Goal: Information Seeking & Learning: Learn about a topic

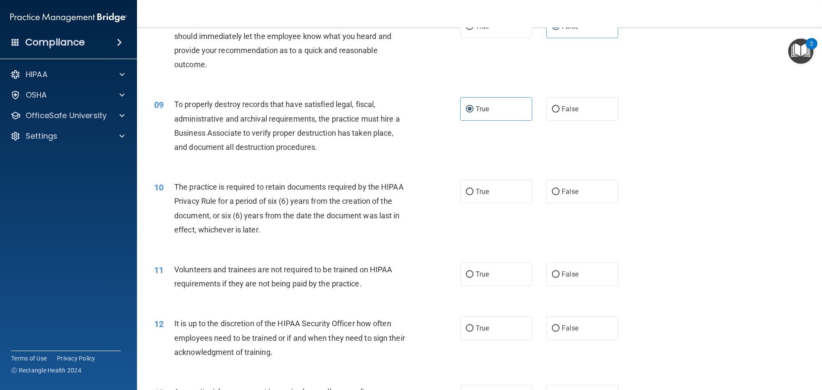
scroll to position [556, 0]
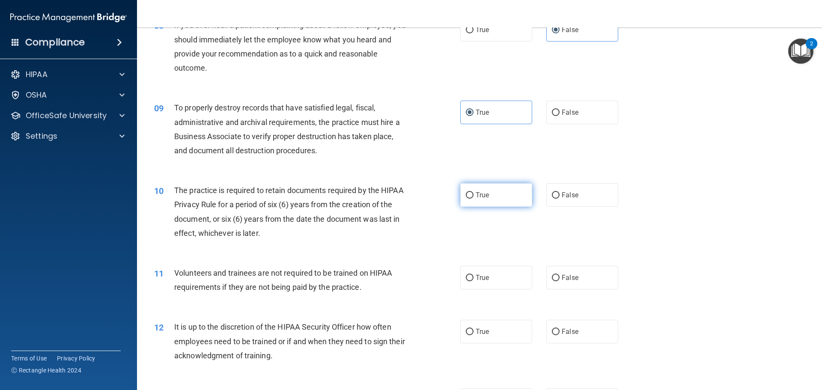
click at [461, 195] on label "True" at bounding box center [496, 195] width 72 height 24
click at [466, 195] on input "True" at bounding box center [470, 195] width 8 height 6
radio input "true"
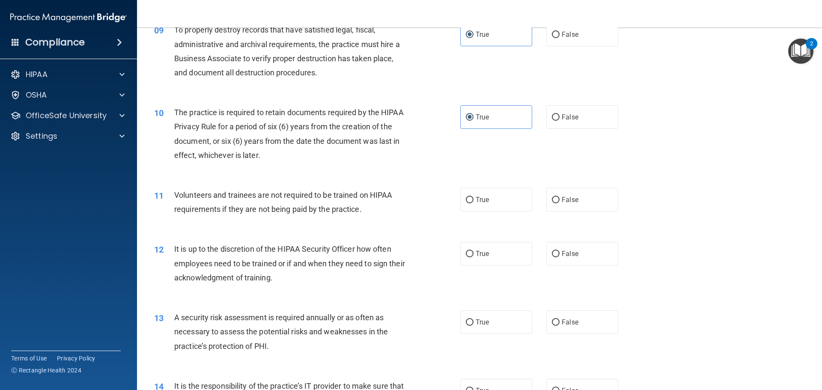
scroll to position [642, 0]
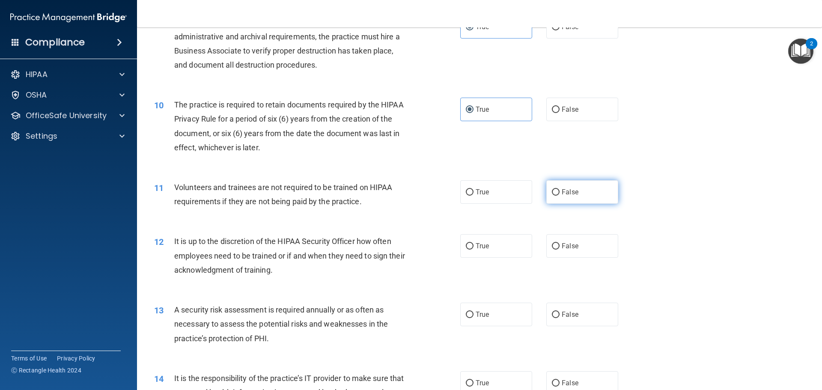
click at [575, 192] on label "False" at bounding box center [582, 192] width 72 height 24
click at [559, 192] on input "False" at bounding box center [556, 192] width 8 height 6
radio input "true"
click at [500, 196] on label "True" at bounding box center [496, 192] width 72 height 24
click at [473, 196] on input "True" at bounding box center [470, 192] width 8 height 6
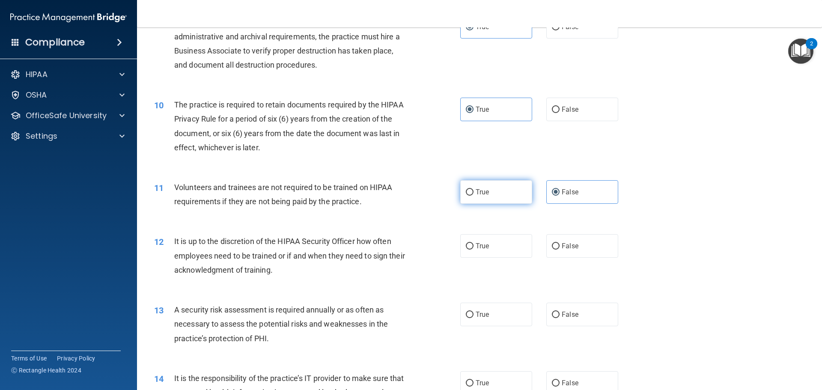
radio input "true"
radio input "false"
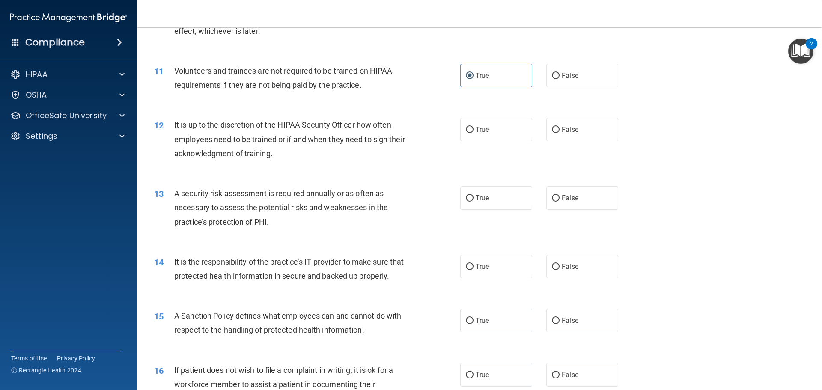
scroll to position [770, 0]
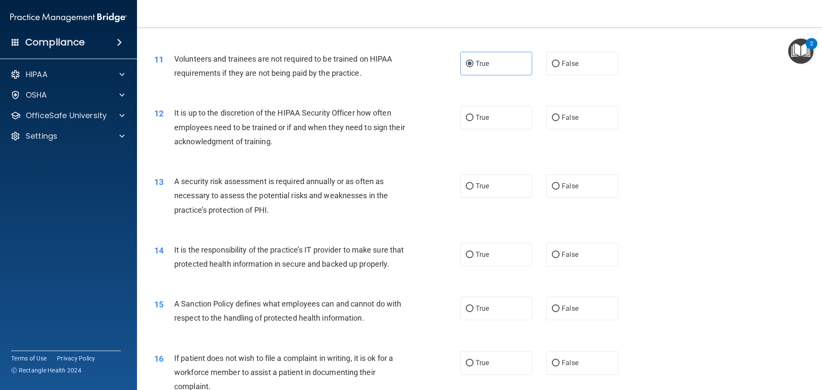
drag, startPoint x: 558, startPoint y: 121, endPoint x: 472, endPoint y: 155, distance: 92.0
click at [561, 121] on span "False" at bounding box center [569, 117] width 17 height 8
click at [558, 121] on input "False" at bounding box center [556, 118] width 8 height 6
radio input "true"
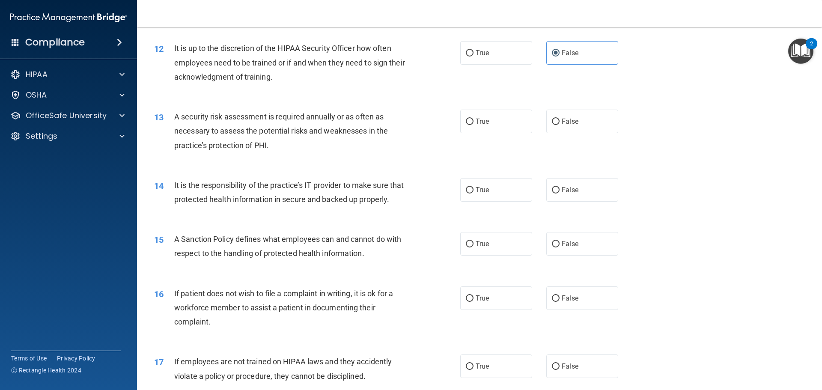
scroll to position [856, 0]
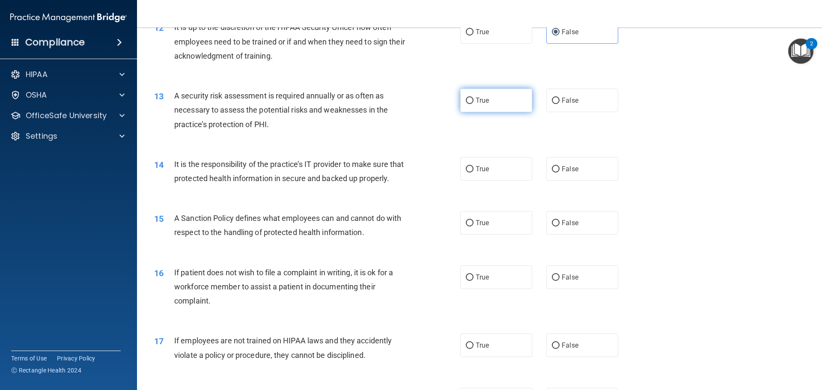
click at [466, 102] on input "True" at bounding box center [470, 101] width 8 height 6
radio input "true"
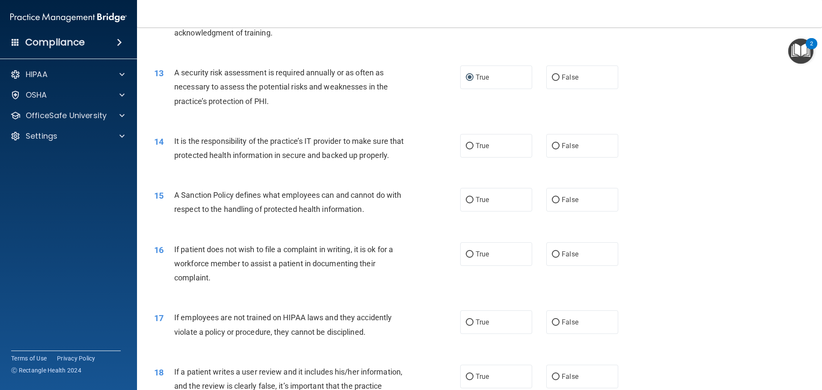
scroll to position [941, 0]
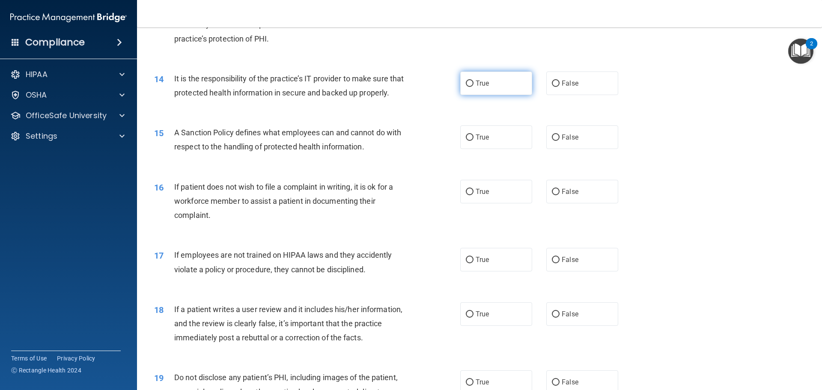
click at [466, 92] on label "True" at bounding box center [496, 83] width 72 height 24
click at [466, 87] on input "True" at bounding box center [470, 83] width 8 height 6
radio input "true"
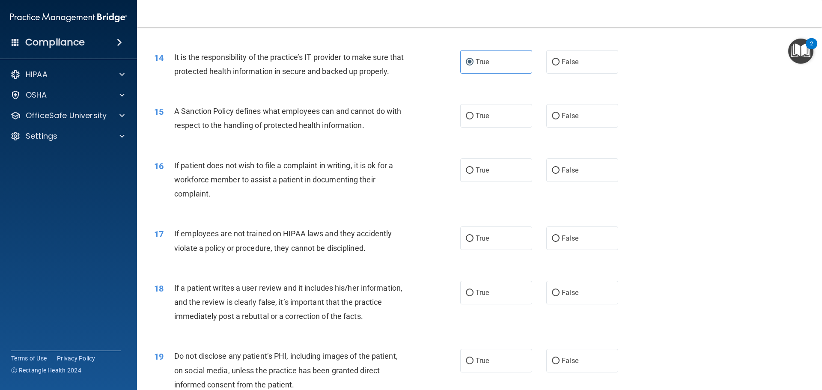
scroll to position [984, 0]
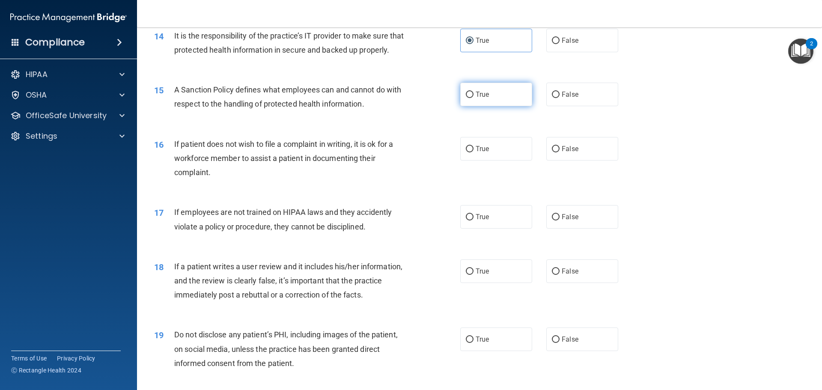
click at [476, 98] on span "True" at bounding box center [481, 94] width 13 height 8
click at [473, 98] on input "True" at bounding box center [470, 95] width 8 height 6
radio input "true"
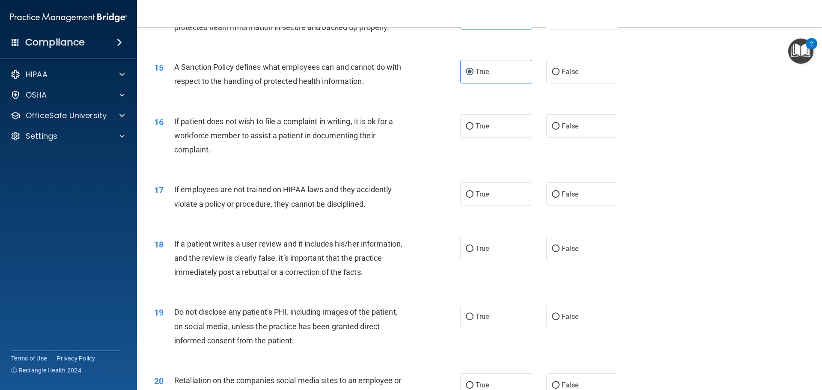
scroll to position [1027, 0]
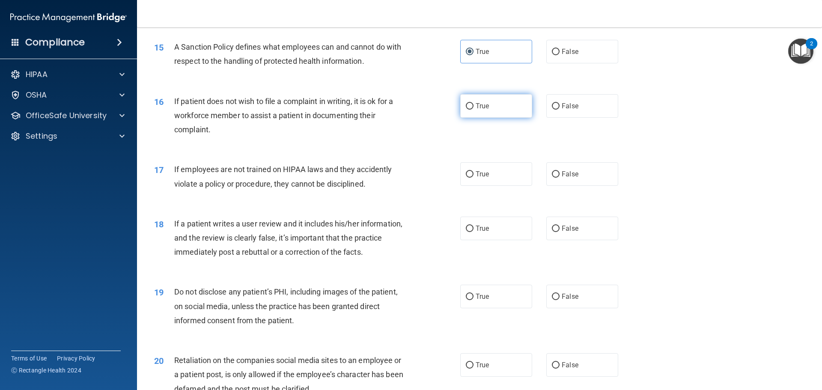
click at [480, 111] on label "True" at bounding box center [496, 106] width 72 height 24
click at [473, 110] on input "True" at bounding box center [470, 106] width 8 height 6
radio input "true"
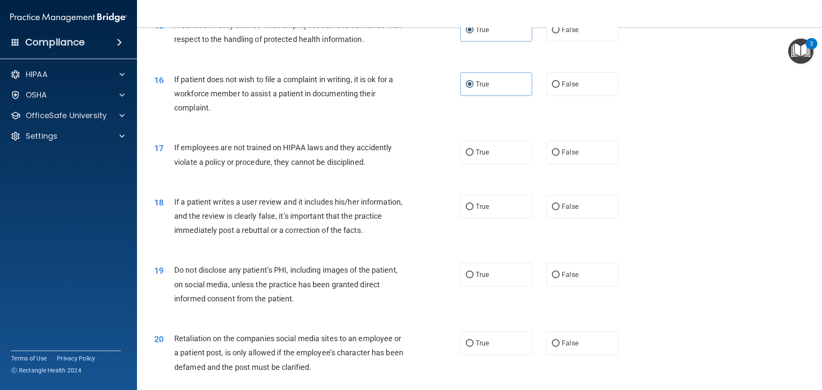
scroll to position [1070, 0]
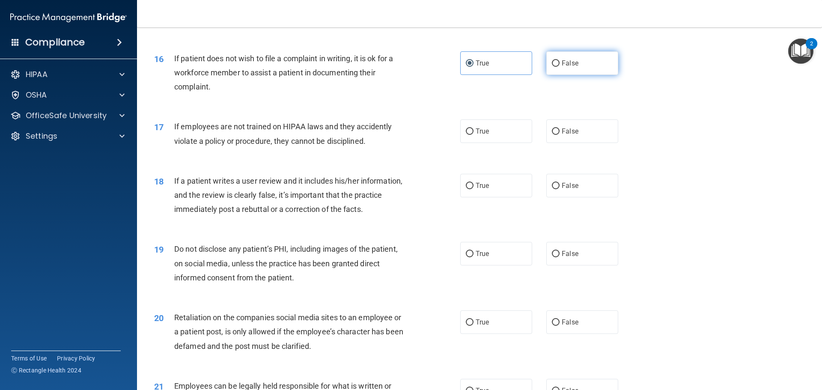
click at [552, 67] on input "False" at bounding box center [556, 63] width 8 height 6
radio input "true"
radio input "false"
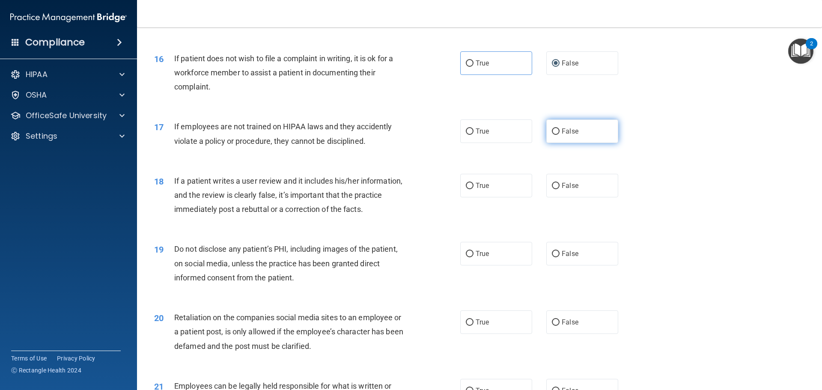
click at [573, 135] on span "False" at bounding box center [569, 131] width 17 height 8
click at [559, 135] on input "False" at bounding box center [556, 131] width 8 height 6
radio input "true"
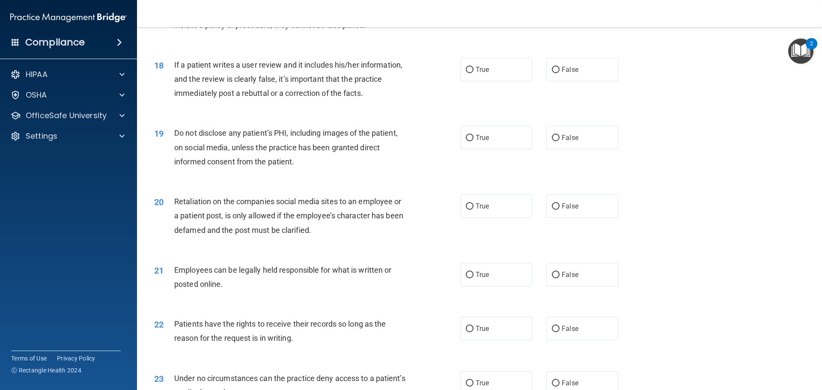
scroll to position [1198, 0]
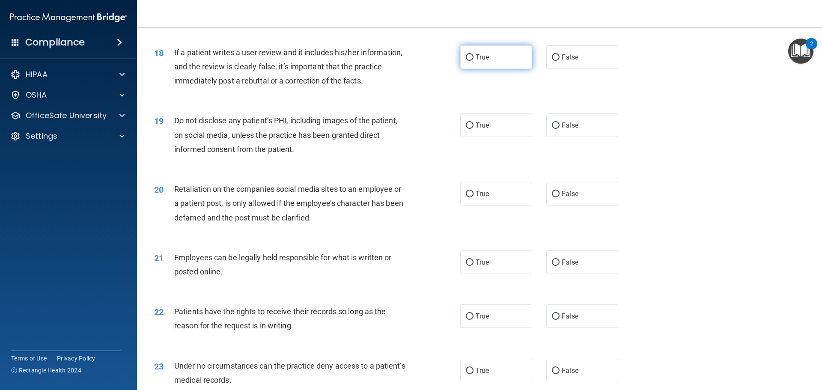
click at [497, 69] on label "True" at bounding box center [496, 57] width 72 height 24
click at [473, 61] on input "True" at bounding box center [470, 57] width 8 height 6
radio input "true"
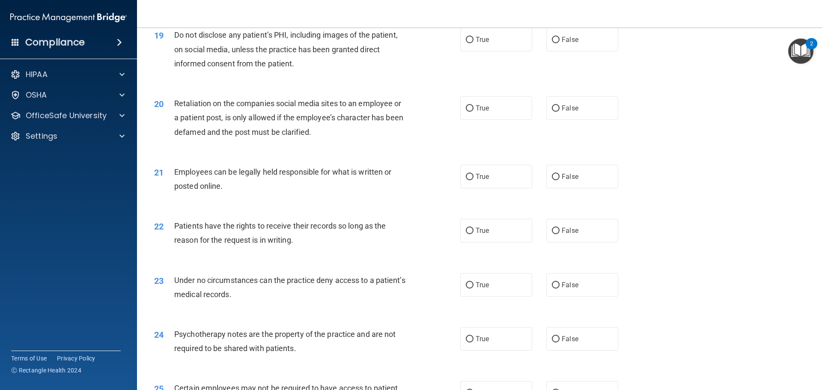
scroll to position [1241, 0]
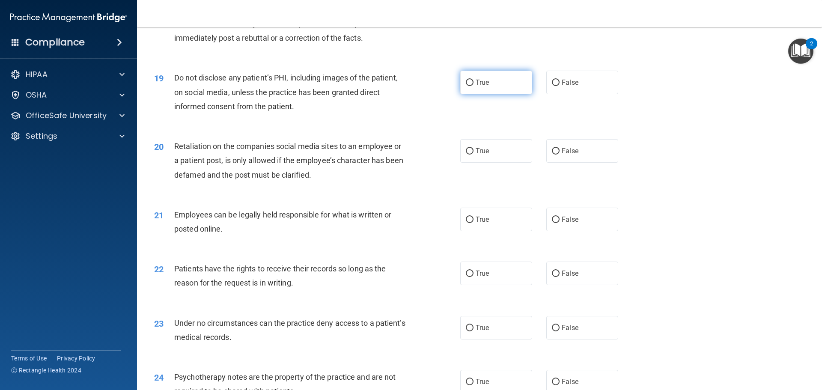
drag, startPoint x: 509, startPoint y: 98, endPoint x: 510, endPoint y: 105, distance: 7.3
click at [509, 94] on label "True" at bounding box center [496, 83] width 72 height 24
click at [473, 86] on input "True" at bounding box center [470, 83] width 8 height 6
radio input "true"
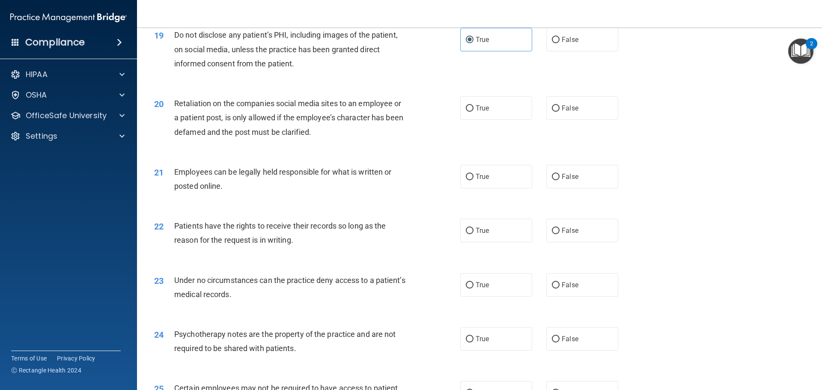
scroll to position [1327, 0]
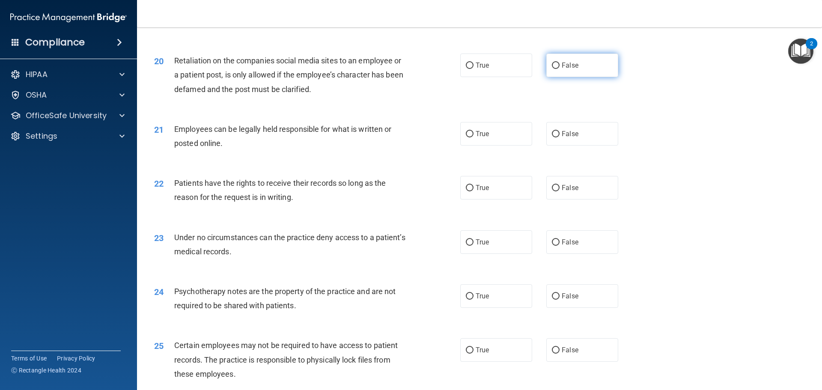
click at [564, 77] on label "False" at bounding box center [582, 65] width 72 height 24
click at [559, 69] on input "False" at bounding box center [556, 65] width 8 height 6
radio input "true"
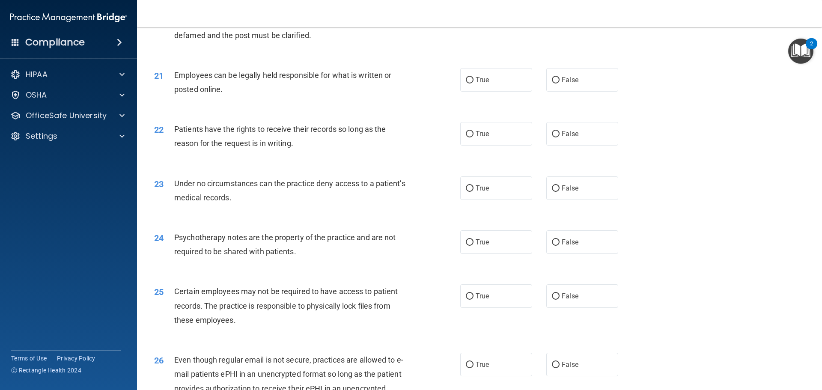
scroll to position [1412, 0]
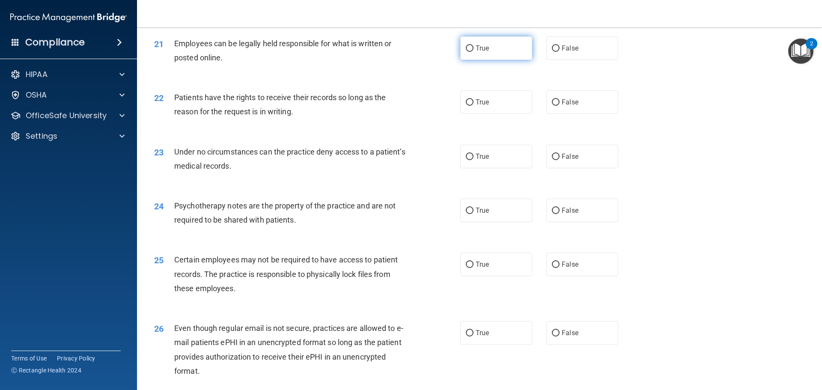
click at [472, 60] on label "True" at bounding box center [496, 48] width 72 height 24
click at [472, 52] on input "True" at bounding box center [470, 48] width 8 height 6
radio input "true"
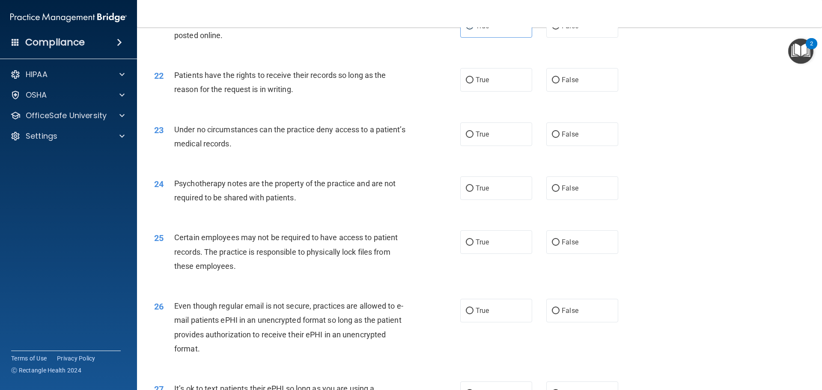
scroll to position [1455, 0]
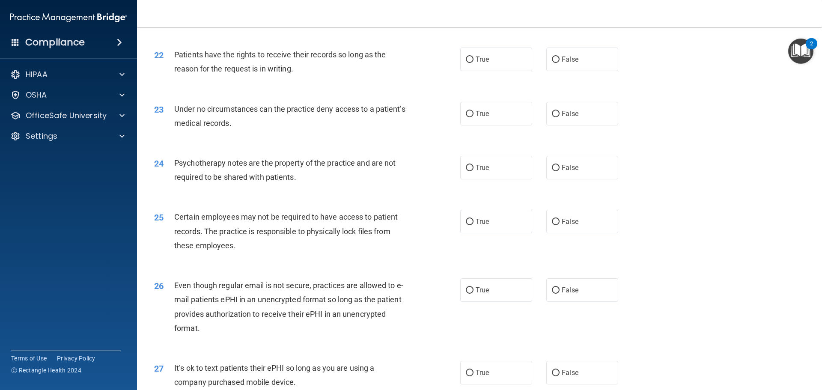
click at [586, 87] on div "22 Patients have the rights to receive their records so long as the reason for …" at bounding box center [479, 64] width 663 height 54
click at [584, 71] on label "False" at bounding box center [582, 60] width 72 height 24
click at [559, 63] on input "False" at bounding box center [556, 59] width 8 height 6
radio input "true"
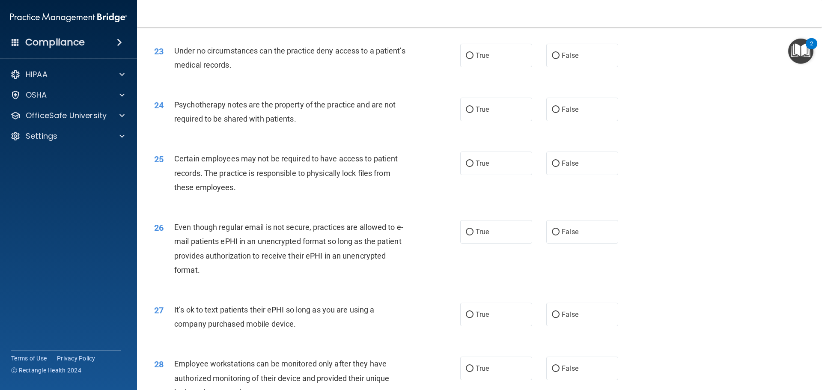
scroll to position [1498, 0]
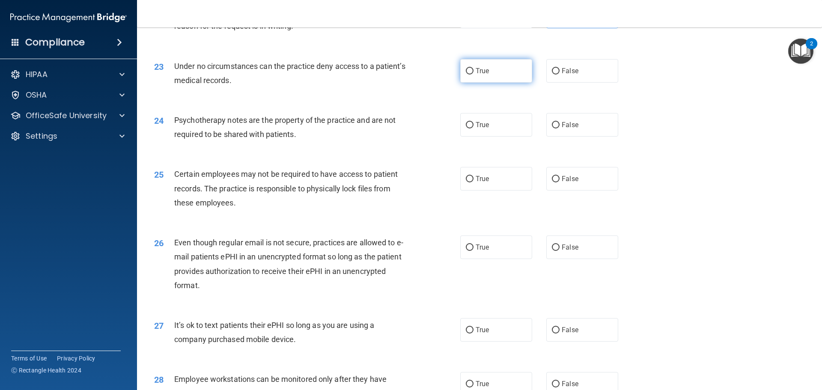
click at [475, 75] on span "True" at bounding box center [481, 71] width 13 height 8
click at [473, 74] on input "True" at bounding box center [470, 71] width 8 height 6
radio input "true"
click at [556, 137] on label "False" at bounding box center [582, 125] width 72 height 24
click at [556, 128] on input "False" at bounding box center [556, 125] width 8 height 6
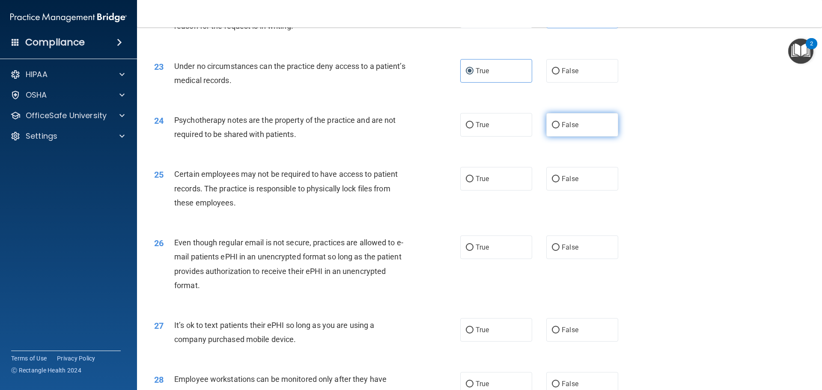
radio input "true"
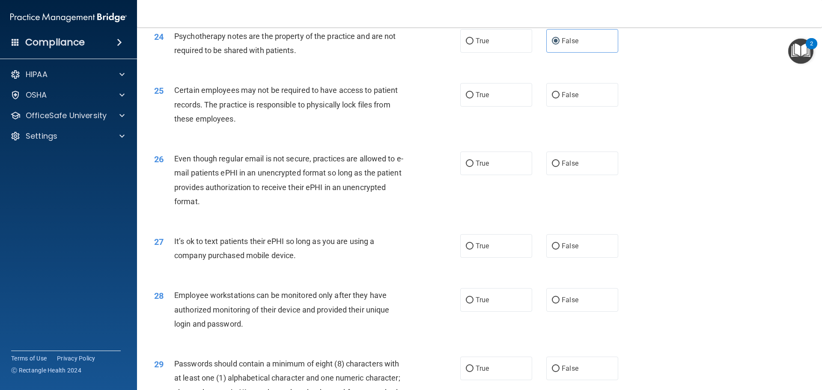
scroll to position [1583, 0]
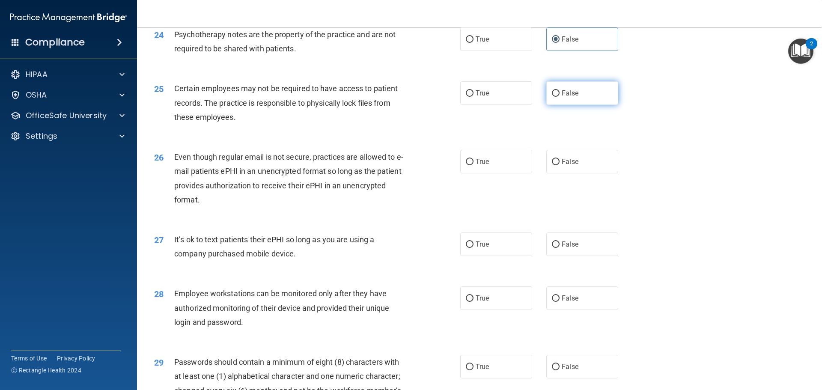
click at [576, 105] on label "False" at bounding box center [582, 93] width 72 height 24
click at [559, 97] on input "False" at bounding box center [556, 93] width 8 height 6
radio input "true"
click at [496, 105] on label "True" at bounding box center [496, 93] width 72 height 24
click at [473, 97] on input "True" at bounding box center [470, 93] width 8 height 6
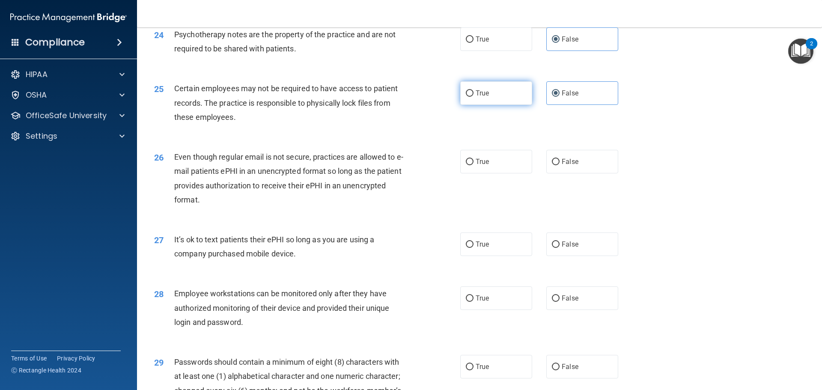
radio input "true"
radio input "false"
click at [581, 173] on label "False" at bounding box center [582, 162] width 72 height 24
click at [559, 165] on input "False" at bounding box center [556, 162] width 8 height 6
radio input "true"
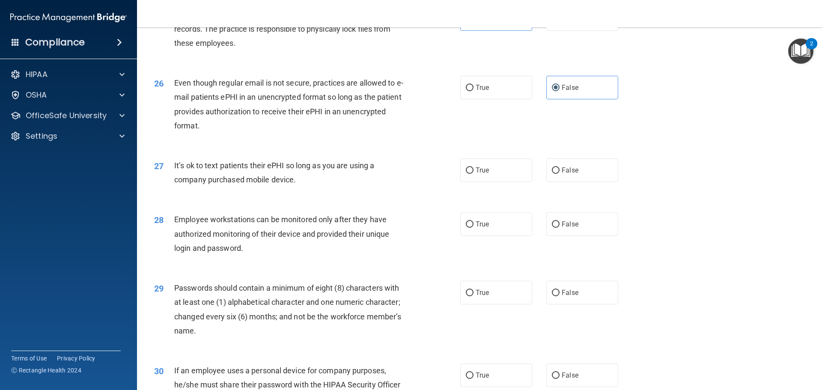
scroll to position [1669, 0]
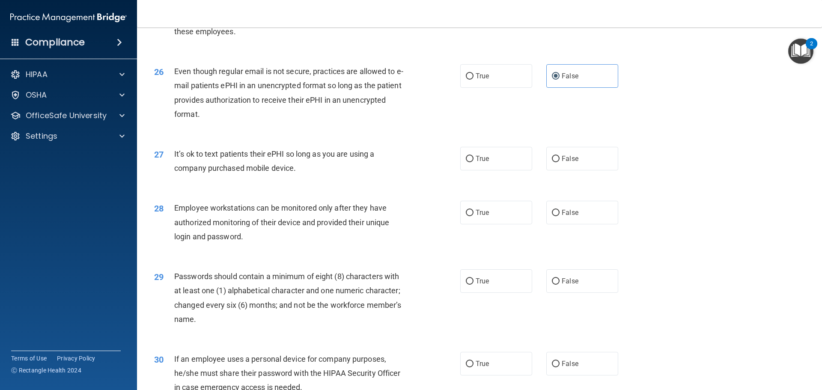
click at [579, 189] on div "27 It’s ok to text patients their ePHI so long as you are using a company purch…" at bounding box center [479, 163] width 663 height 54
click at [579, 185] on div "27 It’s ok to text patients their ePHI so long as you are using a company purch…" at bounding box center [479, 163] width 663 height 54
click at [573, 170] on label "False" at bounding box center [582, 159] width 72 height 24
click at [559, 162] on input "False" at bounding box center [556, 159] width 8 height 6
radio input "true"
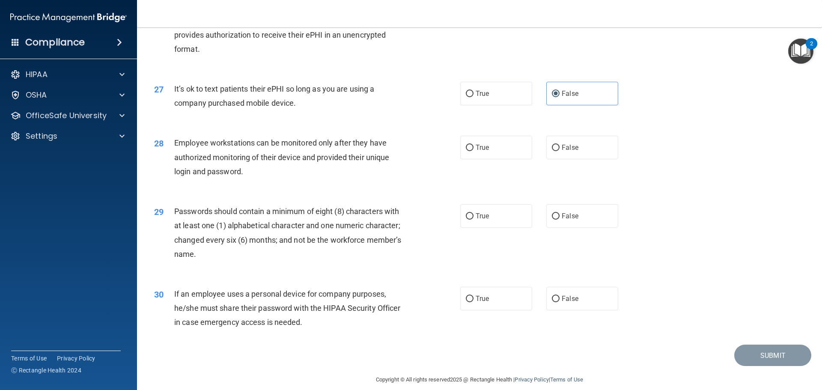
scroll to position [1755, 0]
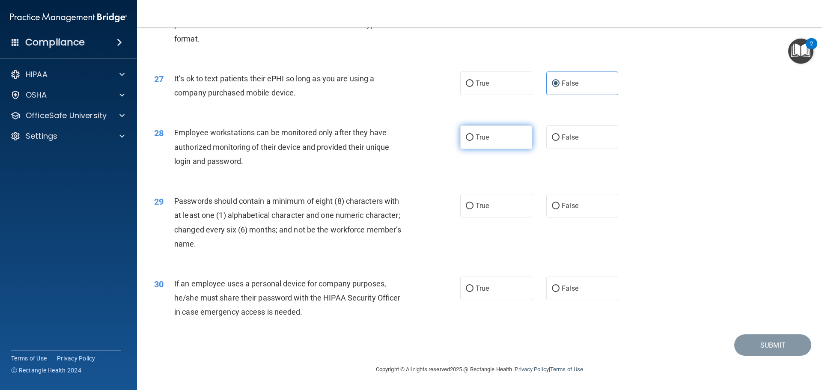
click at [462, 142] on label "True" at bounding box center [496, 137] width 72 height 24
click at [466, 141] on input "True" at bounding box center [470, 137] width 8 height 6
radio input "true"
click at [567, 148] on label "False" at bounding box center [582, 137] width 72 height 24
click at [559, 141] on input "False" at bounding box center [556, 137] width 8 height 6
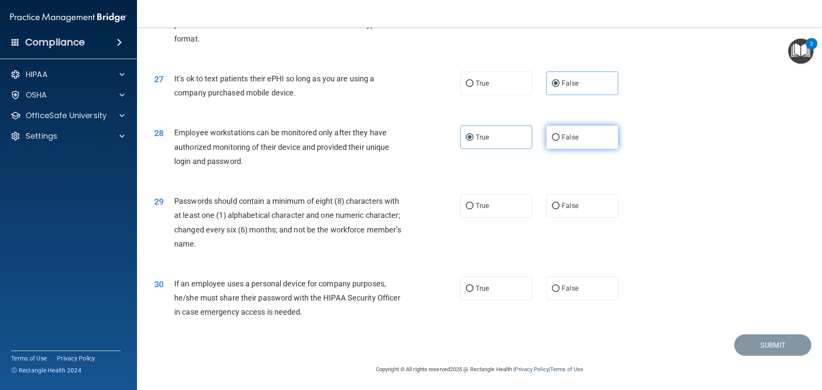
radio input "true"
radio input "false"
click at [494, 211] on label "True" at bounding box center [496, 206] width 72 height 24
click at [473, 209] on input "True" at bounding box center [470, 206] width 8 height 6
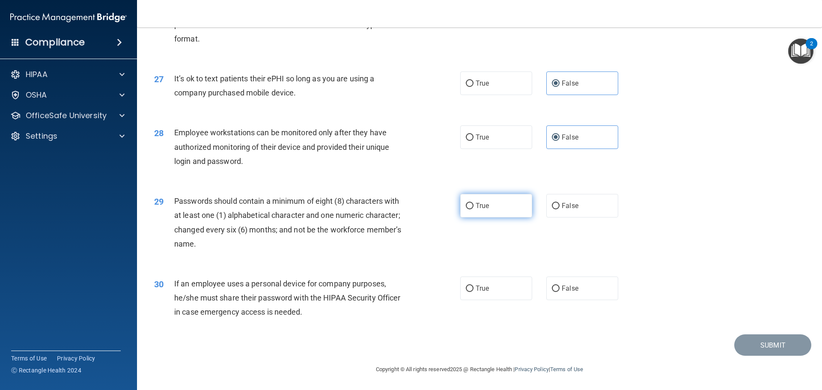
radio input "true"
click at [564, 288] on span "False" at bounding box center [569, 288] width 17 height 8
click at [559, 288] on input "False" at bounding box center [556, 288] width 8 height 6
radio input "true"
click at [747, 342] on button "Submit" at bounding box center [772, 345] width 77 height 22
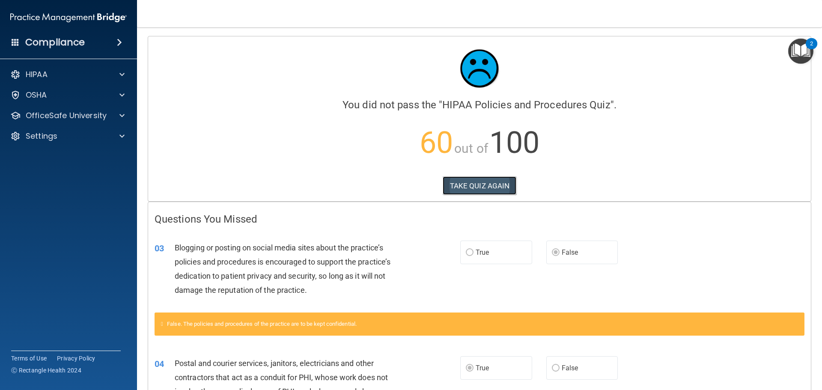
click at [473, 189] on button "TAKE QUIZ AGAIN" at bounding box center [479, 185] width 74 height 19
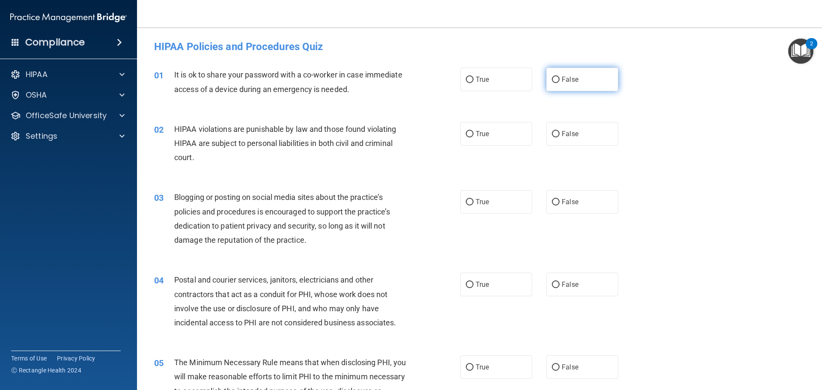
click at [561, 85] on label "False" at bounding box center [582, 80] width 72 height 24
click at [559, 83] on input "False" at bounding box center [556, 80] width 8 height 6
radio input "true"
click at [464, 129] on label "True" at bounding box center [496, 134] width 72 height 24
click at [466, 131] on input "True" at bounding box center [470, 134] width 8 height 6
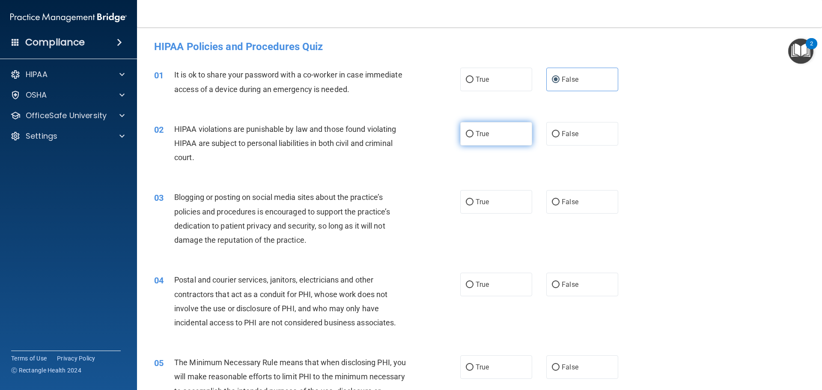
radio input "true"
click at [553, 202] on input "False" at bounding box center [556, 202] width 8 height 6
radio input "true"
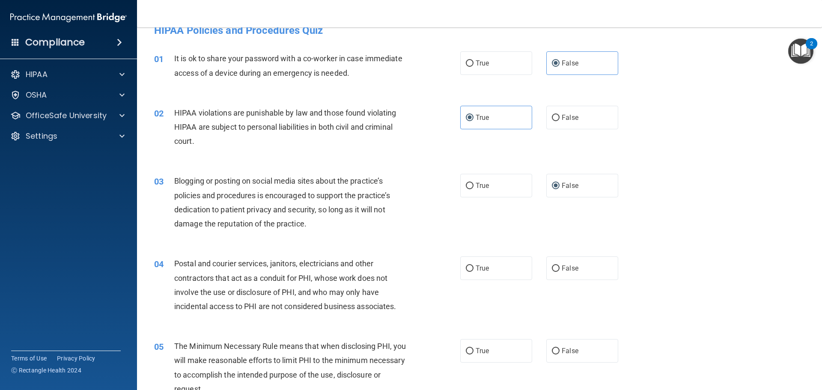
scroll to position [43, 0]
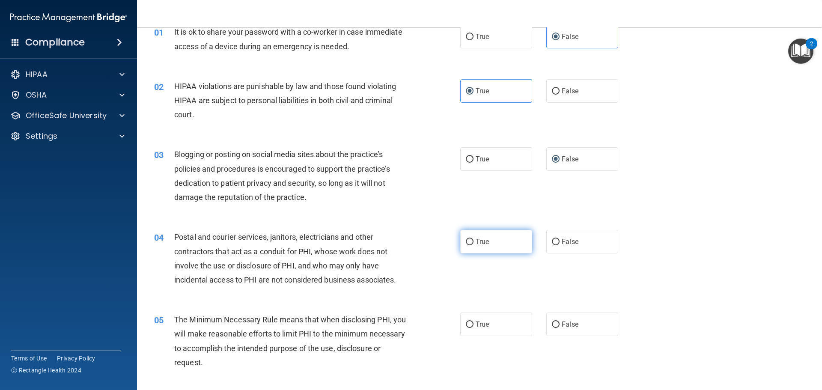
click at [469, 236] on label "True" at bounding box center [496, 242] width 72 height 24
click at [469, 239] on input "True" at bounding box center [470, 242] width 8 height 6
radio input "true"
click at [553, 242] on input "False" at bounding box center [556, 242] width 8 height 6
radio input "true"
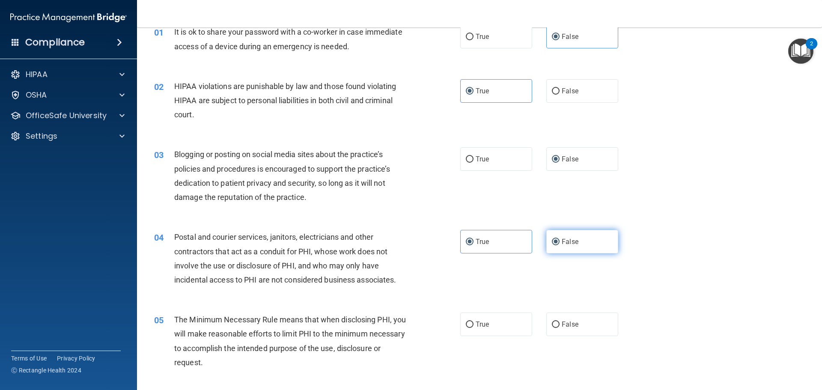
radio input "false"
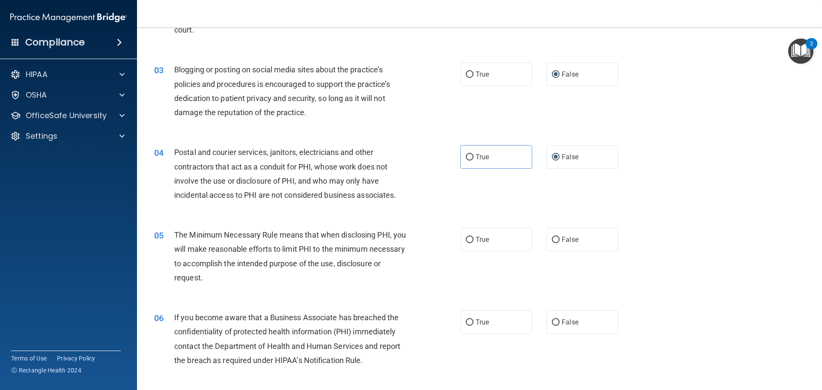
scroll to position [128, 0]
click at [468, 324] on input "True" at bounding box center [470, 321] width 8 height 6
radio input "true"
click at [549, 244] on label "False" at bounding box center [582, 239] width 72 height 24
click at [552, 242] on input "False" at bounding box center [556, 239] width 8 height 6
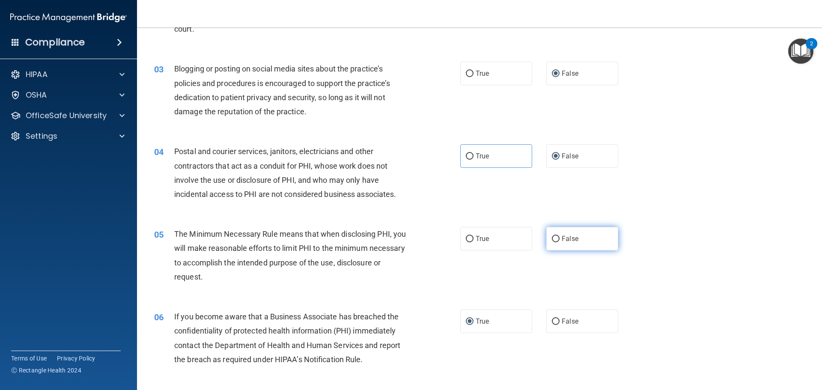
radio input "true"
click at [560, 327] on label "False" at bounding box center [582, 321] width 72 height 24
click at [559, 325] on input "False" at bounding box center [556, 321] width 8 height 6
radio input "true"
radio input "false"
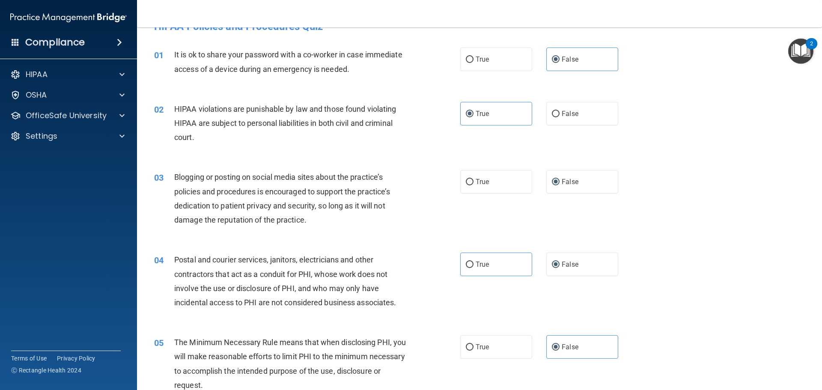
scroll to position [0, 0]
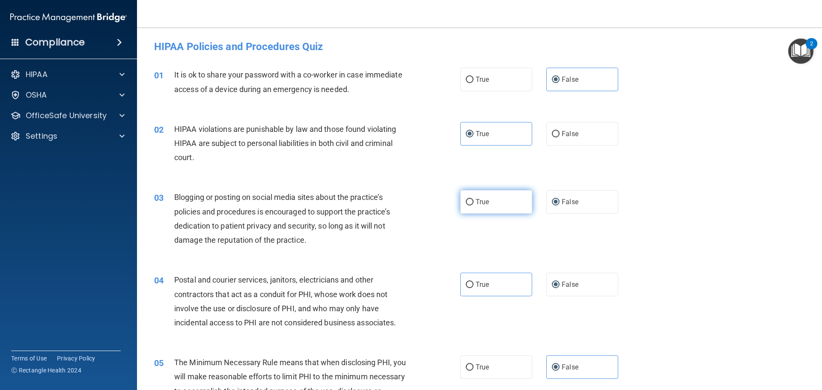
click at [476, 203] on span "True" at bounding box center [481, 202] width 13 height 8
click at [473, 203] on input "True" at bounding box center [470, 202] width 8 height 6
radio input "true"
radio input "false"
click at [470, 283] on input "True" at bounding box center [470, 285] width 8 height 6
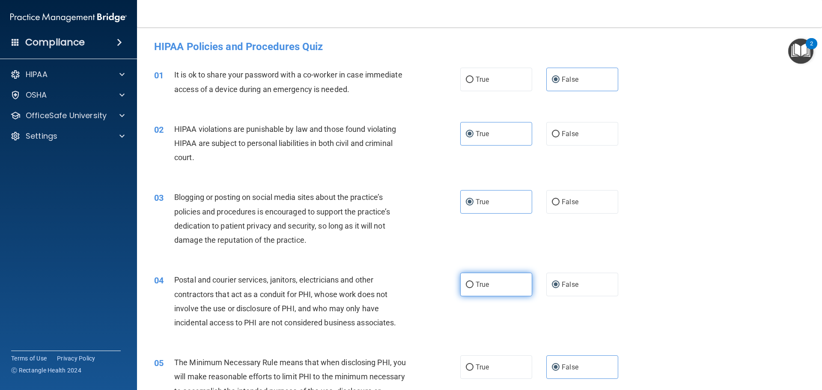
radio input "true"
radio input "false"
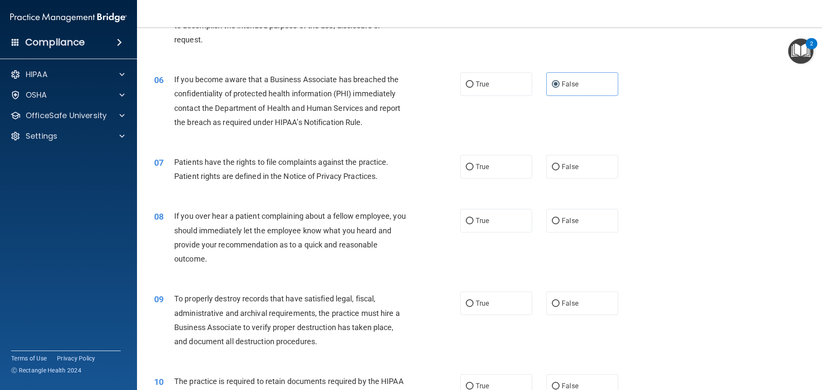
scroll to position [385, 0]
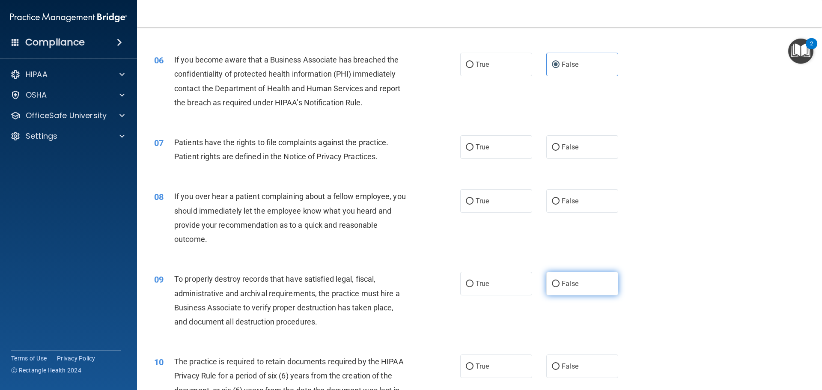
click at [549, 290] on label "False" at bounding box center [582, 284] width 72 height 24
click at [552, 287] on input "False" at bounding box center [556, 284] width 8 height 6
radio input "true"
click at [466, 145] on input "True" at bounding box center [470, 147] width 8 height 6
radio input "true"
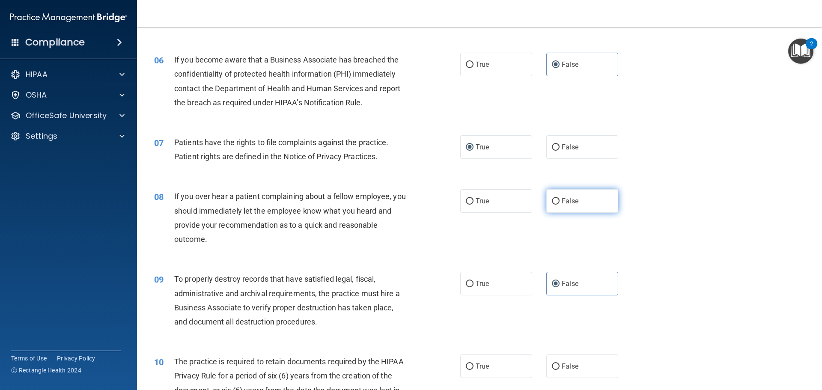
click at [555, 204] on input "False" at bounding box center [556, 201] width 8 height 6
radio input "true"
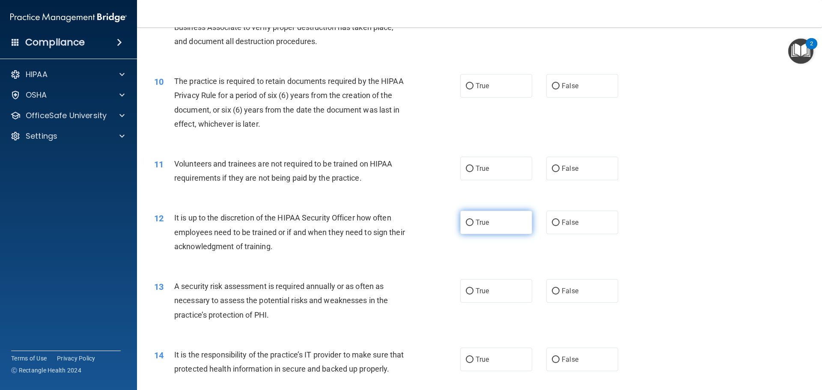
scroll to position [685, 0]
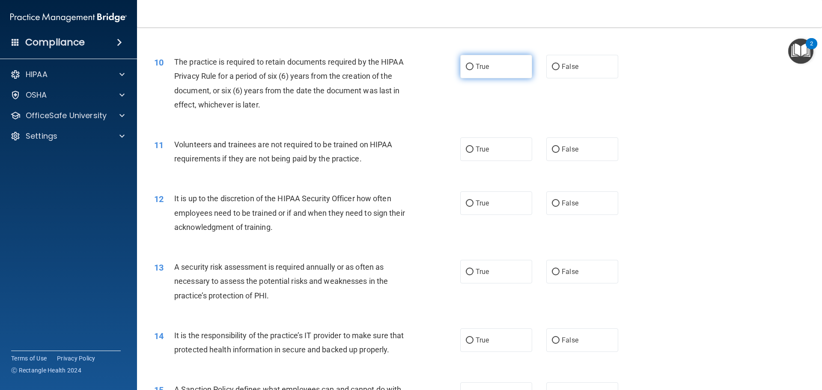
click at [460, 73] on label "True" at bounding box center [496, 67] width 72 height 24
click at [466, 70] on input "True" at bounding box center [470, 67] width 8 height 6
radio input "true"
click at [466, 151] on input "True" at bounding box center [470, 149] width 8 height 6
radio input "true"
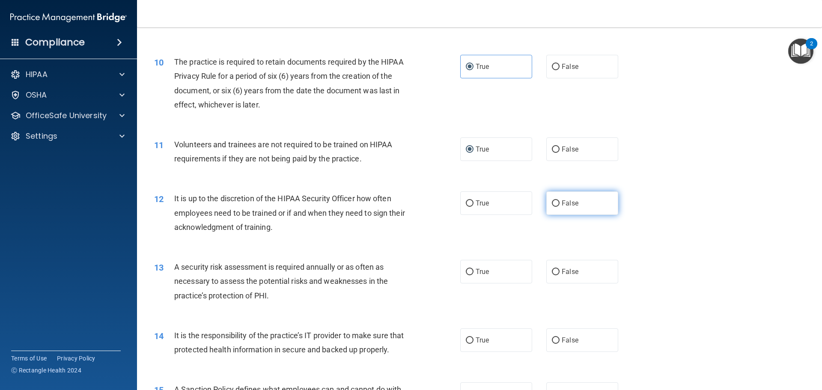
click at [553, 200] on input "False" at bounding box center [556, 203] width 8 height 6
radio input "true"
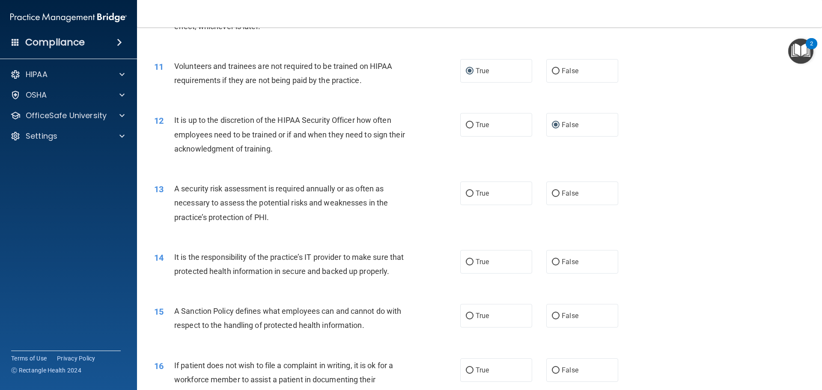
scroll to position [770, 0]
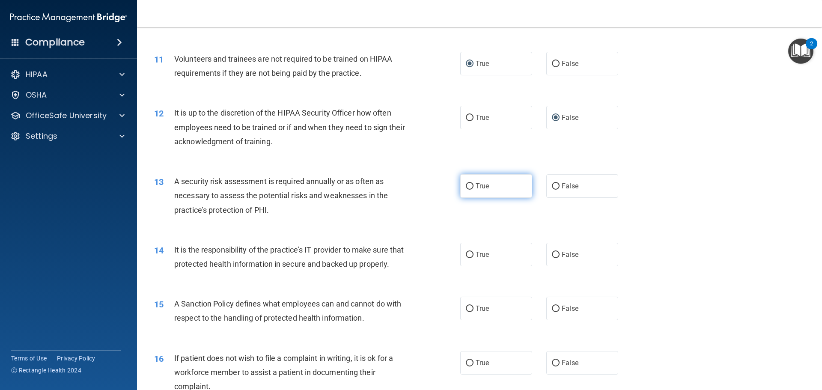
click at [466, 190] on label "True" at bounding box center [496, 186] width 72 height 24
click at [466, 190] on input "True" at bounding box center [470, 186] width 8 height 6
radio input "true"
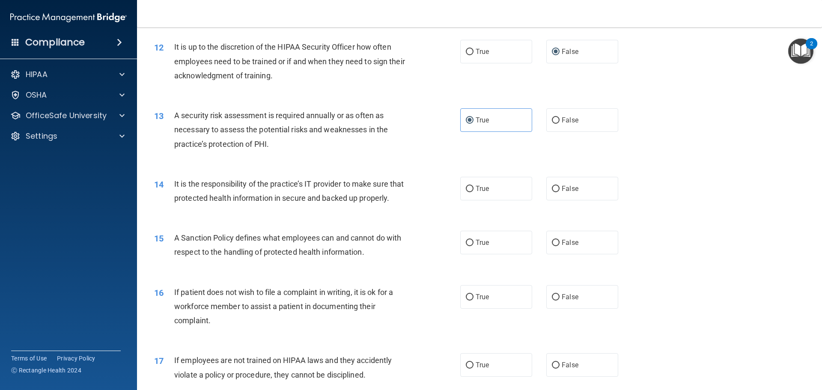
scroll to position [856, 0]
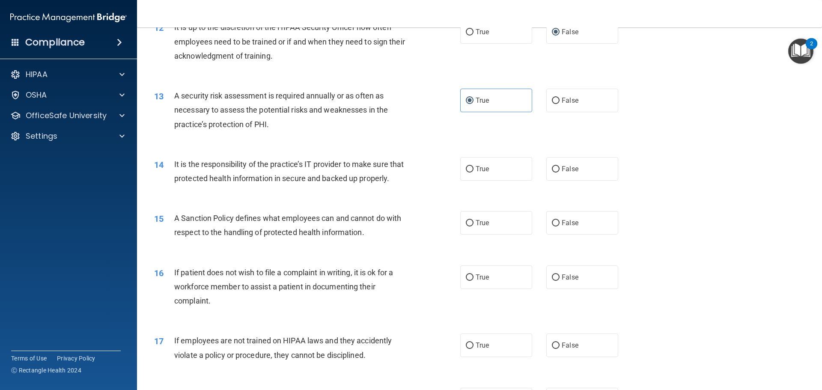
click at [535, 171] on div "True False" at bounding box center [546, 169] width 172 height 24
click at [556, 177] on label "False" at bounding box center [582, 169] width 72 height 24
click at [556, 172] on input "False" at bounding box center [556, 169] width 8 height 6
radio input "true"
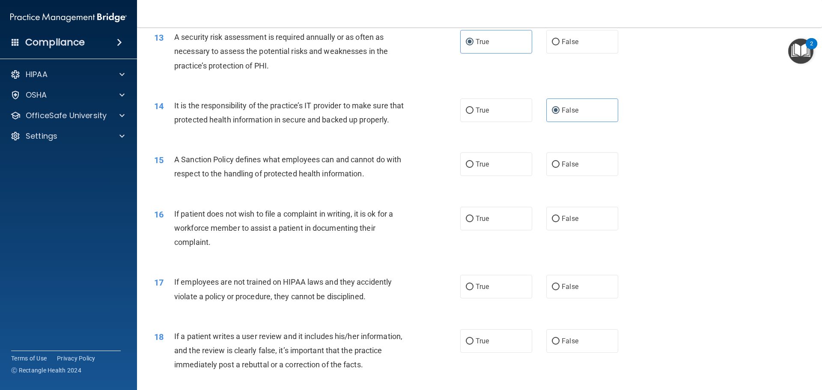
scroll to position [941, 0]
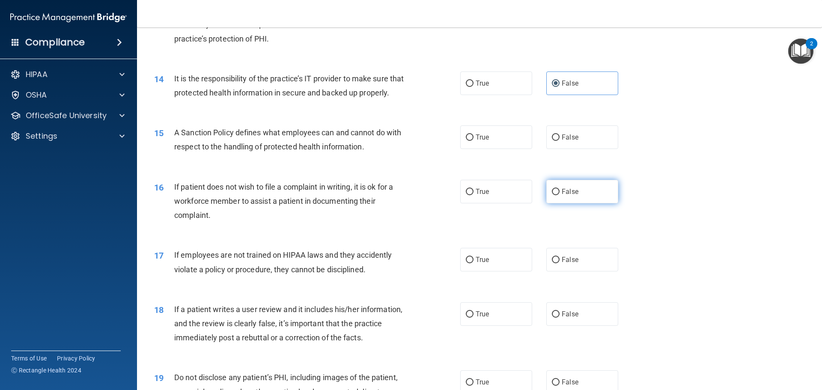
click at [570, 196] on span "False" at bounding box center [569, 191] width 17 height 8
click at [559, 195] on input "False" at bounding box center [556, 192] width 8 height 6
radio input "true"
click at [553, 141] on input "False" at bounding box center [556, 137] width 8 height 6
radio input "true"
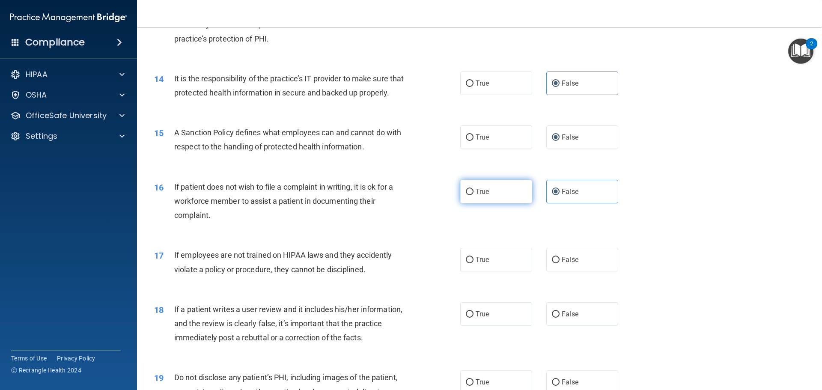
click at [470, 203] on label "True" at bounding box center [496, 192] width 72 height 24
click at [470, 195] on input "True" at bounding box center [470, 192] width 8 height 6
radio input "true"
radio input "false"
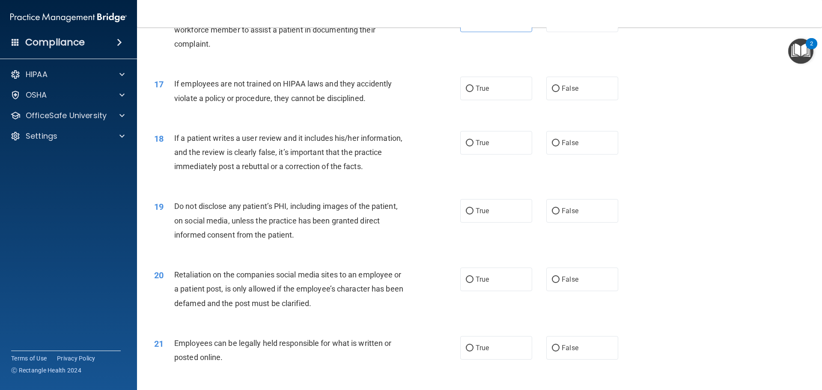
scroll to position [1155, 0]
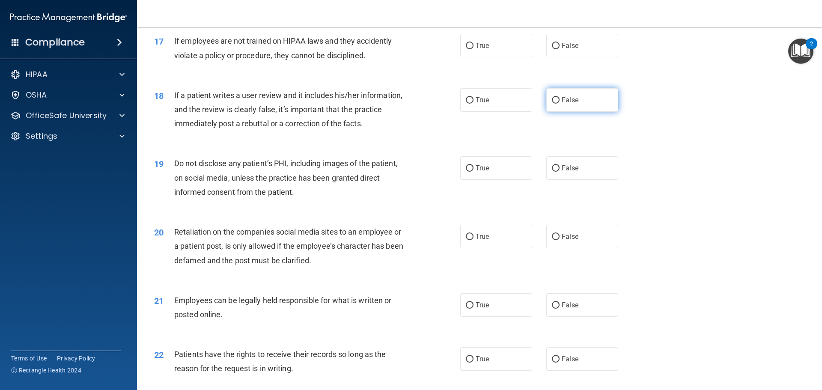
drag, startPoint x: 546, startPoint y: 117, endPoint x: 554, endPoint y: 138, distance: 22.1
click at [546, 112] on label "False" at bounding box center [582, 100] width 72 height 24
click at [552, 104] on input "False" at bounding box center [556, 100] width 8 height 6
radio input "true"
click at [561, 363] on span "False" at bounding box center [569, 359] width 17 height 8
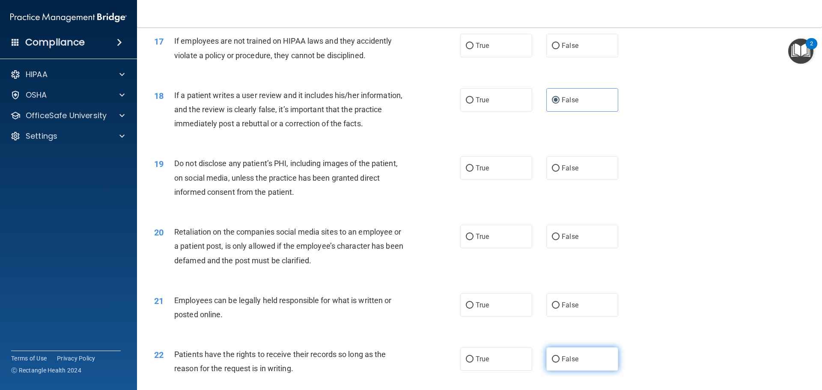
click at [559, 362] on input "False" at bounding box center [556, 359] width 8 height 6
radio input "true"
click at [469, 180] on label "True" at bounding box center [496, 168] width 72 height 24
click at [469, 172] on input "True" at bounding box center [470, 168] width 8 height 6
radio input "true"
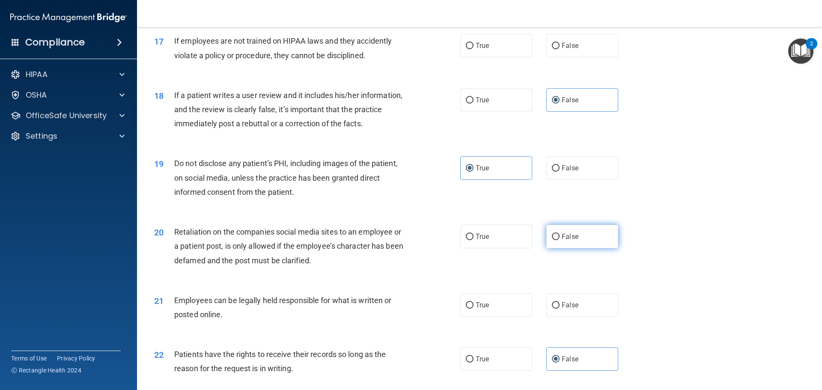
click at [552, 240] on input "False" at bounding box center [556, 237] width 8 height 6
radio input "true"
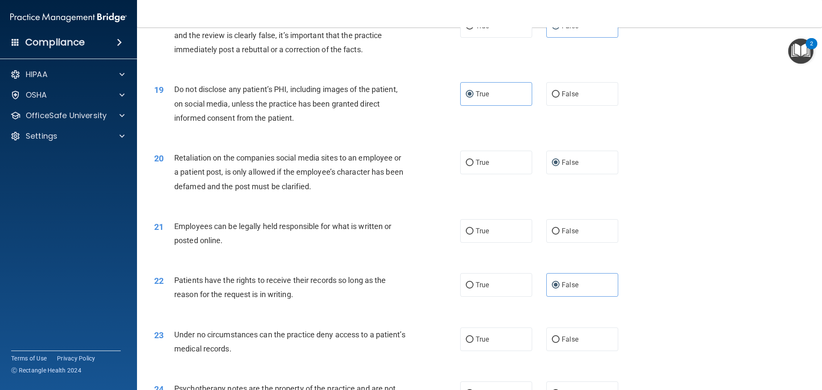
scroll to position [1284, 0]
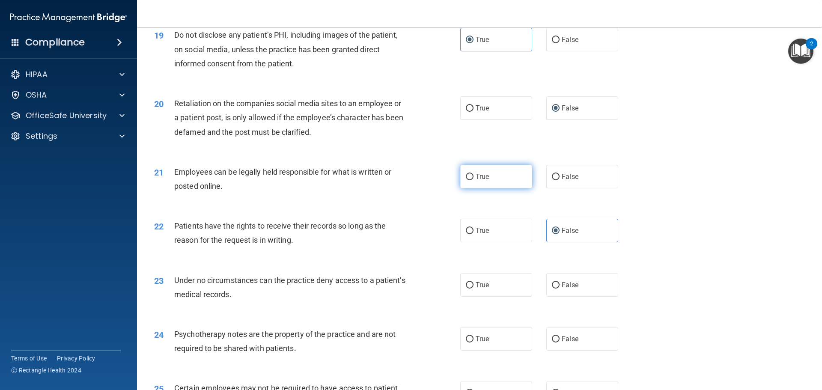
click at [466, 180] on input "True" at bounding box center [470, 177] width 8 height 6
radio input "true"
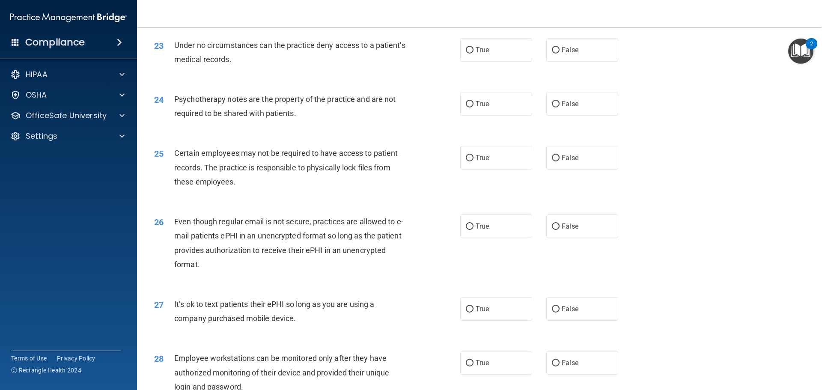
scroll to position [1498, 0]
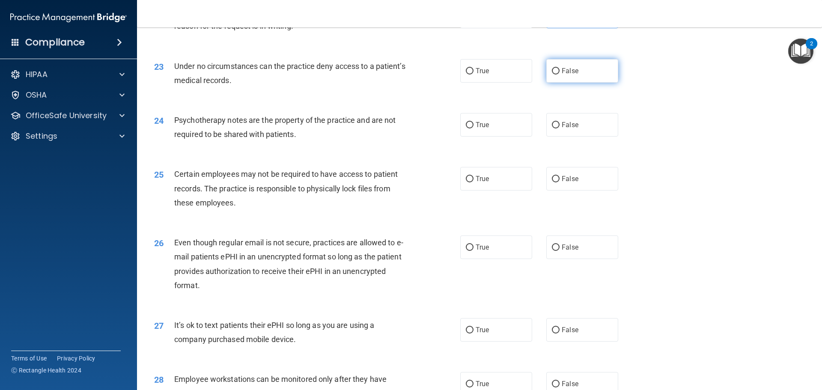
click at [552, 74] on input "False" at bounding box center [556, 71] width 8 height 6
radio input "true"
click at [487, 137] on label "True" at bounding box center [496, 125] width 72 height 24
click at [473, 128] on input "True" at bounding box center [470, 125] width 8 height 6
radio input "true"
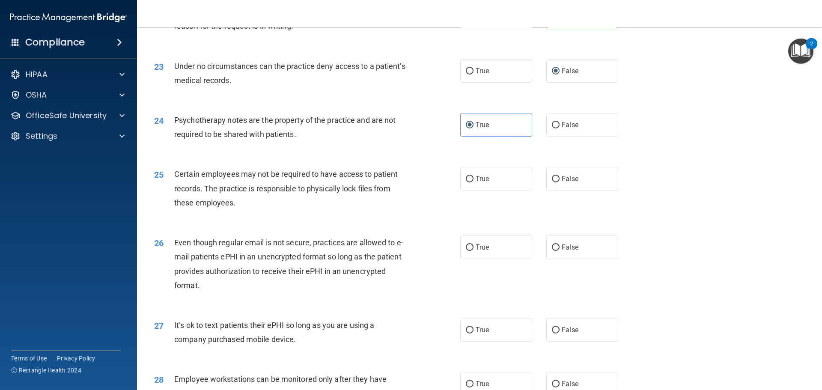
scroll to position [1541, 0]
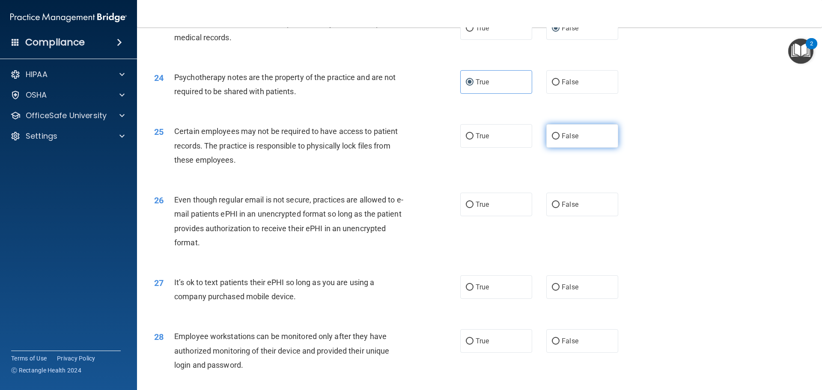
click at [558, 148] on label "False" at bounding box center [582, 136] width 72 height 24
click at [558, 140] on input "False" at bounding box center [556, 136] width 8 height 6
radio input "true"
click at [496, 216] on label "True" at bounding box center [496, 205] width 72 height 24
click at [473, 208] on input "True" at bounding box center [470, 205] width 8 height 6
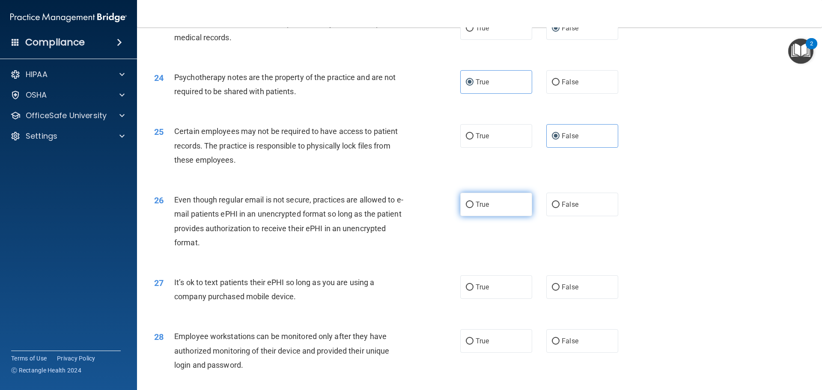
radio input "true"
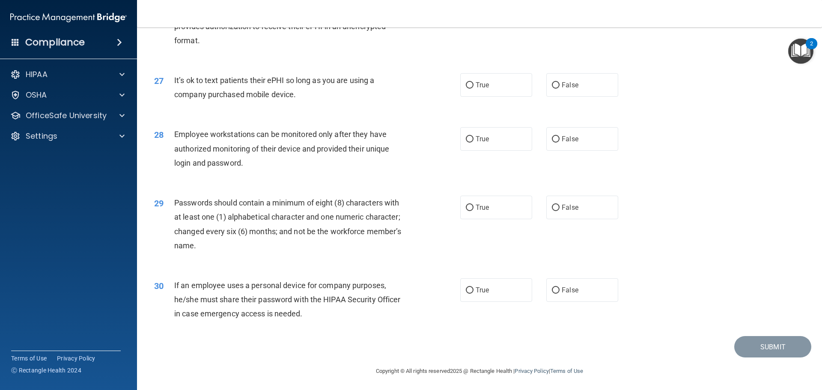
scroll to position [1758, 0]
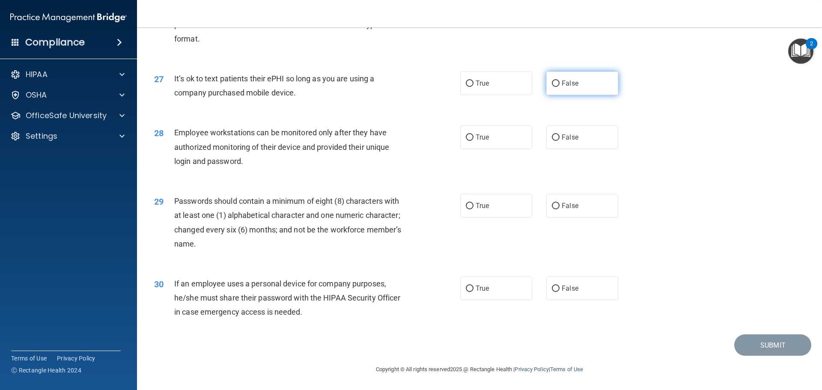
click at [579, 90] on label "False" at bounding box center [582, 83] width 72 height 24
click at [559, 87] on input "False" at bounding box center [556, 83] width 8 height 6
radio input "true"
click at [555, 148] on label "False" at bounding box center [582, 137] width 72 height 24
click at [555, 141] on input "False" at bounding box center [556, 137] width 8 height 6
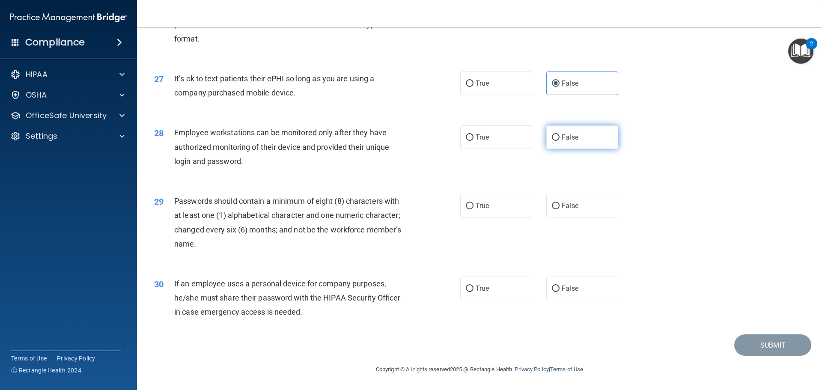
radio input "true"
click at [468, 208] on input "True" at bounding box center [470, 206] width 8 height 6
radio input "true"
click at [570, 294] on label "False" at bounding box center [582, 288] width 72 height 24
click at [559, 292] on input "False" at bounding box center [556, 288] width 8 height 6
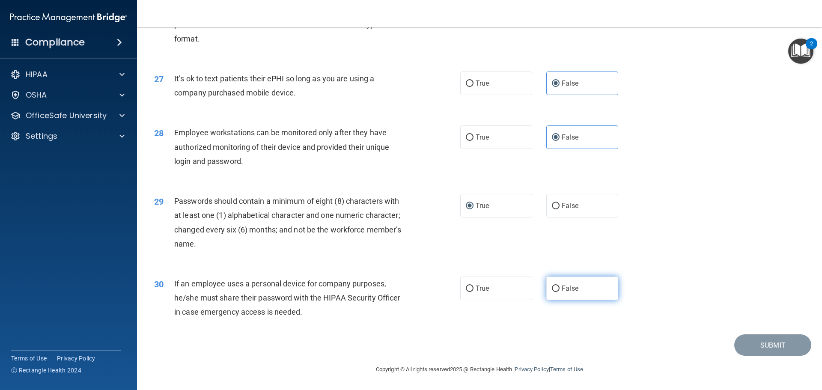
radio input "true"
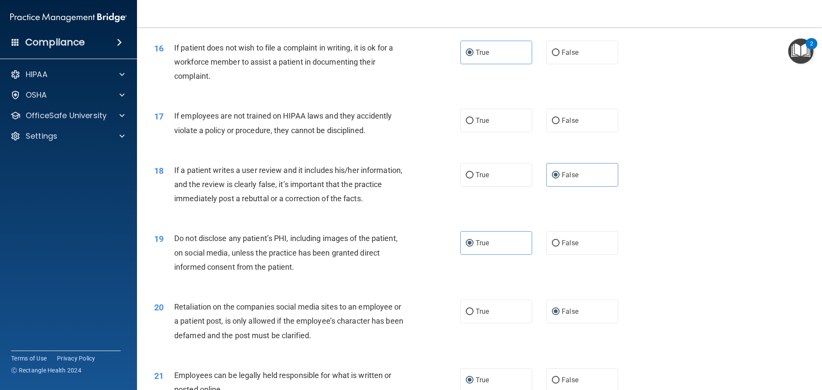
scroll to position [1074, 0]
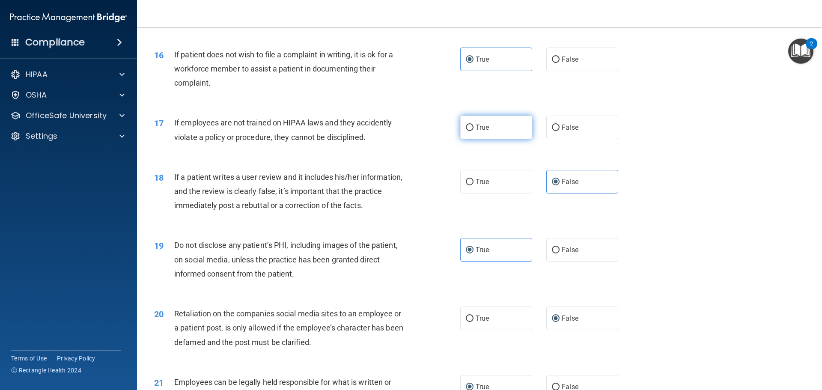
click at [482, 133] on label "True" at bounding box center [496, 128] width 72 height 24
click at [473, 131] on input "True" at bounding box center [470, 128] width 8 height 6
radio input "true"
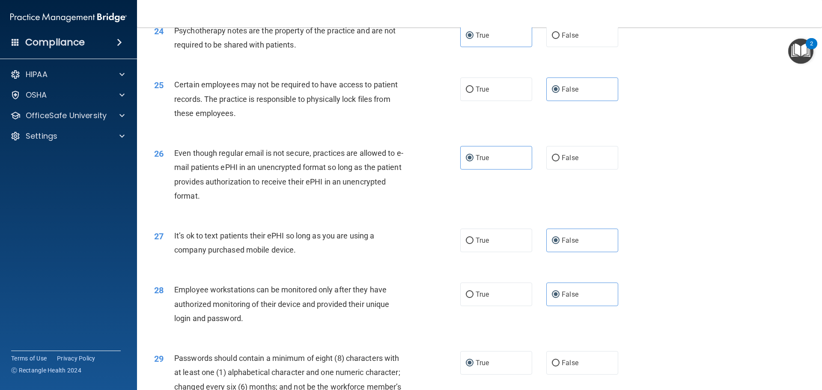
scroll to position [1758, 0]
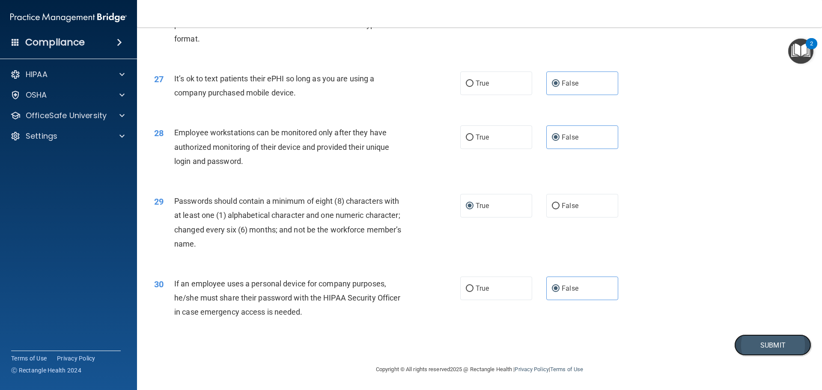
click at [745, 348] on button "Submit" at bounding box center [772, 345] width 77 height 22
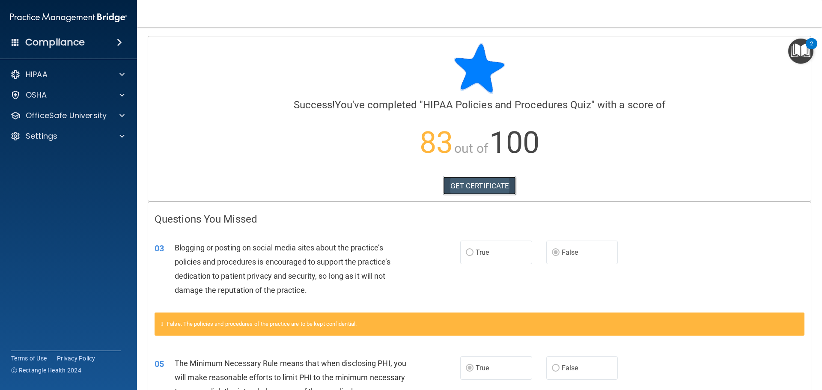
click at [470, 188] on link "GET CERTIFICATE" at bounding box center [479, 185] width 73 height 19
click at [94, 115] on p "OfficeSafe University" at bounding box center [66, 115] width 81 height 10
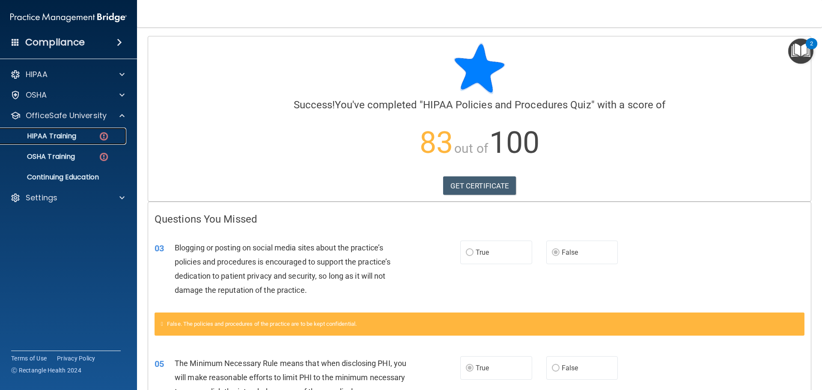
click at [70, 134] on p "HIPAA Training" at bounding box center [41, 136] width 71 height 9
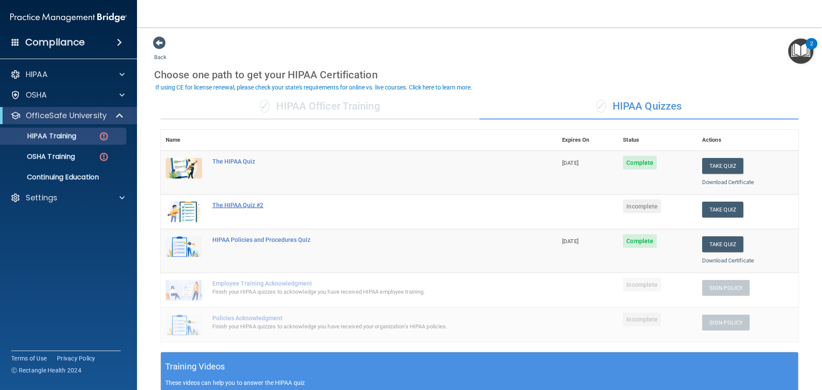
click at [241, 204] on div "The HIPAA Quiz #2" at bounding box center [363, 205] width 302 height 7
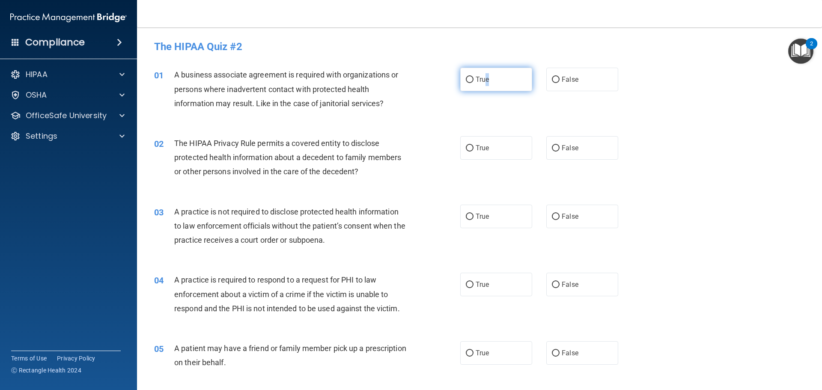
click at [484, 83] on label "True" at bounding box center [496, 80] width 72 height 24
click at [461, 80] on label "True" at bounding box center [496, 80] width 72 height 24
click at [466, 80] on input "True" at bounding box center [470, 80] width 8 height 6
radio input "true"
drag, startPoint x: 552, startPoint y: 147, endPoint x: 557, endPoint y: 147, distance: 4.7
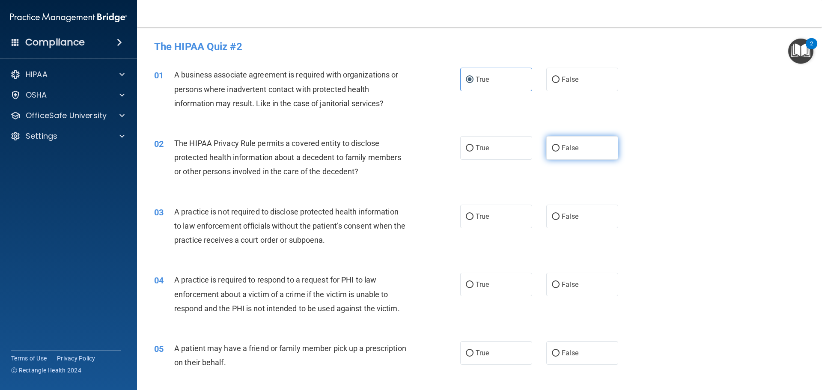
click at [554, 148] on input "False" at bounding box center [556, 148] width 8 height 6
radio input "true"
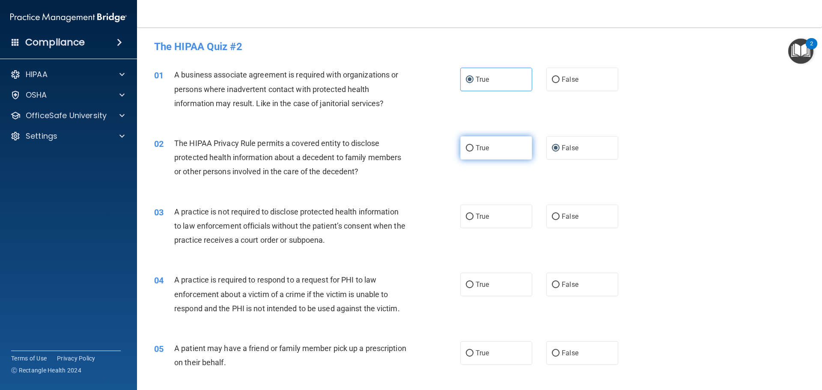
click at [489, 143] on label "True" at bounding box center [496, 148] width 72 height 24
click at [473, 145] on input "True" at bounding box center [470, 148] width 8 height 6
radio input "true"
radio input "false"
click at [492, 223] on label "True" at bounding box center [496, 217] width 72 height 24
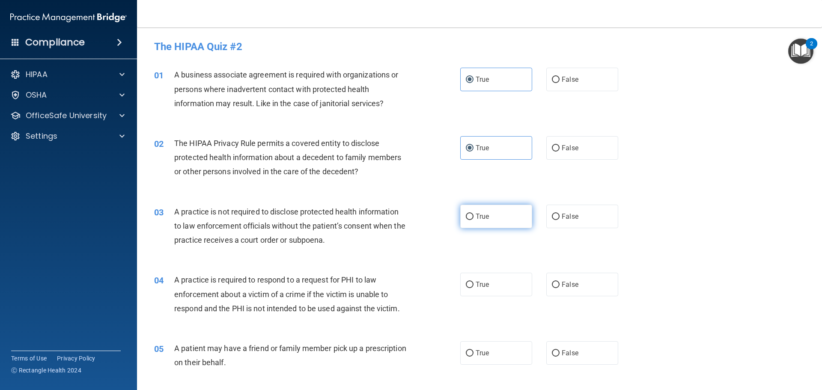
click at [473, 220] on input "True" at bounding box center [470, 217] width 8 height 6
radio input "true"
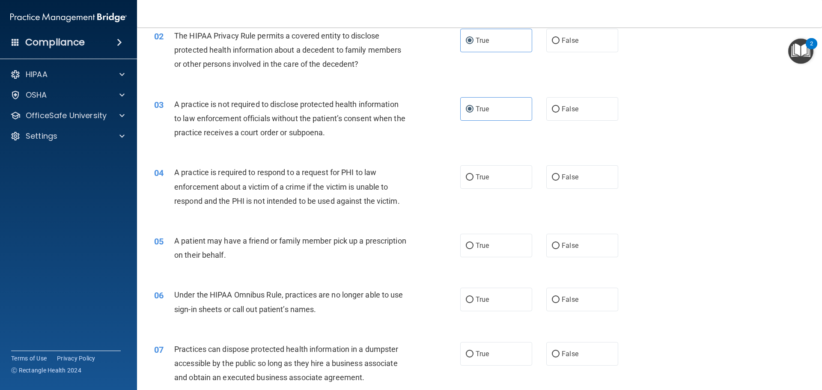
scroll to position [128, 0]
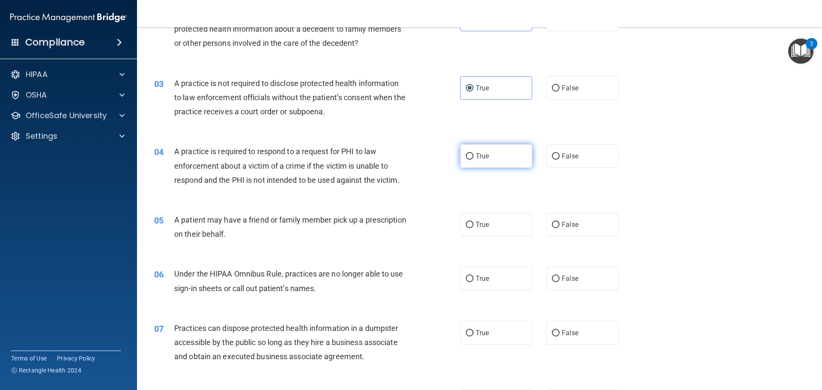
click at [474, 161] on label "True" at bounding box center [496, 156] width 72 height 24
click at [473, 160] on input "True" at bounding box center [470, 156] width 8 height 6
radio input "true"
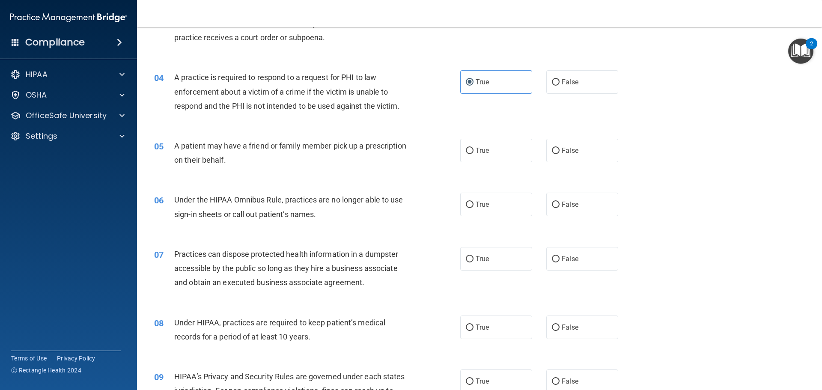
scroll to position [214, 0]
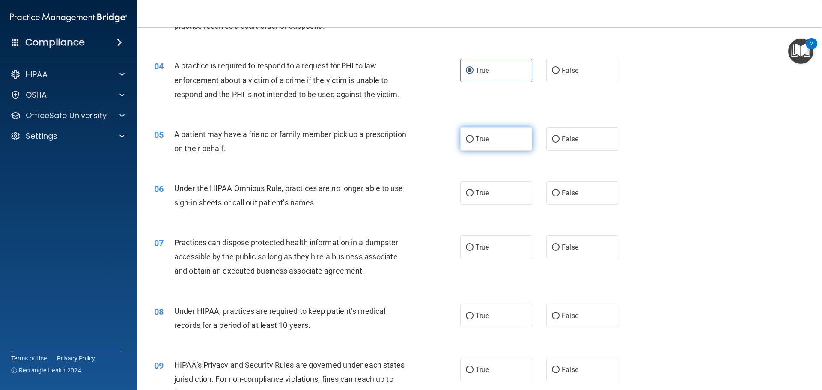
click at [497, 146] on label "True" at bounding box center [496, 139] width 72 height 24
click at [473, 143] on input "True" at bounding box center [470, 139] width 8 height 6
radio input "true"
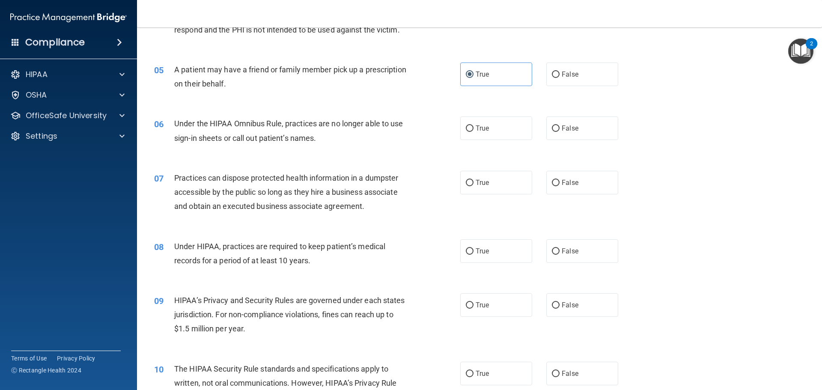
scroll to position [300, 0]
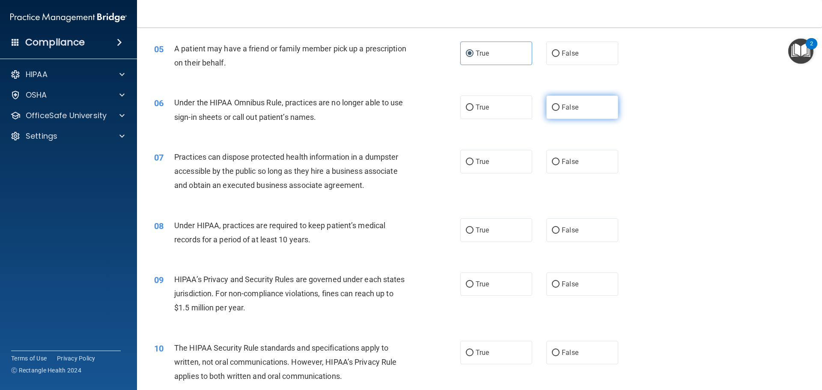
drag, startPoint x: 575, startPoint y: 105, endPoint x: 568, endPoint y: 109, distance: 7.3
click at [574, 105] on label "False" at bounding box center [582, 107] width 72 height 24
click at [559, 105] on input "False" at bounding box center [556, 107] width 8 height 6
radio input "true"
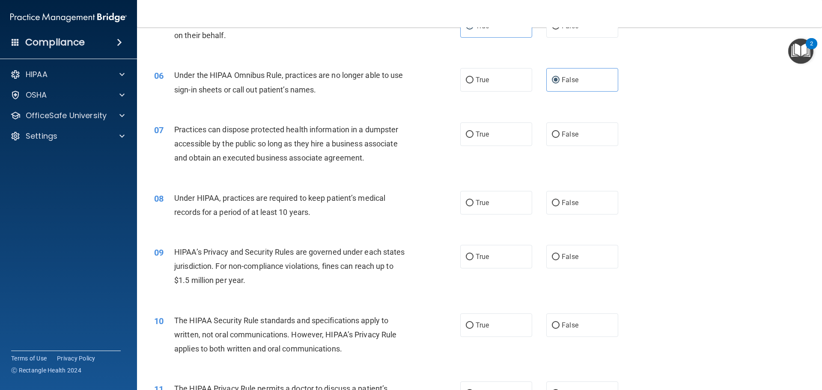
scroll to position [342, 0]
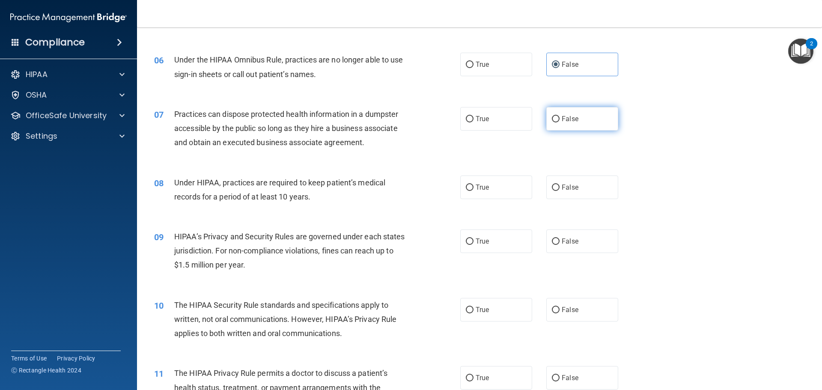
click at [547, 124] on label "False" at bounding box center [582, 119] width 72 height 24
click at [552, 122] on input "False" at bounding box center [556, 119] width 8 height 6
radio input "true"
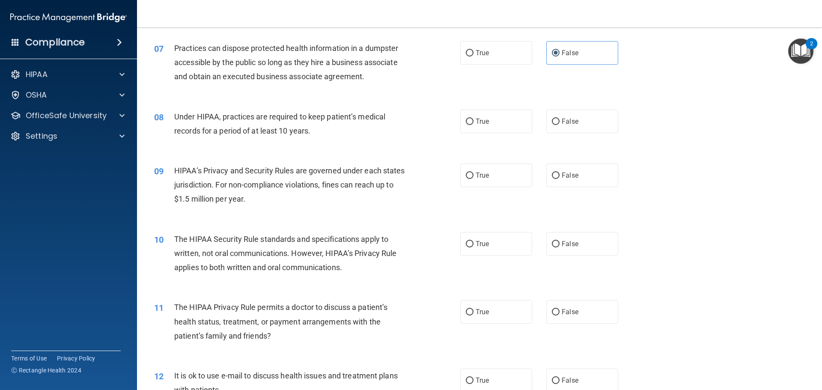
scroll to position [428, 0]
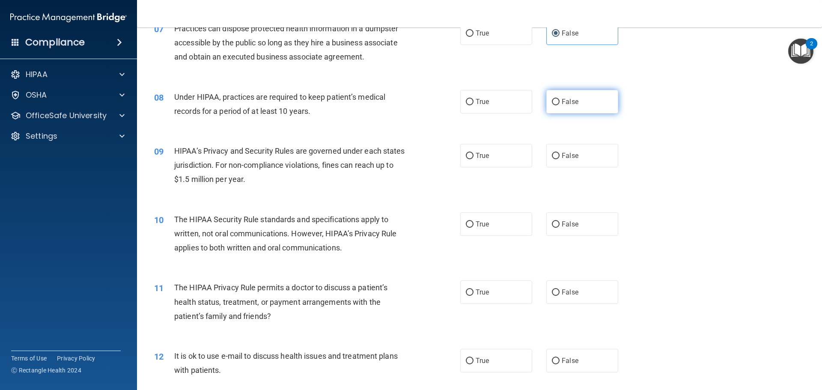
click at [555, 104] on input "False" at bounding box center [556, 102] width 8 height 6
radio input "true"
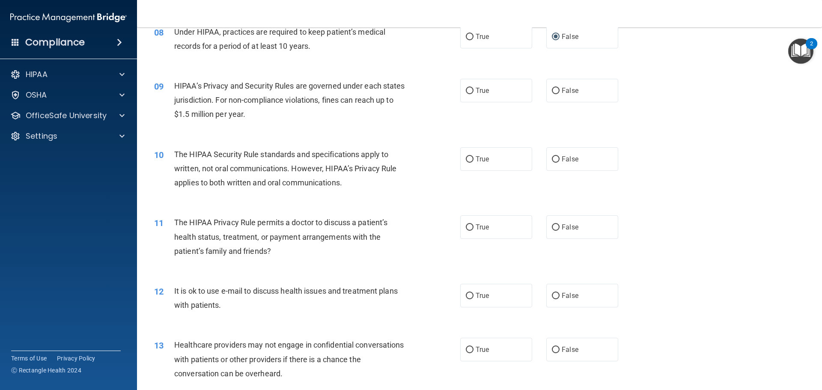
scroll to position [514, 0]
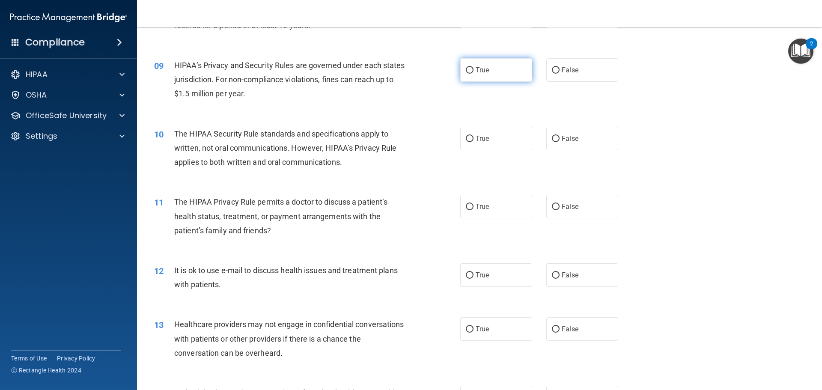
click at [464, 66] on label "True" at bounding box center [496, 70] width 72 height 24
click at [466, 67] on input "True" at bounding box center [470, 70] width 8 height 6
radio input "true"
click at [494, 146] on label "True" at bounding box center [496, 139] width 72 height 24
click at [473, 142] on input "True" at bounding box center [470, 139] width 8 height 6
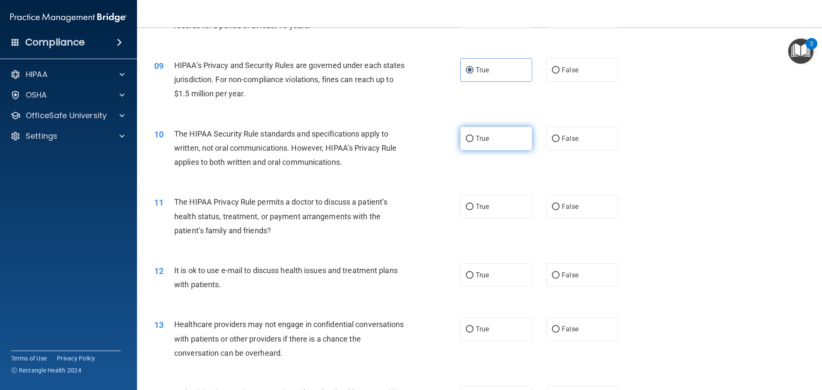
radio input "true"
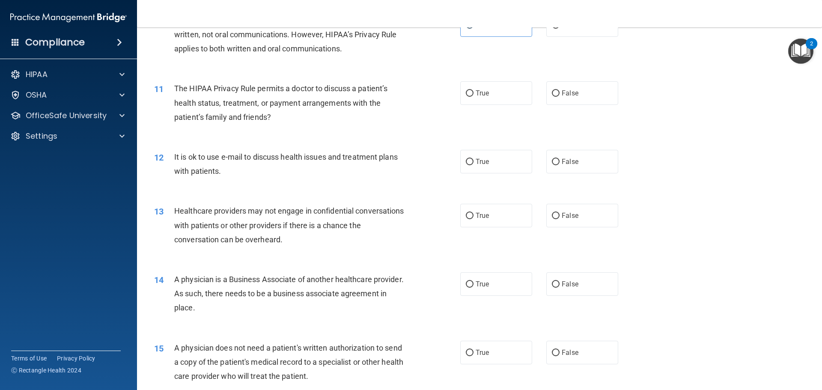
scroll to position [642, 0]
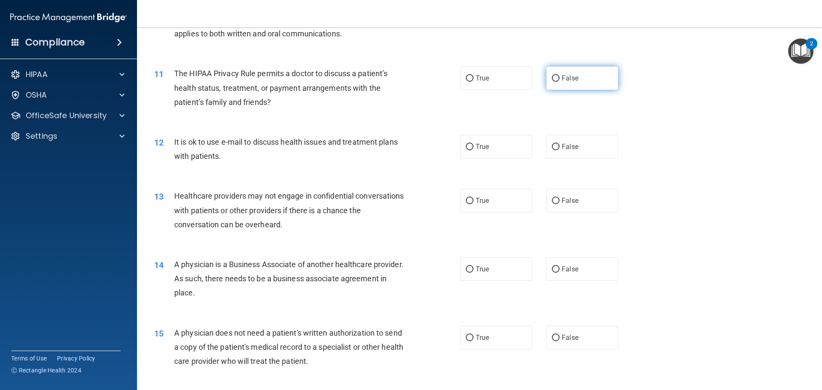
click at [583, 74] on label "False" at bounding box center [582, 78] width 72 height 24
click at [559, 75] on input "False" at bounding box center [556, 78] width 8 height 6
radio input "true"
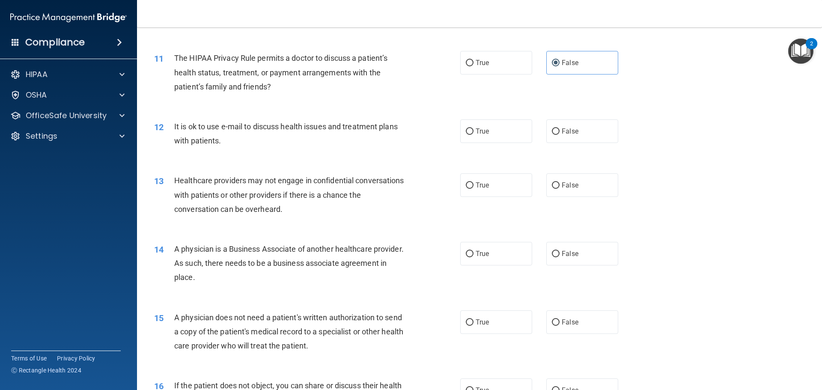
scroll to position [685, 0]
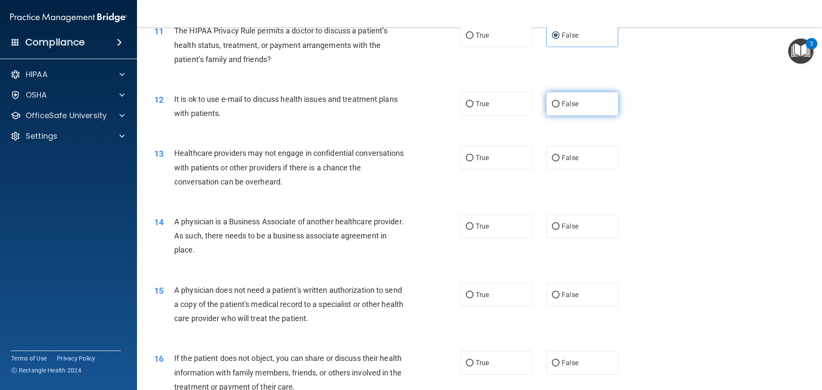
click at [565, 109] on label "False" at bounding box center [582, 104] width 72 height 24
click at [559, 107] on input "False" at bounding box center [556, 104] width 8 height 6
radio input "true"
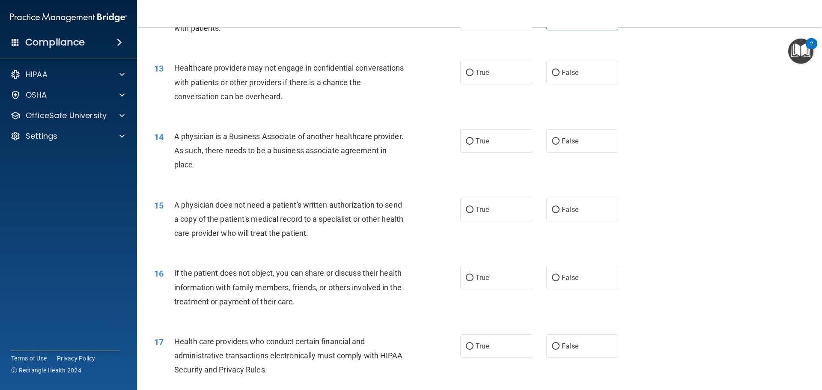
scroll to position [770, 0]
click at [557, 65] on label "False" at bounding box center [582, 72] width 72 height 24
click at [557, 69] on input "False" at bounding box center [556, 72] width 8 height 6
radio input "true"
click at [511, 80] on label "True" at bounding box center [496, 72] width 72 height 24
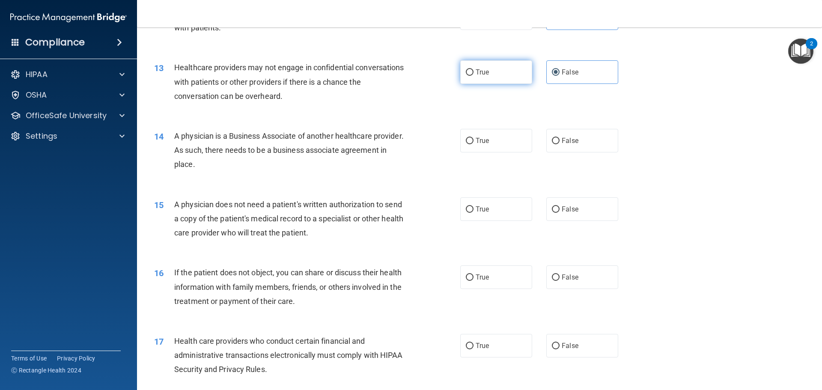
click at [473, 76] on input "True" at bounding box center [470, 72] width 8 height 6
radio input "true"
radio input "false"
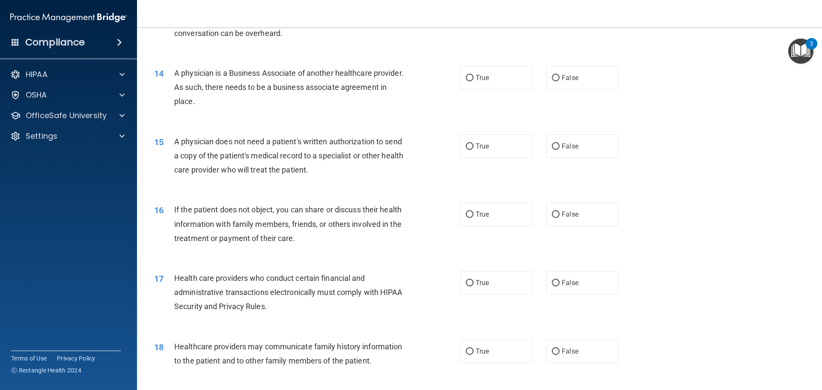
scroll to position [856, 0]
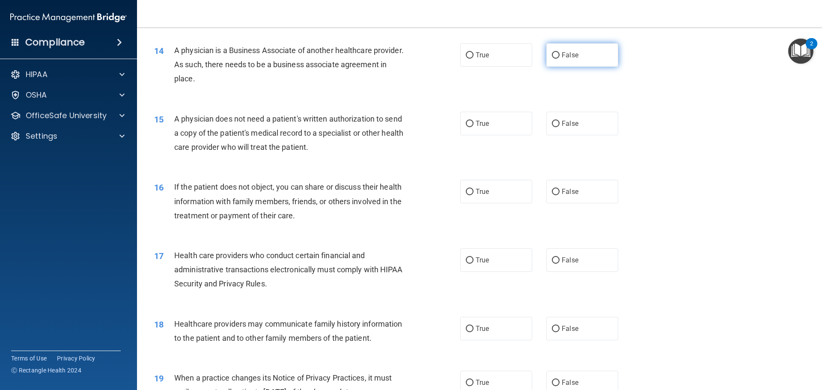
click at [551, 46] on label "False" at bounding box center [582, 55] width 72 height 24
click at [552, 52] on input "False" at bounding box center [556, 55] width 8 height 6
radio input "true"
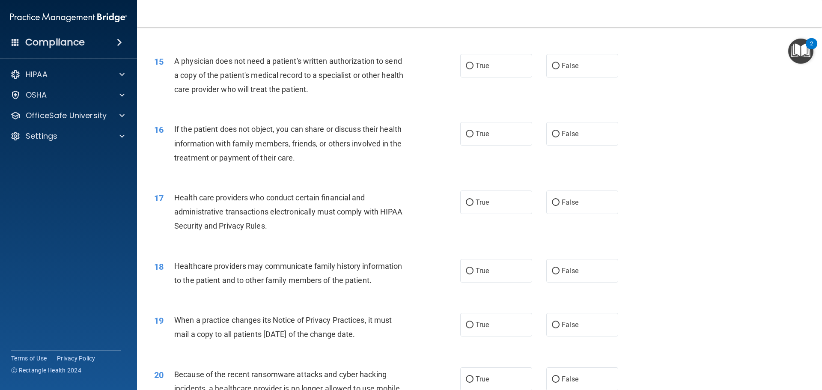
scroll to position [899, 0]
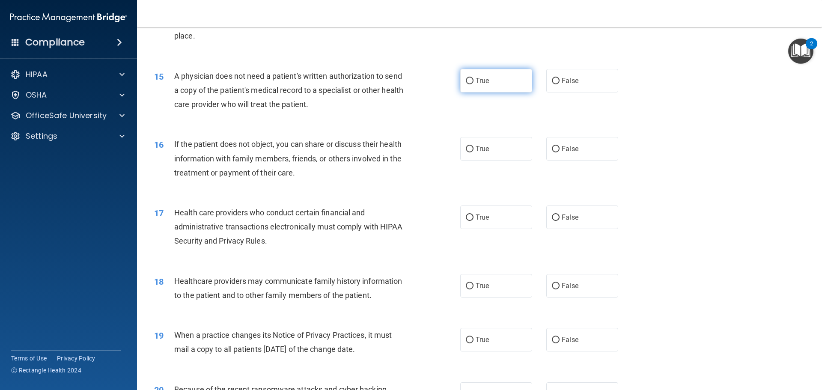
click at [460, 85] on label "True" at bounding box center [496, 81] width 72 height 24
click at [466, 84] on input "True" at bounding box center [470, 81] width 8 height 6
radio input "true"
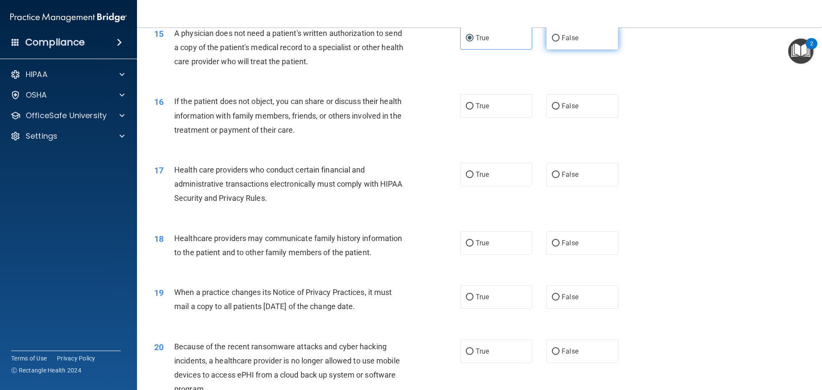
click at [589, 48] on label "False" at bounding box center [582, 38] width 72 height 24
click at [559, 42] on input "False" at bounding box center [556, 38] width 8 height 6
radio input "true"
radio input "false"
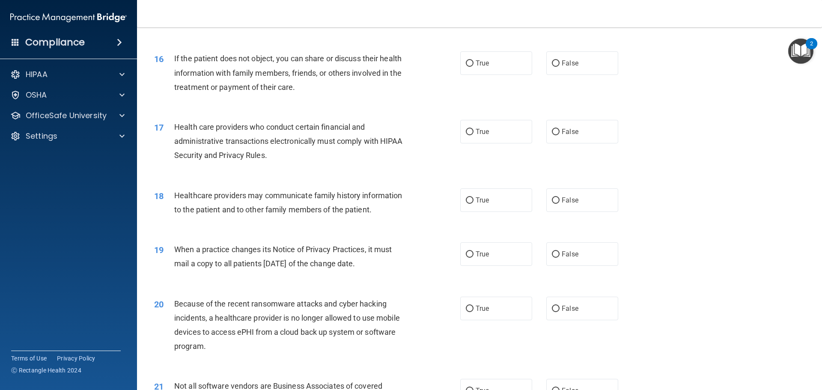
click at [451, 58] on div "16 If the patient does not object, you can share or discuss their health inform…" at bounding box center [307, 74] width 332 height 47
click at [454, 61] on div "16 If the patient does not object, you can share or discuss their health inform…" at bounding box center [307, 74] width 332 height 47
click at [461, 68] on label "True" at bounding box center [496, 63] width 72 height 24
click at [466, 67] on input "True" at bounding box center [470, 63] width 8 height 6
radio input "true"
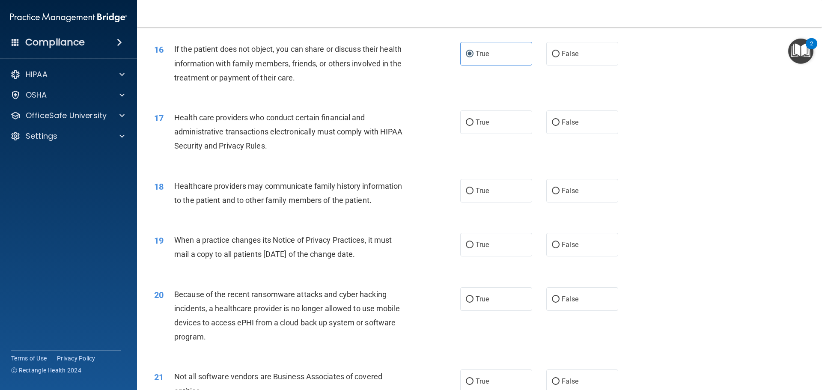
scroll to position [1027, 0]
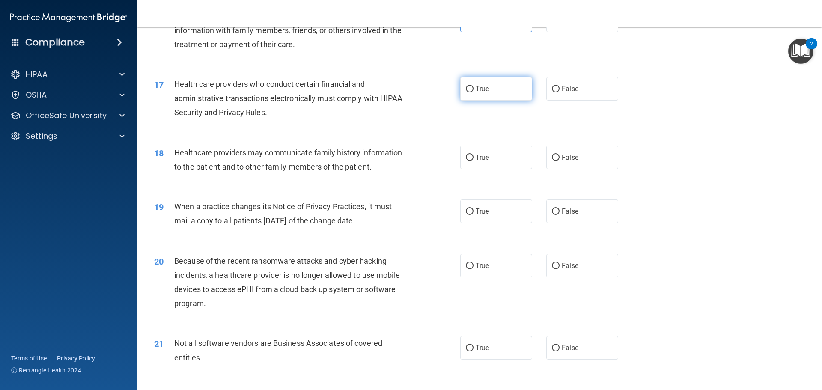
click at [485, 94] on label "True" at bounding box center [496, 89] width 72 height 24
click at [473, 92] on input "True" at bounding box center [470, 89] width 8 height 6
radio input "true"
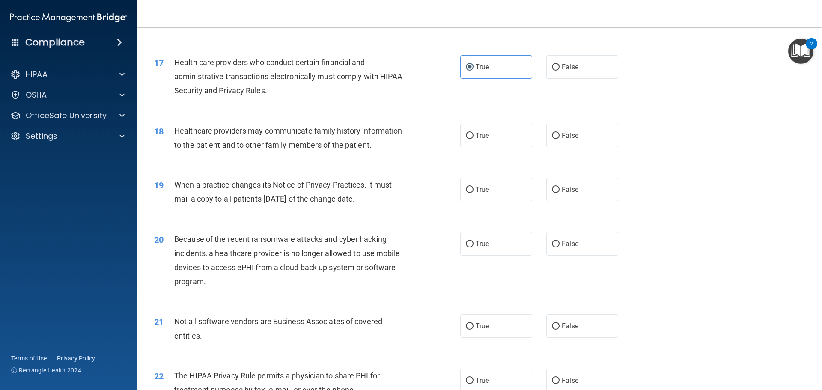
scroll to position [1070, 0]
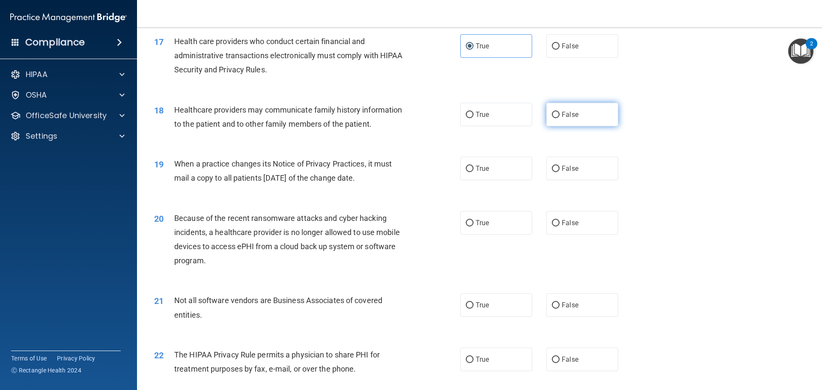
click at [567, 116] on span "False" at bounding box center [569, 114] width 17 height 8
click at [559, 116] on input "False" at bounding box center [556, 115] width 8 height 6
radio input "true"
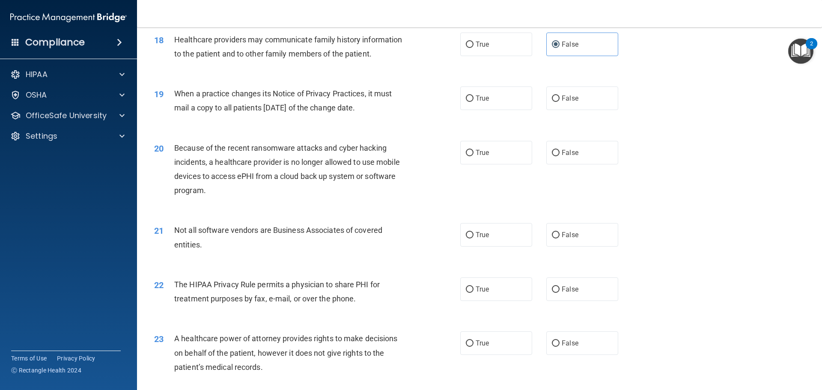
scroll to position [1155, 0]
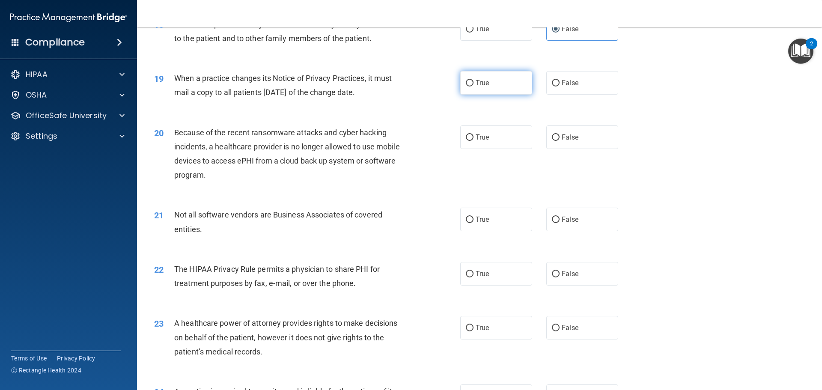
drag, startPoint x: 484, startPoint y: 86, endPoint x: 427, endPoint y: 103, distance: 60.3
click at [483, 86] on span "True" at bounding box center [481, 83] width 13 height 8
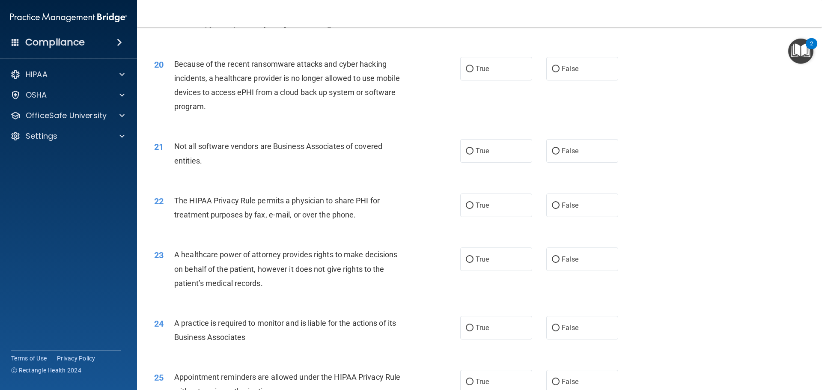
scroll to position [1241, 0]
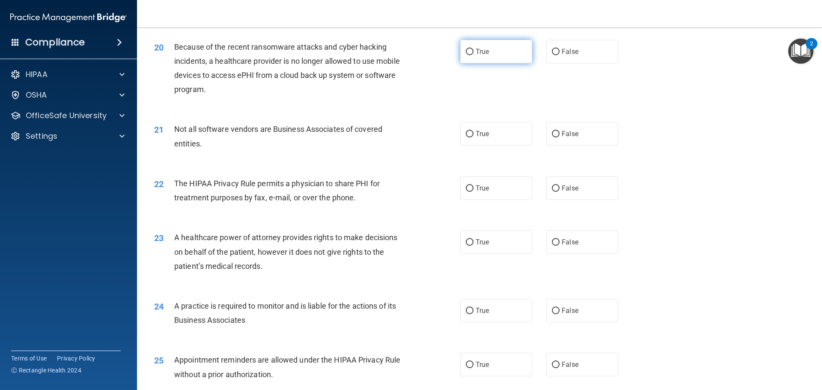
drag, startPoint x: 504, startPoint y: 54, endPoint x: 499, endPoint y: 56, distance: 4.6
click at [502, 55] on label "True" at bounding box center [496, 52] width 72 height 24
click at [473, 55] on input "True" at bounding box center [470, 52] width 8 height 6
radio input "true"
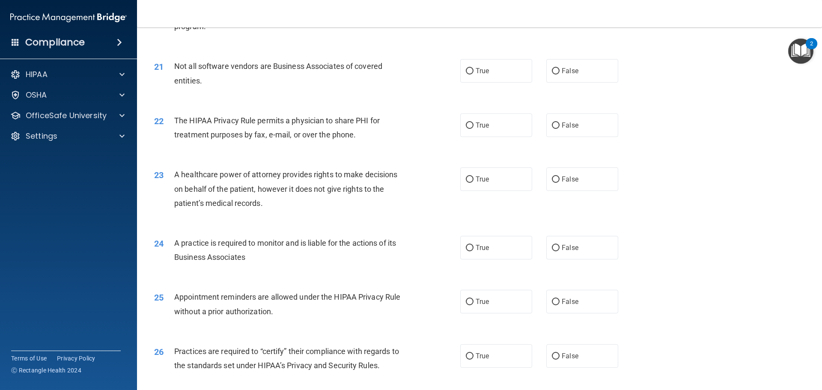
scroll to position [1284, 0]
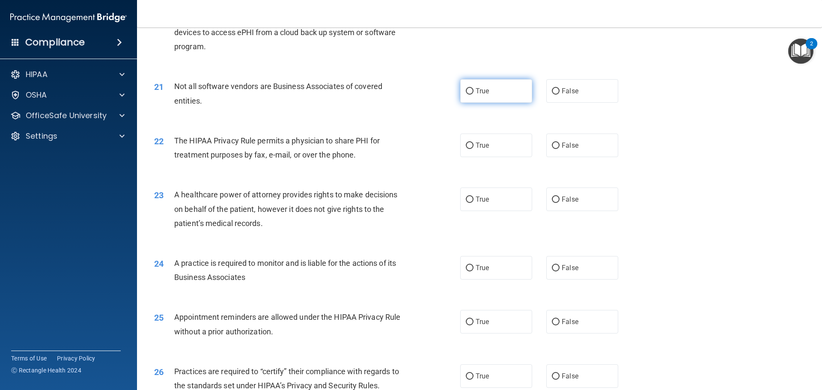
click at [497, 99] on label "True" at bounding box center [496, 91] width 72 height 24
click at [473, 95] on input "True" at bounding box center [470, 91] width 8 height 6
radio input "true"
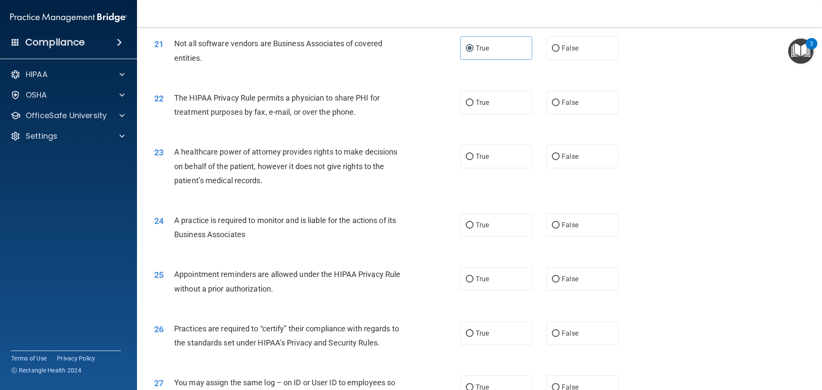
scroll to position [1369, 0]
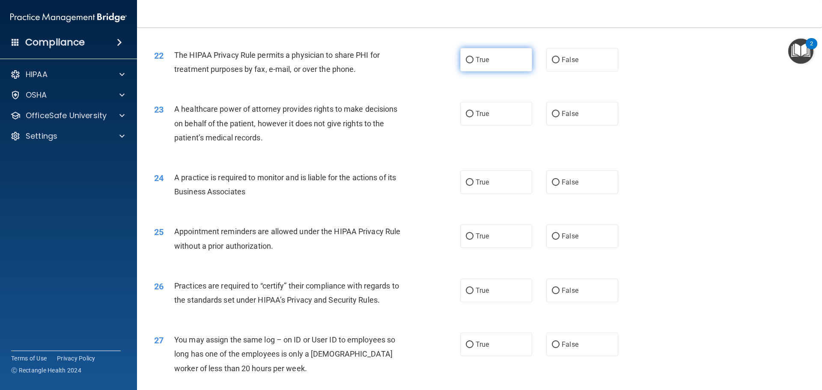
click at [472, 51] on label "True" at bounding box center [496, 60] width 72 height 24
click at [472, 57] on input "True" at bounding box center [470, 60] width 8 height 6
radio input "true"
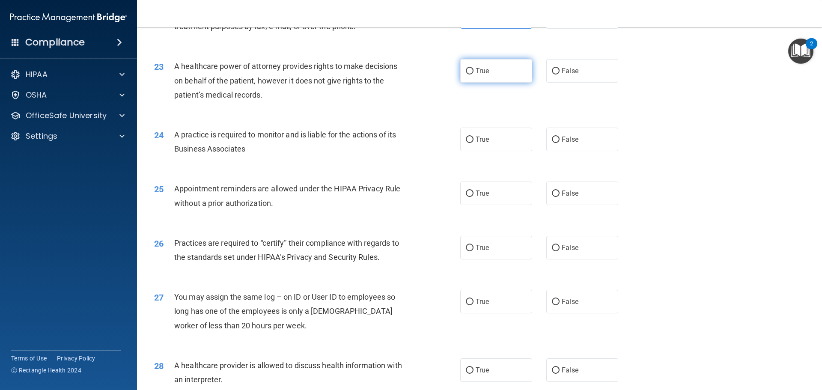
click at [466, 65] on label "True" at bounding box center [496, 71] width 72 height 24
click at [466, 68] on input "True" at bounding box center [470, 71] width 8 height 6
radio input "true"
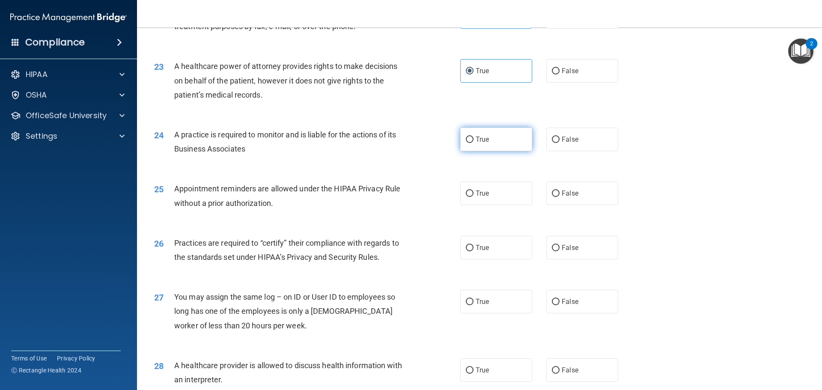
click at [508, 143] on label "True" at bounding box center [496, 140] width 72 height 24
click at [473, 143] on input "True" at bounding box center [470, 140] width 8 height 6
radio input "true"
click at [567, 140] on span "False" at bounding box center [569, 139] width 17 height 8
click at [559, 140] on input "False" at bounding box center [556, 140] width 8 height 6
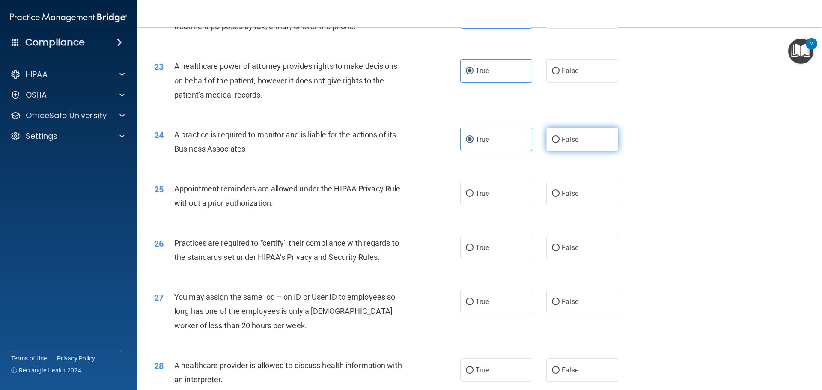
radio input "true"
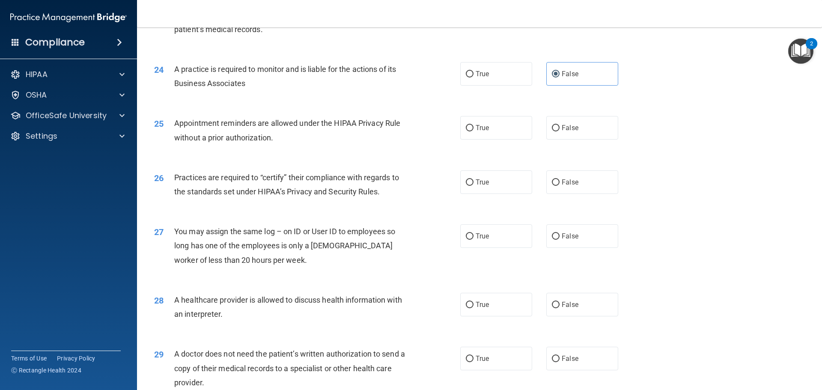
scroll to position [1498, 0]
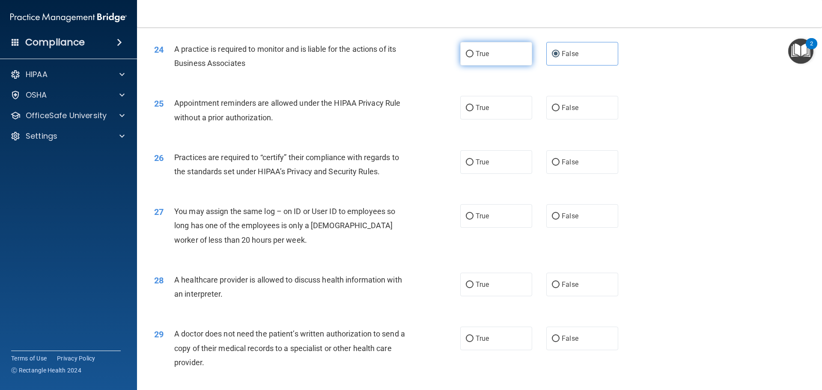
click at [488, 47] on label "True" at bounding box center [496, 54] width 72 height 24
click at [473, 51] on input "True" at bounding box center [470, 54] width 8 height 6
radio input "true"
radio input "false"
click at [473, 112] on label "True" at bounding box center [496, 108] width 72 height 24
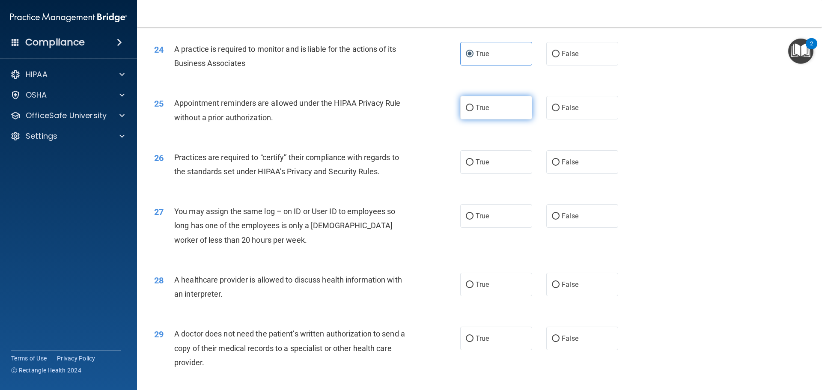
click at [473, 111] on input "True" at bounding box center [470, 108] width 8 height 6
radio input "true"
click at [546, 110] on label "False" at bounding box center [582, 108] width 72 height 24
click at [552, 110] on input "False" at bounding box center [556, 108] width 8 height 6
radio input "true"
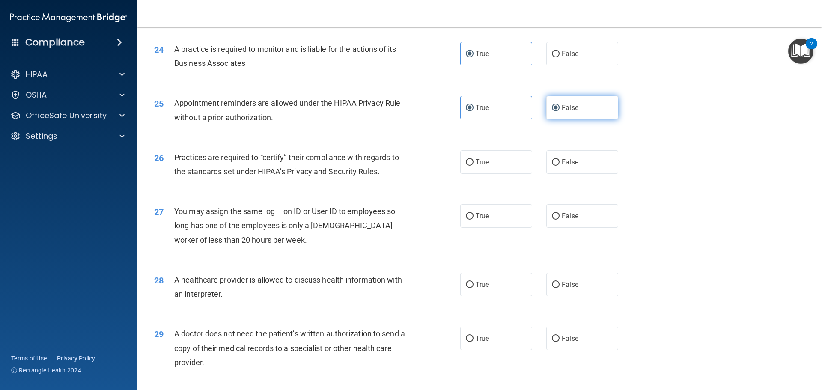
radio input "false"
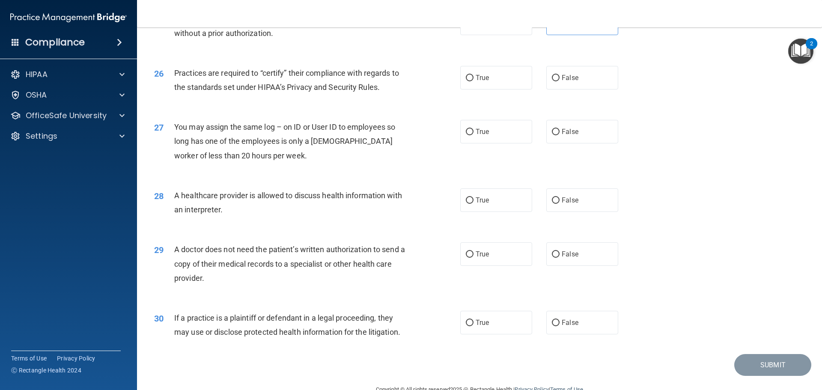
scroll to position [1583, 0]
click at [472, 89] on div "26 Practices are required to “certify” their compliance with regards to the sta…" at bounding box center [479, 81] width 663 height 54
click at [485, 80] on label "True" at bounding box center [496, 77] width 72 height 24
click at [473, 80] on input "True" at bounding box center [470, 77] width 8 height 6
radio input "true"
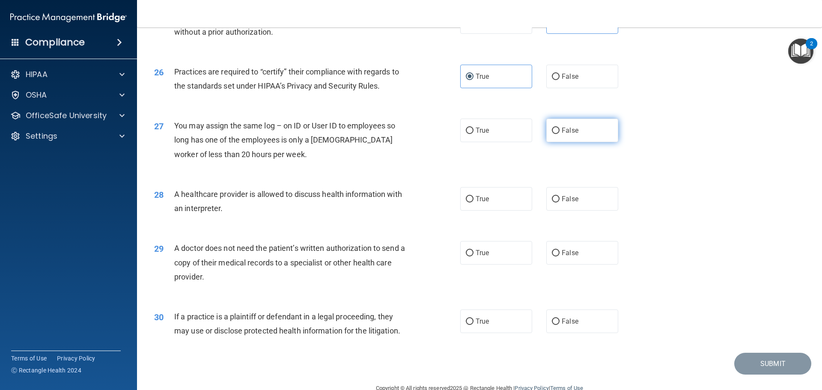
drag, startPoint x: 558, startPoint y: 125, endPoint x: 555, endPoint y: 128, distance: 4.5
click at [559, 125] on label "False" at bounding box center [582, 131] width 72 height 24
click at [559, 128] on input "False" at bounding box center [556, 131] width 8 height 6
radio input "true"
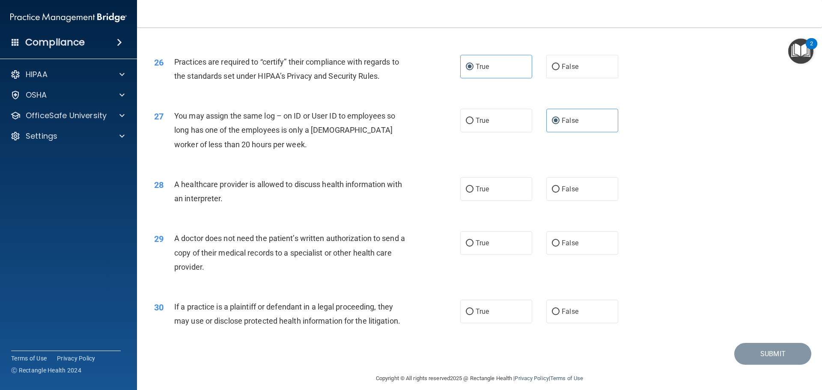
scroll to position [1602, 0]
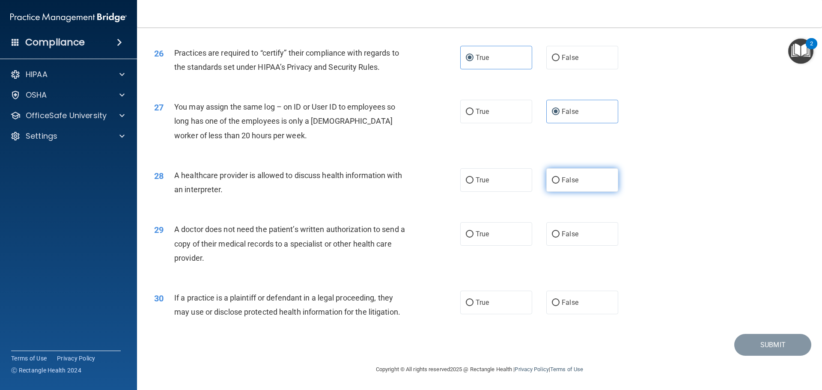
click at [586, 178] on label "False" at bounding box center [582, 180] width 72 height 24
click at [559, 178] on input "False" at bounding box center [556, 180] width 8 height 6
radio input "true"
drag, startPoint x: 501, startPoint y: 179, endPoint x: 440, endPoint y: 196, distance: 63.1
click at [501, 179] on label "True" at bounding box center [496, 180] width 72 height 24
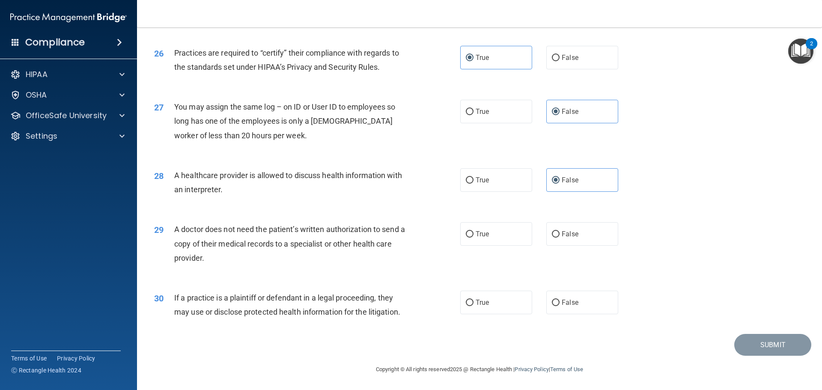
click at [473, 179] on input "True" at bounding box center [470, 180] width 8 height 6
radio input "true"
radio input "false"
click at [481, 229] on label "True" at bounding box center [496, 234] width 72 height 24
click at [473, 231] on input "True" at bounding box center [470, 234] width 8 height 6
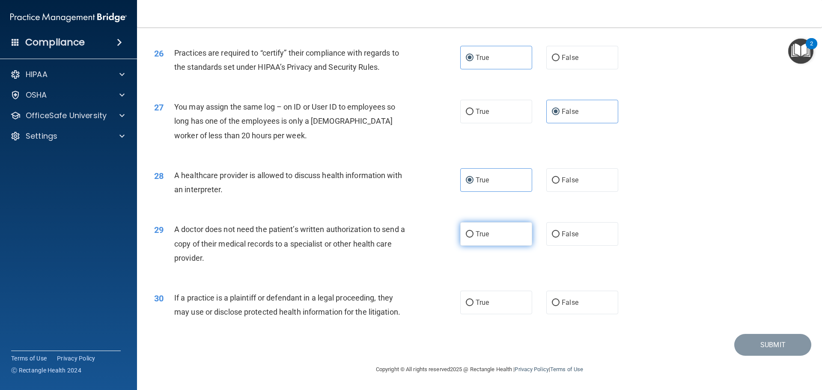
radio input "true"
click at [481, 309] on label "True" at bounding box center [496, 303] width 72 height 24
click at [473, 306] on input "True" at bounding box center [470, 303] width 8 height 6
radio input "true"
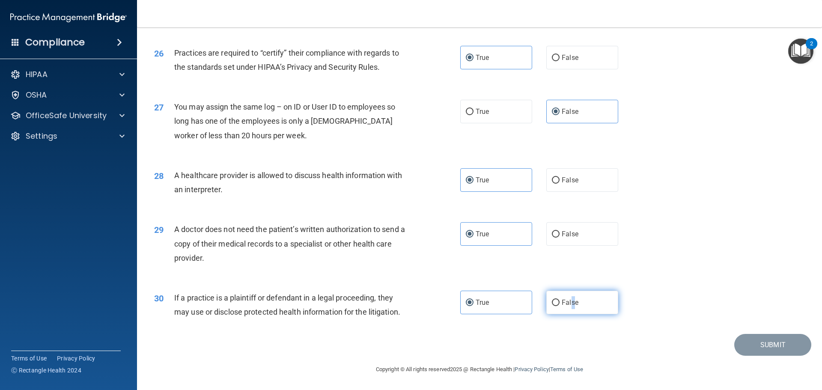
drag, startPoint x: 567, startPoint y: 303, endPoint x: 564, endPoint y: 308, distance: 5.6
click at [569, 308] on label "False" at bounding box center [582, 303] width 72 height 24
click at [508, 317] on div "30 If a practice is a plaintiff or defendant in a legal proceeding, they may us…" at bounding box center [479, 307] width 663 height 54
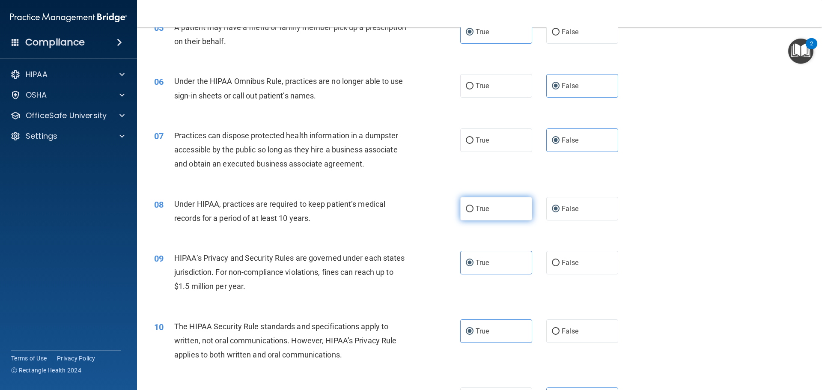
scroll to position [342, 0]
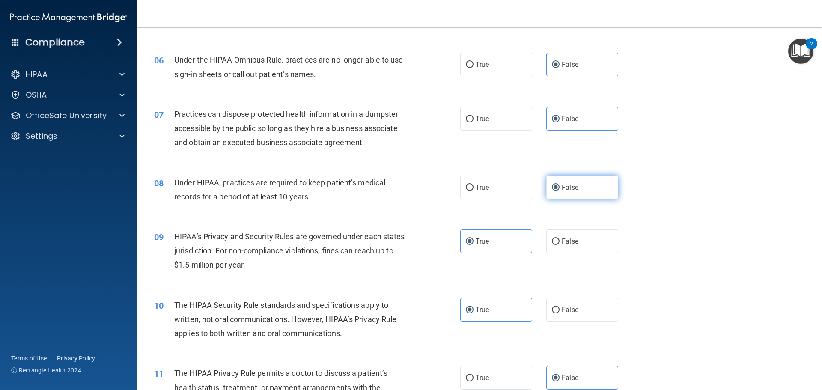
click at [553, 187] on input "False" at bounding box center [556, 187] width 8 height 6
click at [552, 186] on input "False" at bounding box center [556, 187] width 8 height 6
click at [466, 185] on input "True" at bounding box center [470, 187] width 8 height 6
radio input "true"
click at [552, 187] on input "False" at bounding box center [556, 187] width 8 height 6
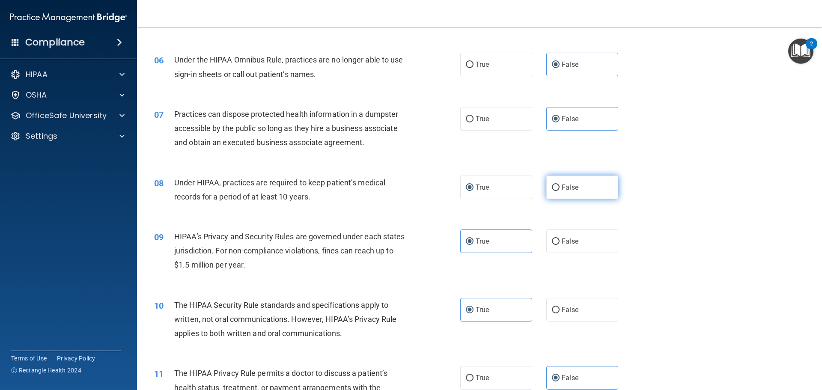
radio input "true"
radio input "false"
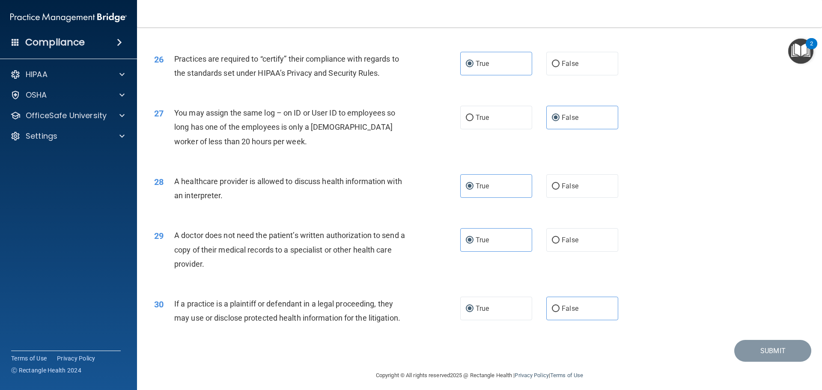
scroll to position [1602, 0]
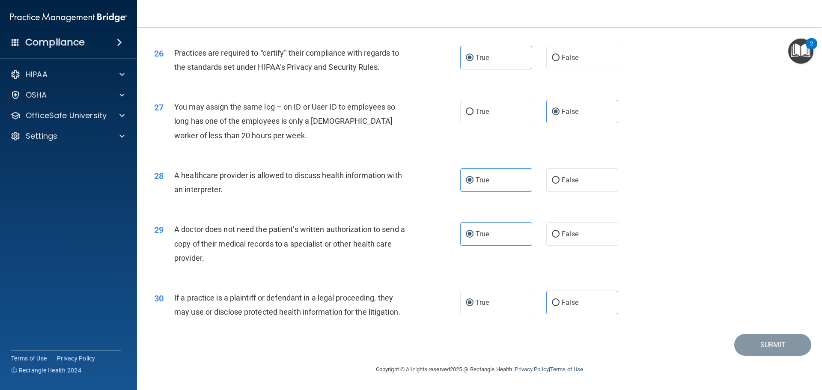
drag, startPoint x: 745, startPoint y: 345, endPoint x: 725, endPoint y: 359, distance: 24.2
click at [725, 359] on footer "Copyright © All rights reserved 2025 @ Rectangle Health | Privacy Policy | Term…" at bounding box center [479, 369] width 650 height 26
click at [553, 305] on input "False" at bounding box center [556, 303] width 8 height 6
radio input "true"
click at [464, 307] on label "True" at bounding box center [496, 303] width 72 height 24
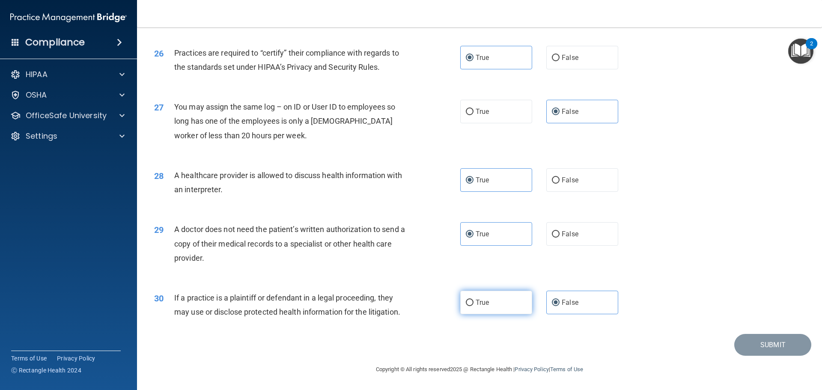
click at [466, 306] on input "True" at bounding box center [470, 303] width 8 height 6
radio input "true"
radio input "false"
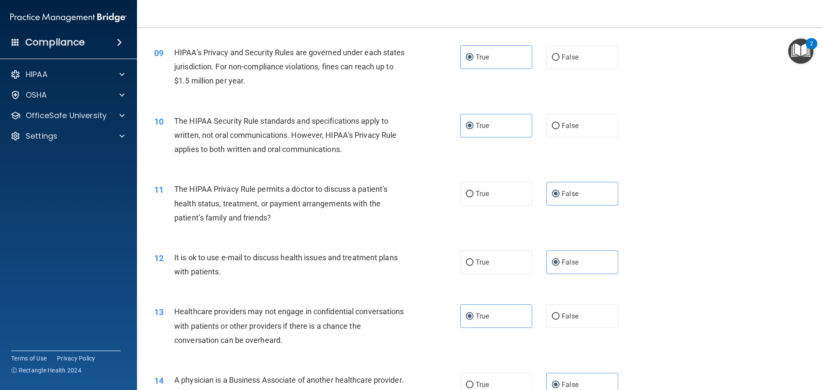
scroll to position [318, 0]
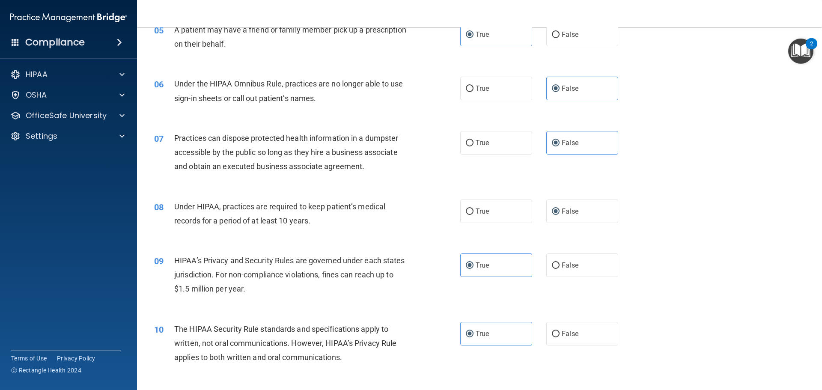
click at [490, 232] on div "08 Under HIPAA, practices are required to keep patient’s medical records for a …" at bounding box center [479, 216] width 663 height 54
click at [487, 220] on label "True" at bounding box center [496, 211] width 72 height 24
click at [473, 215] on input "True" at bounding box center [470, 211] width 8 height 6
radio input "true"
click at [582, 219] on label "False" at bounding box center [582, 211] width 72 height 24
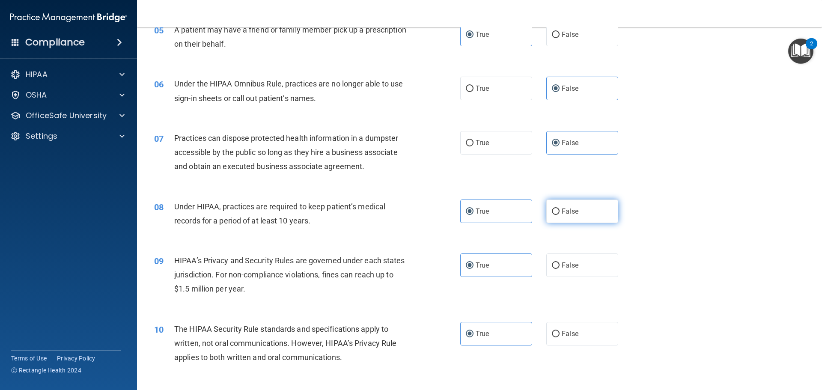
click at [559, 215] on input "False" at bounding box center [556, 211] width 8 height 6
radio input "true"
radio input "false"
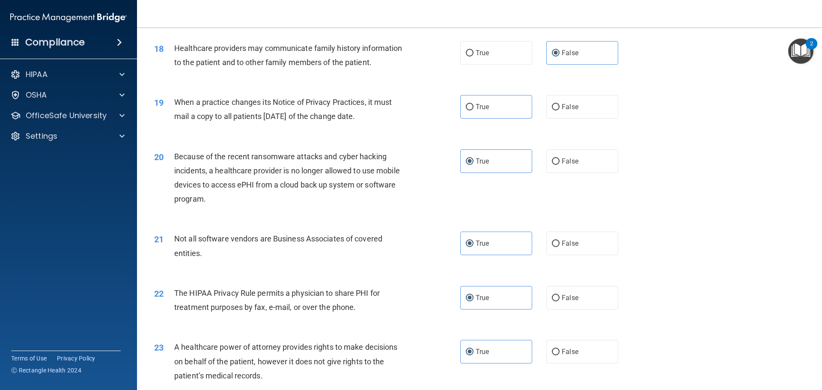
scroll to position [1089, 0]
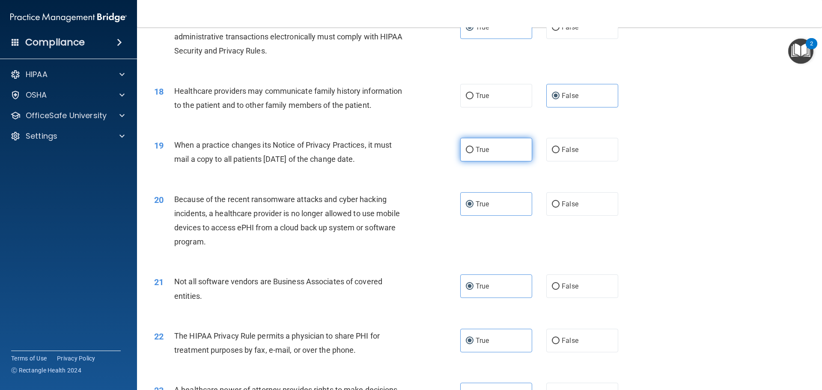
click at [467, 151] on input "True" at bounding box center [470, 150] width 8 height 6
radio input "true"
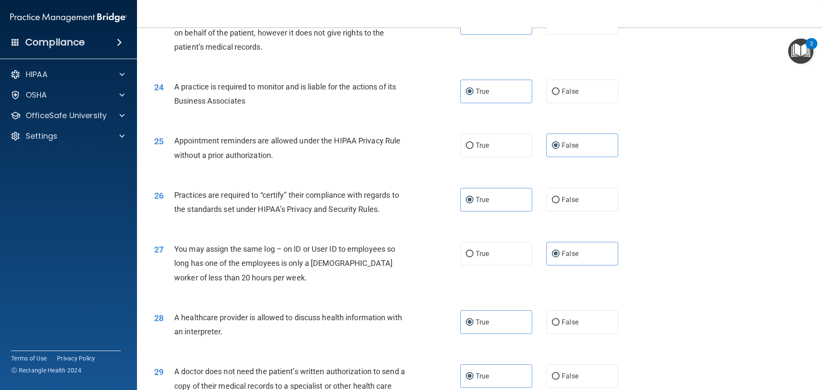
scroll to position [1602, 0]
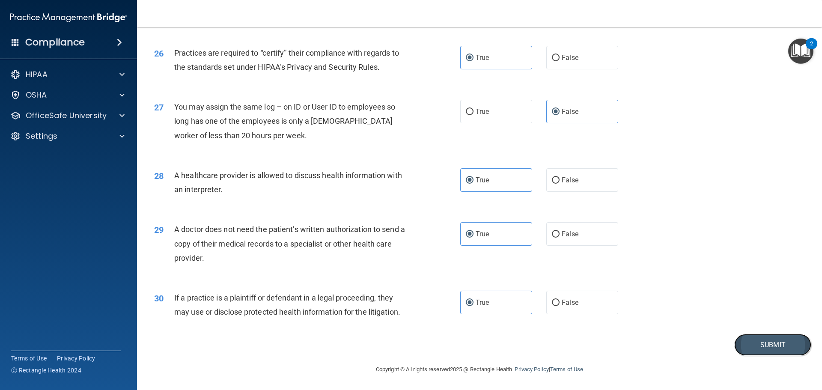
click at [771, 343] on button "Submit" at bounding box center [772, 345] width 77 height 22
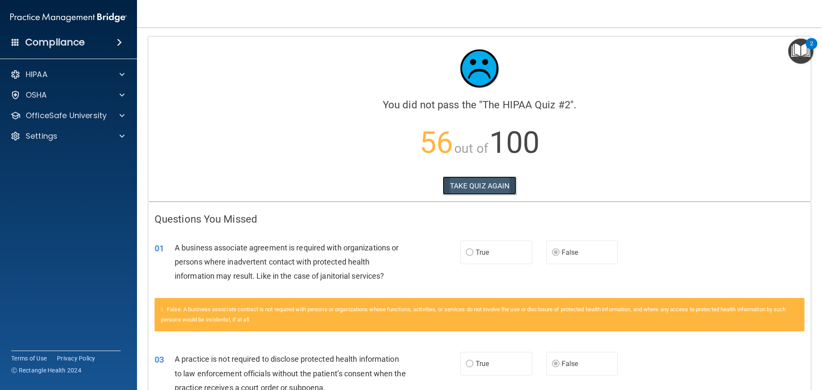
click at [504, 194] on button "TAKE QUIZ AGAIN" at bounding box center [479, 185] width 74 height 19
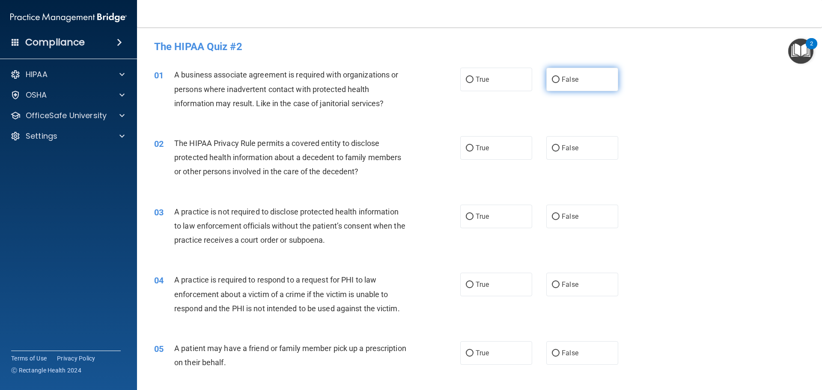
click at [554, 85] on label "False" at bounding box center [582, 80] width 72 height 24
click at [554, 83] on input "False" at bounding box center [556, 80] width 8 height 6
radio input "true"
click at [467, 79] on input "True" at bounding box center [470, 80] width 8 height 6
radio input "true"
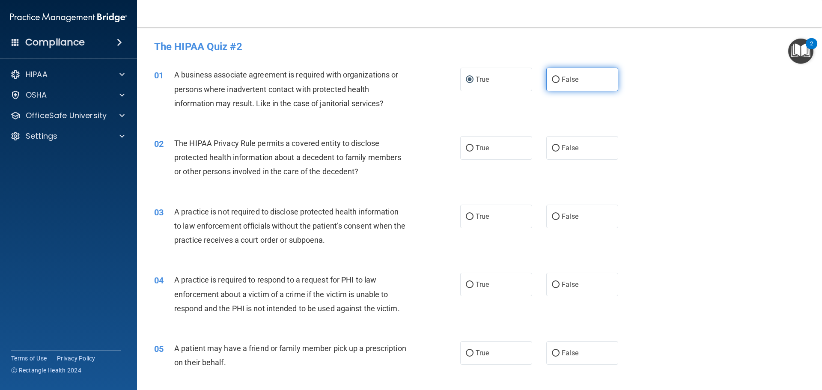
click at [546, 81] on label "False" at bounding box center [582, 80] width 72 height 24
click at [552, 81] on input "False" at bounding box center [556, 80] width 8 height 6
radio input "true"
radio input "false"
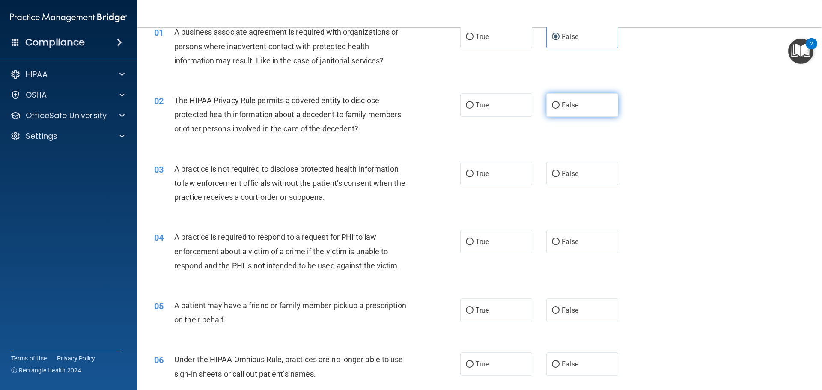
click at [569, 103] on span "False" at bounding box center [569, 105] width 17 height 8
click at [559, 103] on input "False" at bounding box center [556, 105] width 8 height 6
radio input "true"
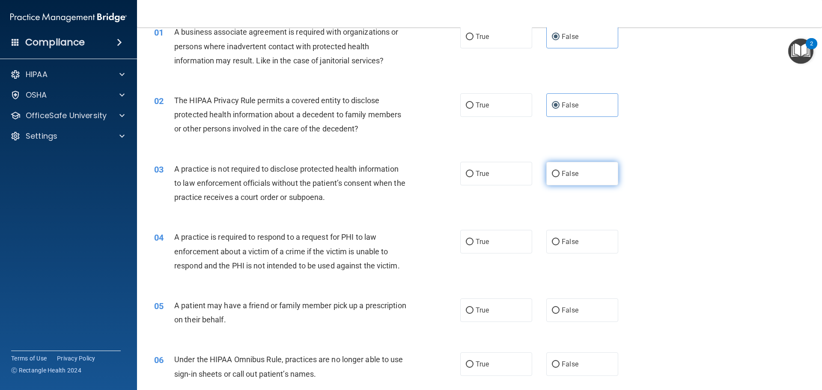
click at [558, 178] on label "False" at bounding box center [582, 174] width 72 height 24
click at [558, 177] on input "False" at bounding box center [556, 174] width 8 height 6
radio input "true"
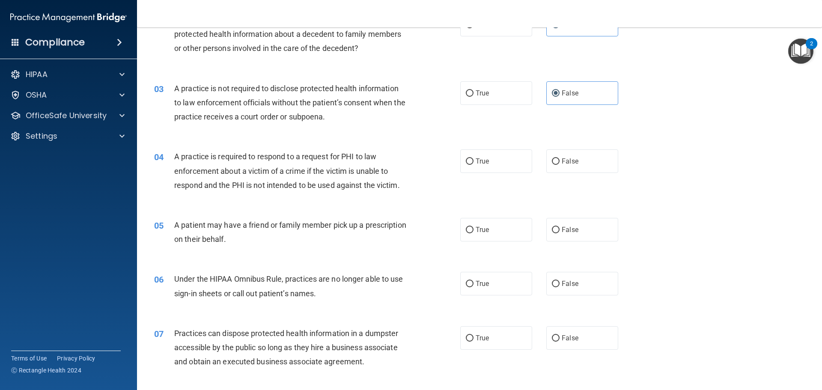
scroll to position [128, 0]
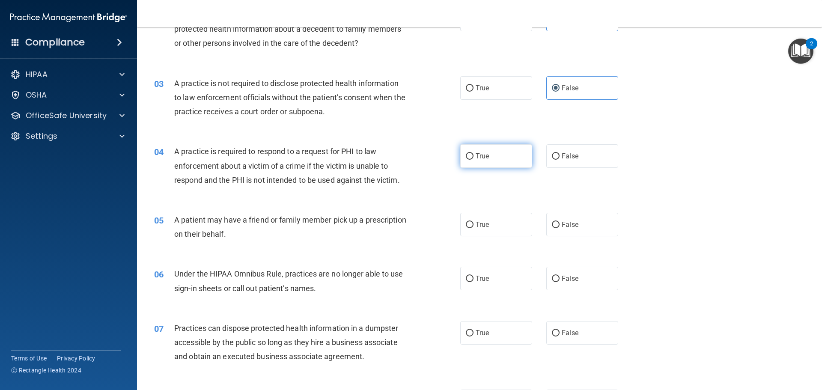
click at [505, 158] on label "True" at bounding box center [496, 156] width 72 height 24
click at [473, 158] on input "True" at bounding box center [470, 156] width 8 height 6
radio input "true"
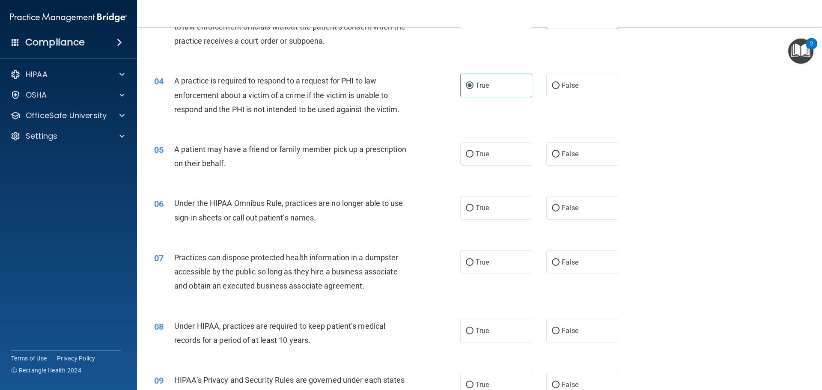
scroll to position [214, 0]
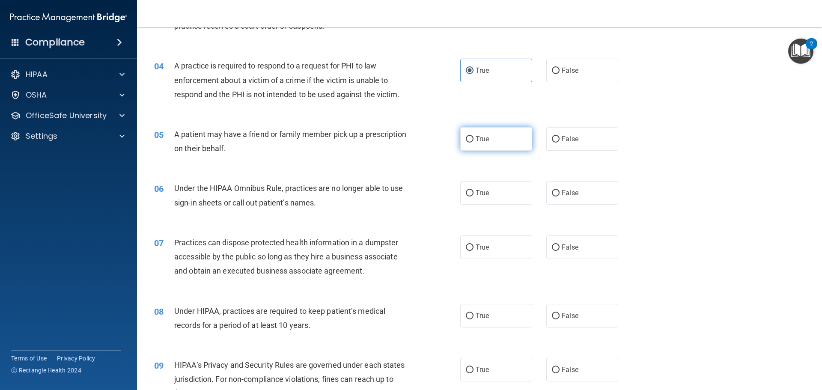
click at [483, 141] on span "True" at bounding box center [481, 139] width 13 height 8
click at [473, 141] on input "True" at bounding box center [470, 139] width 8 height 6
radio input "true"
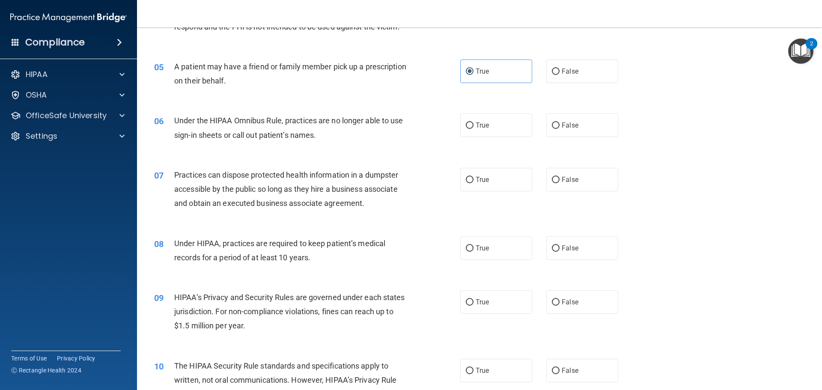
scroll to position [300, 0]
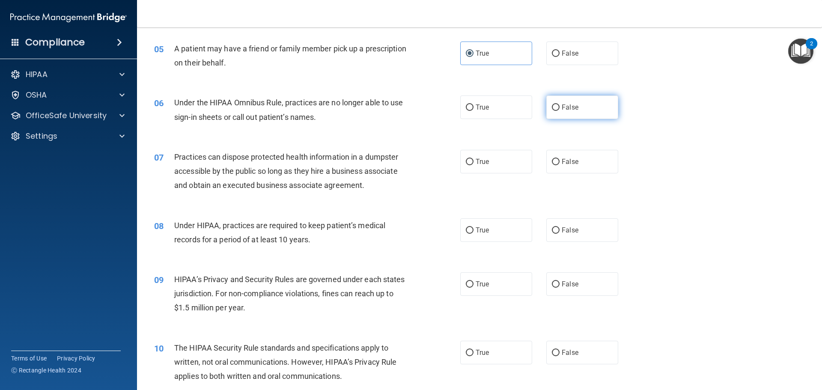
click at [578, 107] on label "False" at bounding box center [582, 107] width 72 height 24
click at [559, 107] on input "False" at bounding box center [556, 107] width 8 height 6
radio input "true"
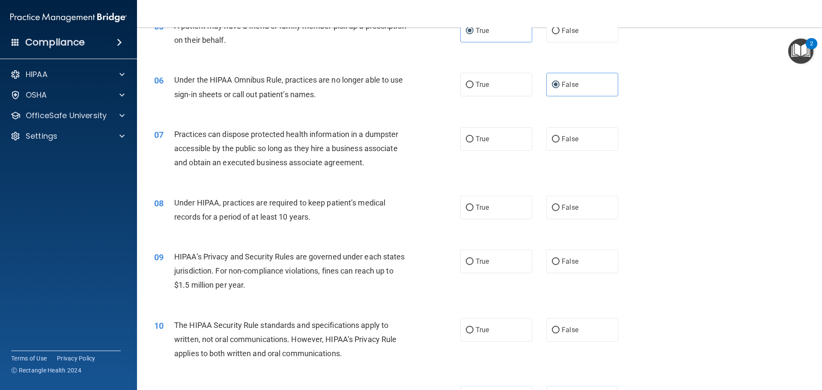
scroll to position [342, 0]
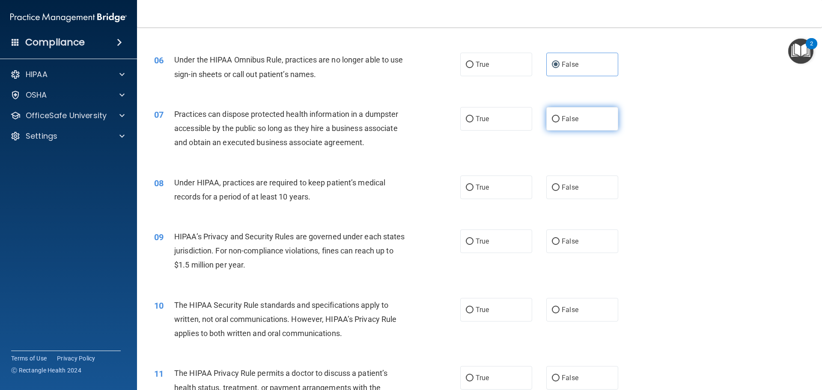
click at [551, 128] on label "False" at bounding box center [582, 119] width 72 height 24
click at [552, 122] on input "False" at bounding box center [556, 119] width 8 height 6
radio input "true"
drag, startPoint x: 570, startPoint y: 194, endPoint x: 519, endPoint y: 247, distance: 73.9
click at [570, 194] on label "False" at bounding box center [582, 187] width 72 height 24
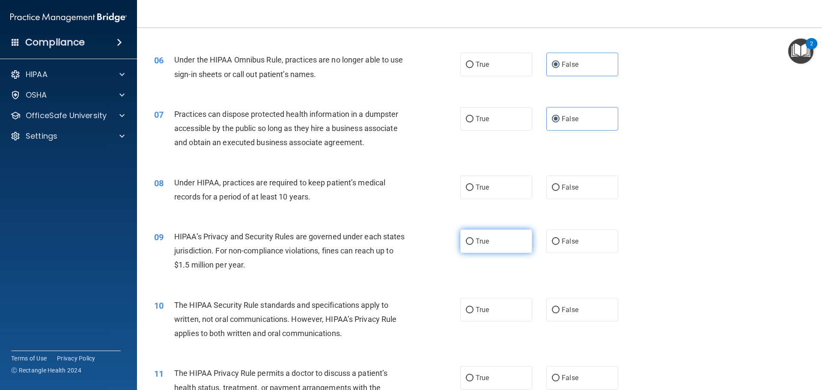
click at [559, 191] on input "False" at bounding box center [556, 187] width 8 height 6
radio input "true"
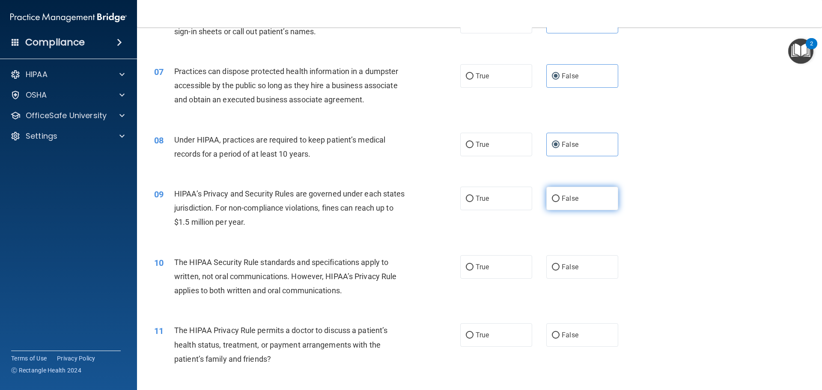
click at [585, 202] on label "False" at bounding box center [582, 199] width 72 height 24
click at [559, 202] on input "False" at bounding box center [556, 199] width 8 height 6
radio input "true"
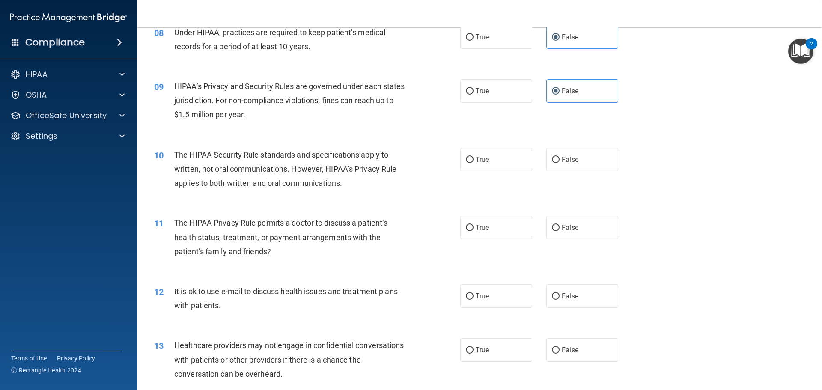
scroll to position [514, 0]
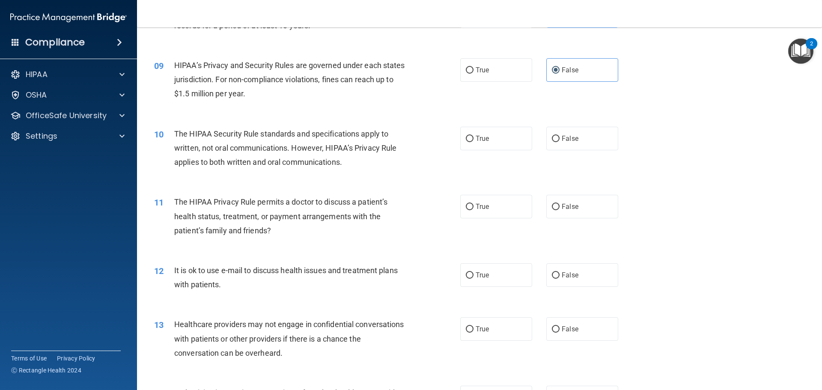
click at [496, 219] on div "11 The HIPAA Privacy Rule permits a doctor to discuss a patient’s health status…" at bounding box center [479, 218] width 663 height 68
click at [496, 207] on label "True" at bounding box center [496, 207] width 72 height 24
click at [473, 207] on input "True" at bounding box center [470, 207] width 8 height 6
radio input "true"
click at [554, 144] on label "False" at bounding box center [582, 139] width 72 height 24
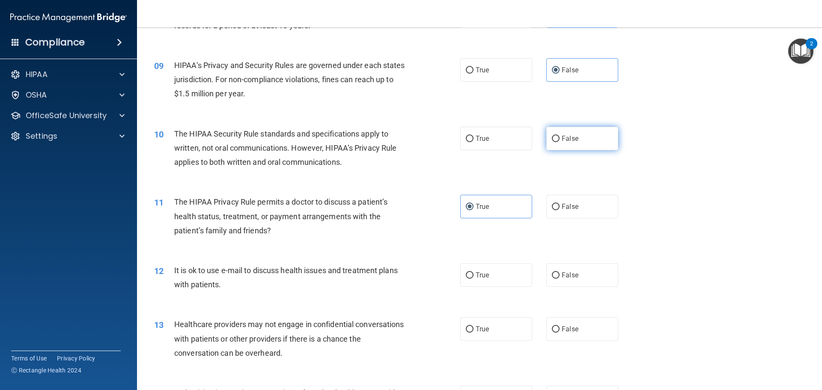
click at [554, 142] on input "False" at bounding box center [556, 139] width 8 height 6
radio input "true"
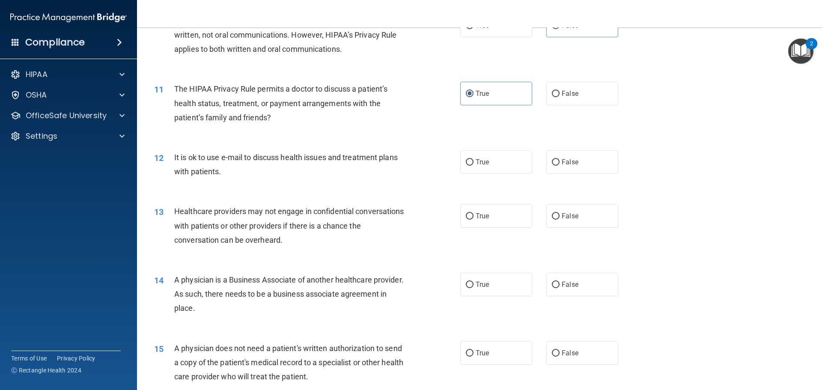
scroll to position [642, 0]
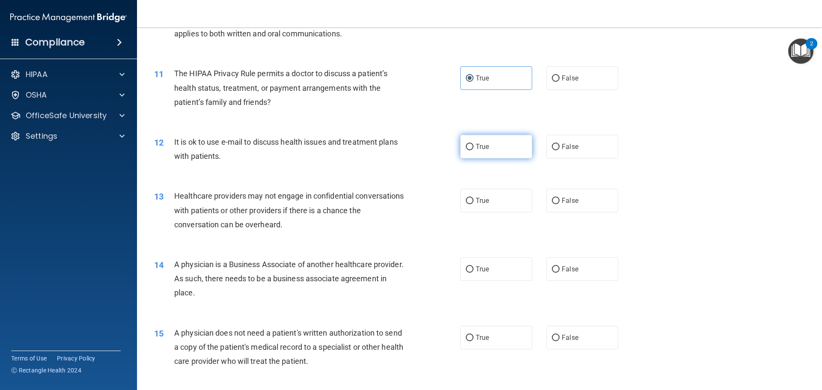
click at [484, 152] on label "True" at bounding box center [496, 147] width 72 height 24
click at [473, 150] on input "True" at bounding box center [470, 147] width 8 height 6
radio input "true"
click at [553, 193] on label "False" at bounding box center [582, 201] width 72 height 24
click at [553, 198] on input "False" at bounding box center [556, 201] width 8 height 6
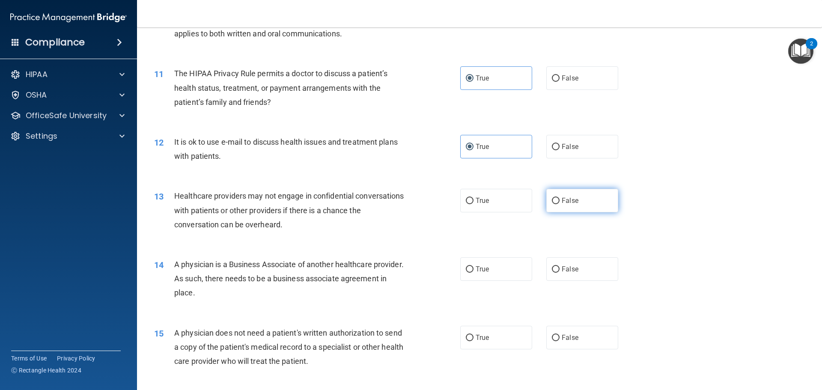
radio input "true"
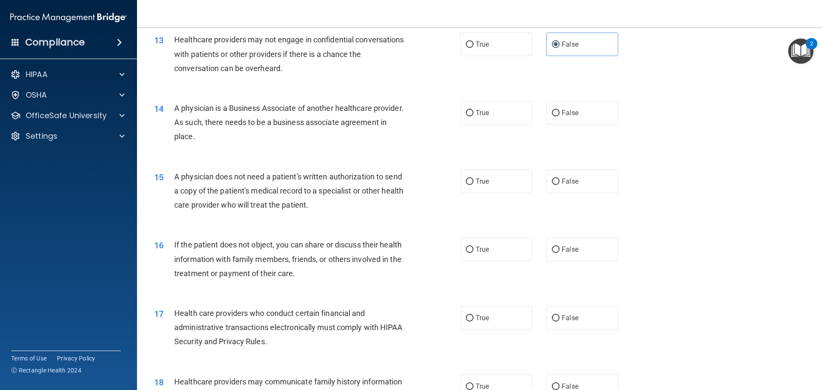
scroll to position [813, 0]
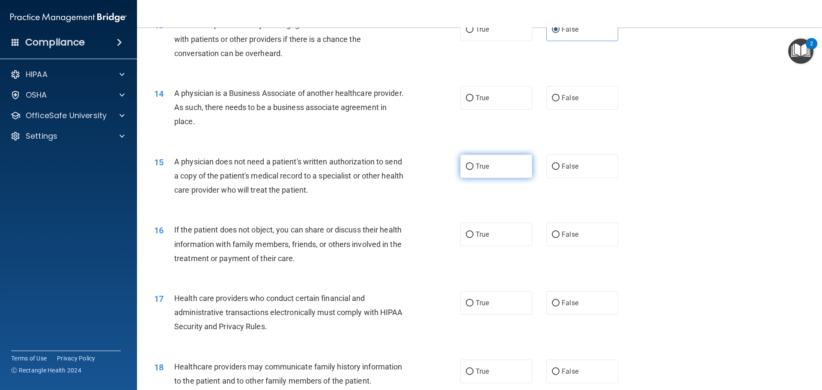
click at [483, 169] on span "True" at bounding box center [481, 166] width 13 height 8
click at [473, 169] on input "True" at bounding box center [470, 166] width 8 height 6
radio input "true"
click at [466, 95] on input "True" at bounding box center [470, 98] width 8 height 6
radio input "true"
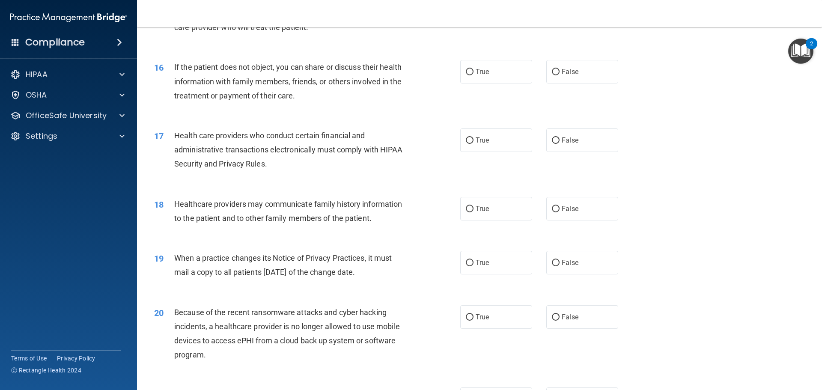
scroll to position [984, 0]
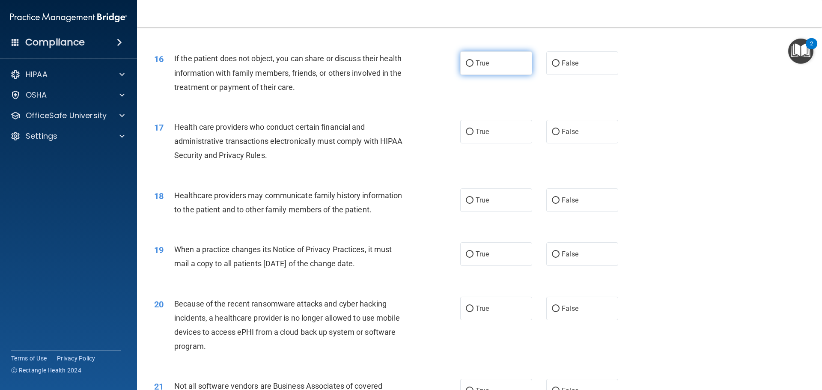
click at [472, 67] on label "True" at bounding box center [496, 63] width 72 height 24
click at [472, 67] on input "True" at bounding box center [470, 63] width 8 height 6
radio input "true"
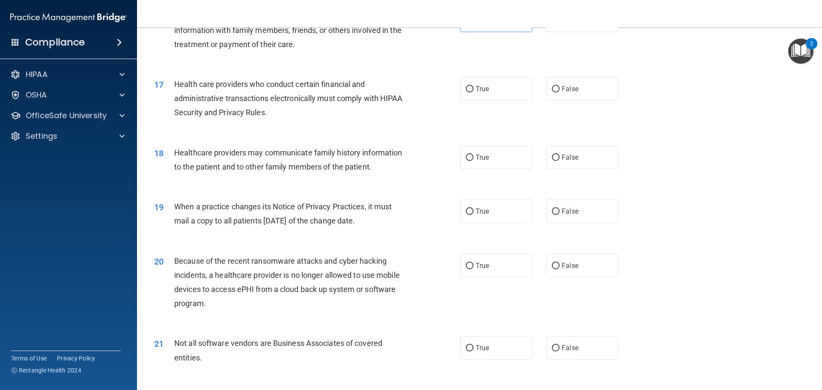
scroll to position [1070, 0]
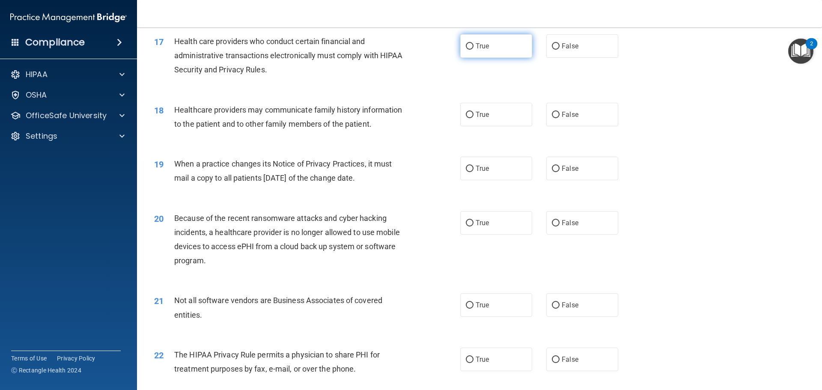
click at [485, 46] on span "True" at bounding box center [481, 46] width 13 height 8
click at [473, 46] on input "True" at bounding box center [470, 46] width 8 height 6
radio input "true"
click at [587, 113] on label "False" at bounding box center [582, 115] width 72 height 24
click at [559, 113] on input "False" at bounding box center [556, 115] width 8 height 6
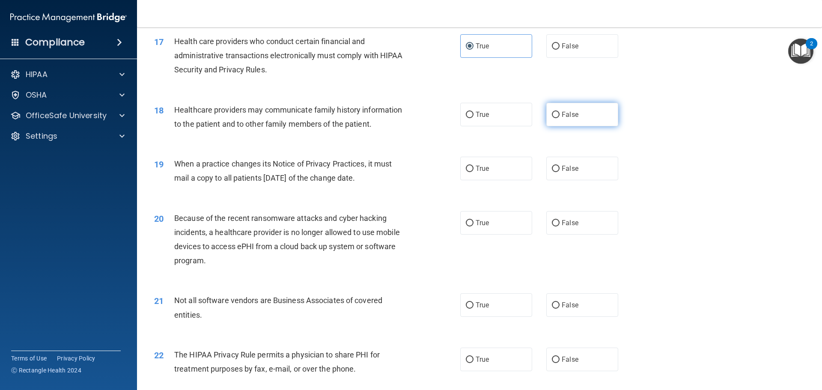
radio input "true"
click at [496, 169] on label "True" at bounding box center [496, 169] width 72 height 24
click at [473, 169] on input "True" at bounding box center [470, 169] width 8 height 6
radio input "true"
click at [566, 177] on label "False" at bounding box center [582, 169] width 72 height 24
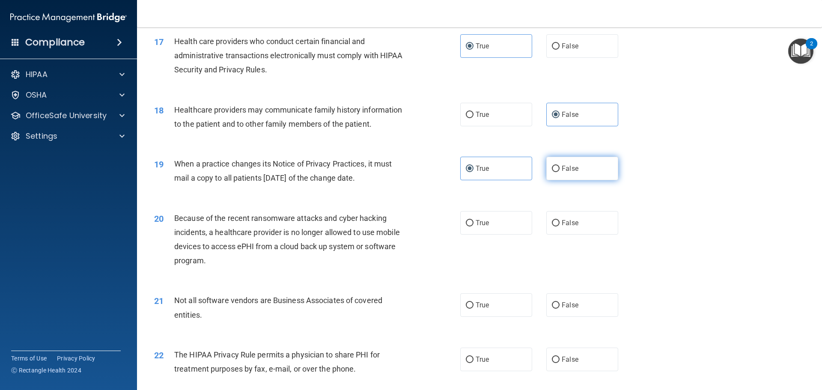
click at [559, 172] on input "False" at bounding box center [556, 169] width 8 height 6
radio input "true"
radio input "false"
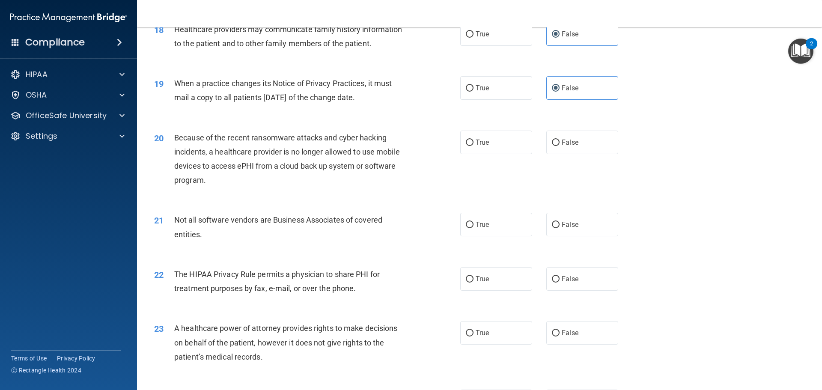
scroll to position [1155, 0]
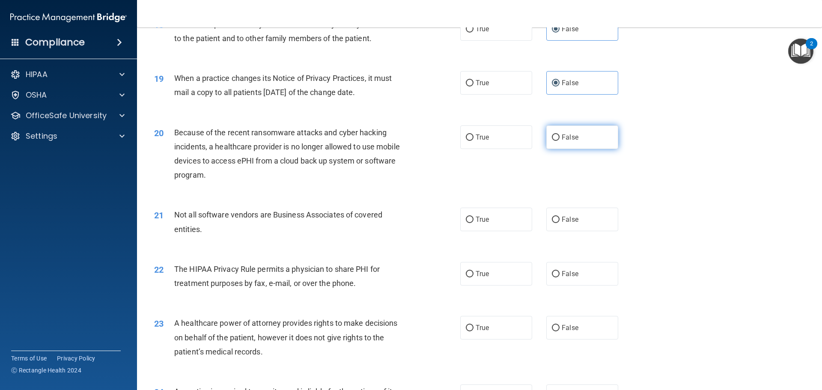
click at [552, 137] on input "False" at bounding box center [556, 137] width 8 height 6
radio input "true"
click at [484, 228] on label "True" at bounding box center [496, 220] width 72 height 24
click at [473, 223] on input "True" at bounding box center [470, 220] width 8 height 6
radio input "true"
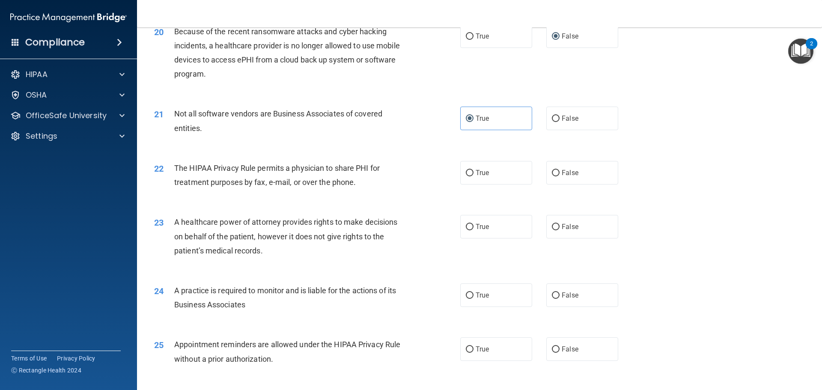
scroll to position [1284, 0]
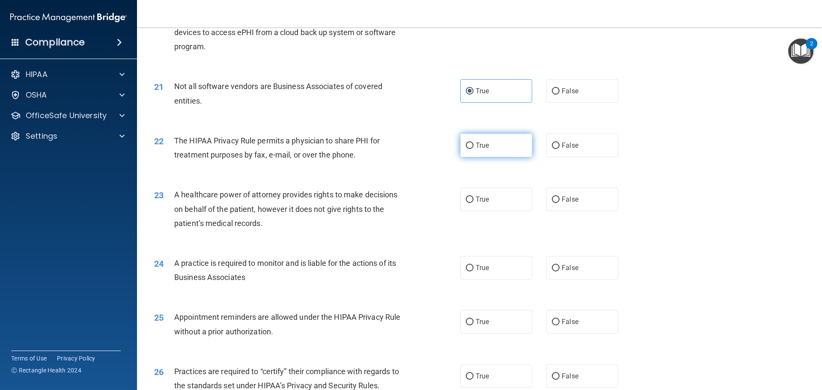
click at [476, 154] on label "True" at bounding box center [496, 146] width 72 height 24
click at [473, 149] on input "True" at bounding box center [470, 146] width 8 height 6
radio input "true"
click at [566, 210] on label "False" at bounding box center [582, 199] width 72 height 24
click at [552, 198] on input "False" at bounding box center [556, 199] width 8 height 6
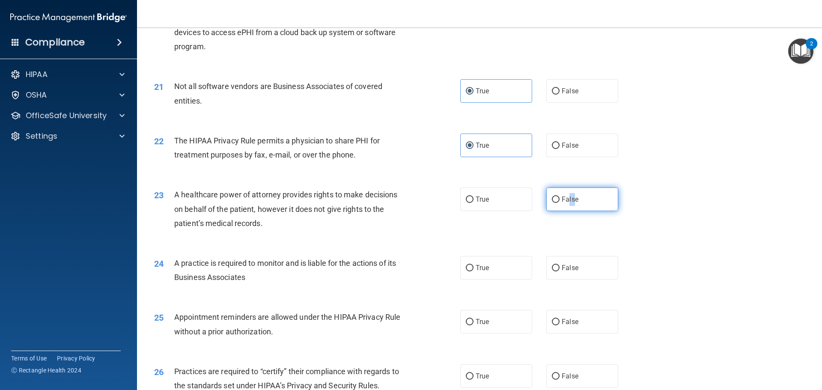
radio input "true"
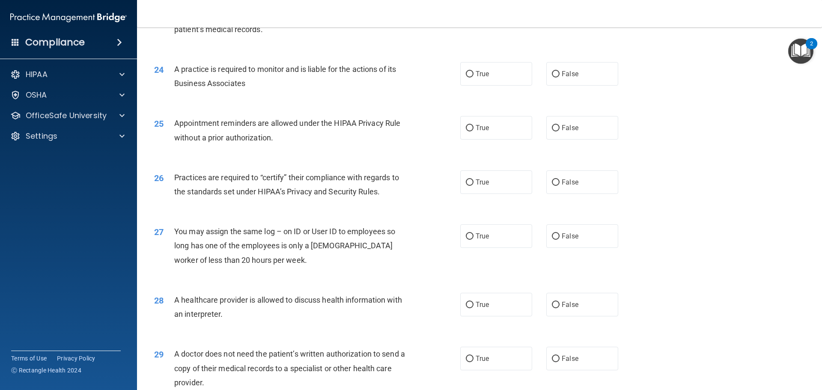
scroll to position [1498, 0]
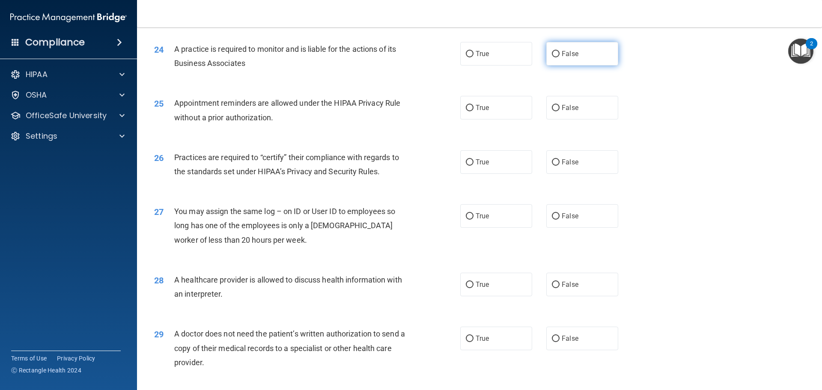
click at [560, 58] on label "False" at bounding box center [582, 54] width 72 height 24
click at [559, 57] on input "False" at bounding box center [556, 54] width 8 height 6
radio input "true"
click at [461, 107] on label "True" at bounding box center [496, 108] width 72 height 24
click at [466, 107] on input "True" at bounding box center [470, 108] width 8 height 6
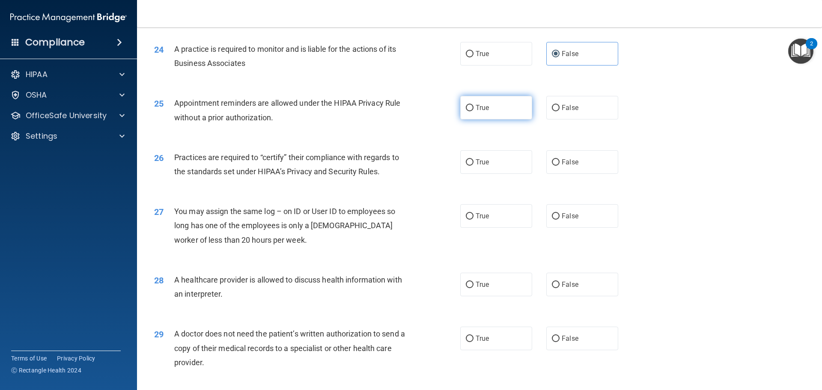
radio input "true"
click at [552, 166] on label "False" at bounding box center [582, 162] width 72 height 24
click at [552, 166] on input "False" at bounding box center [556, 162] width 8 height 6
radio input "true"
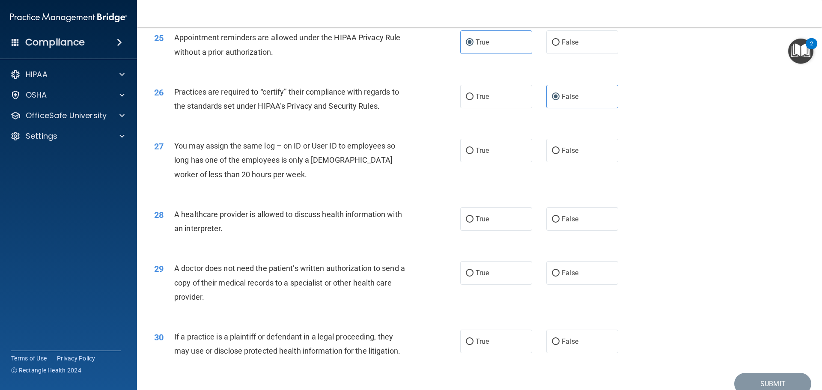
scroll to position [1583, 0]
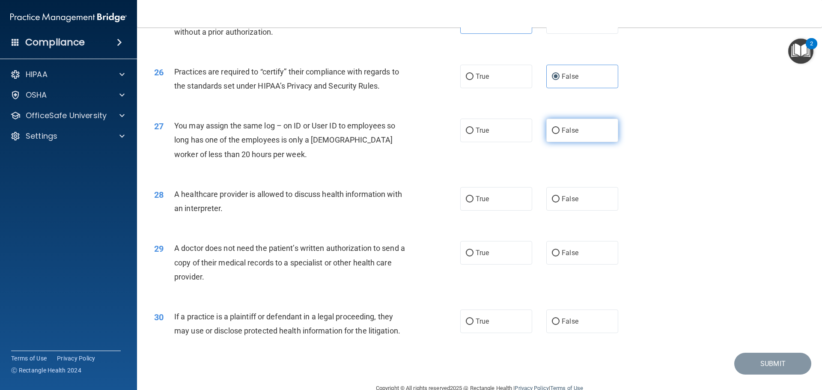
click at [555, 133] on label "False" at bounding box center [582, 131] width 72 height 24
click at [555, 133] on input "False" at bounding box center [556, 131] width 8 height 6
radio input "true"
click at [468, 204] on label "True" at bounding box center [496, 199] width 72 height 24
click at [468, 202] on input "True" at bounding box center [470, 199] width 8 height 6
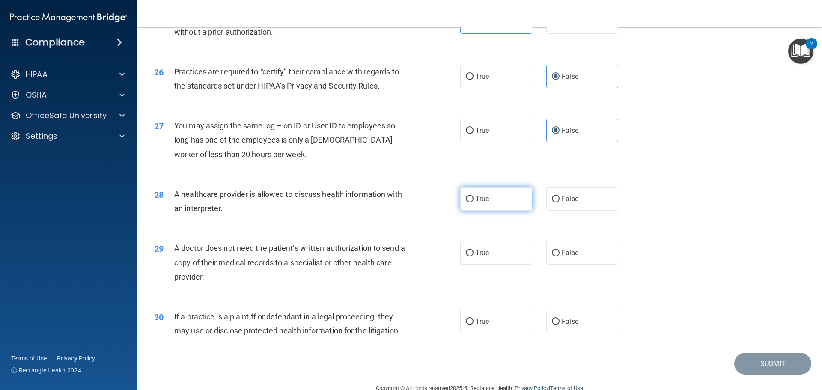
radio input "true"
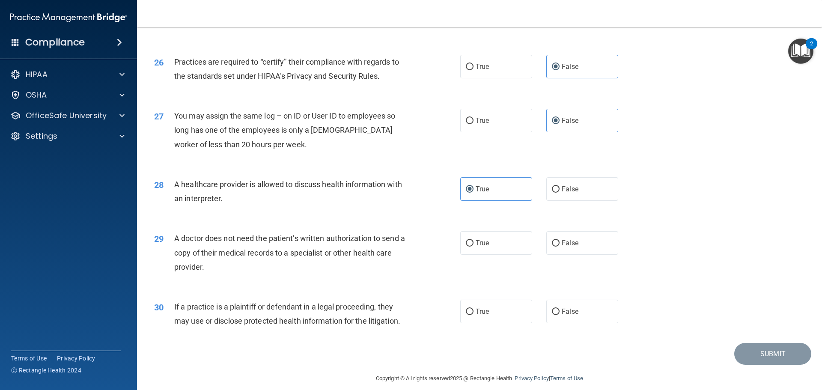
scroll to position [1602, 0]
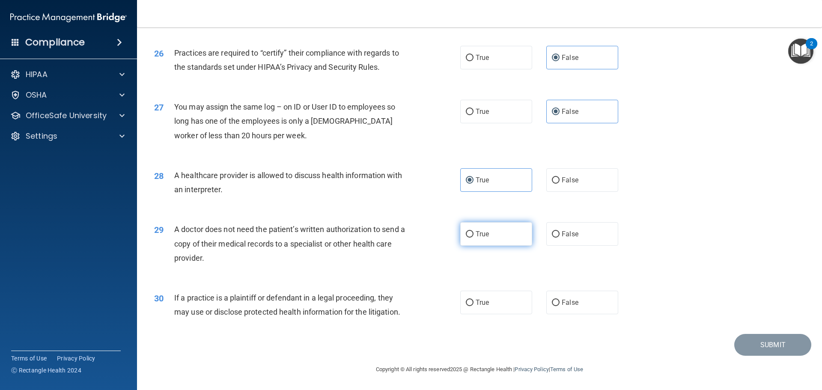
click at [475, 234] on span "True" at bounding box center [481, 234] width 13 height 8
click at [473, 234] on input "True" at bounding box center [470, 234] width 8 height 6
radio input "true"
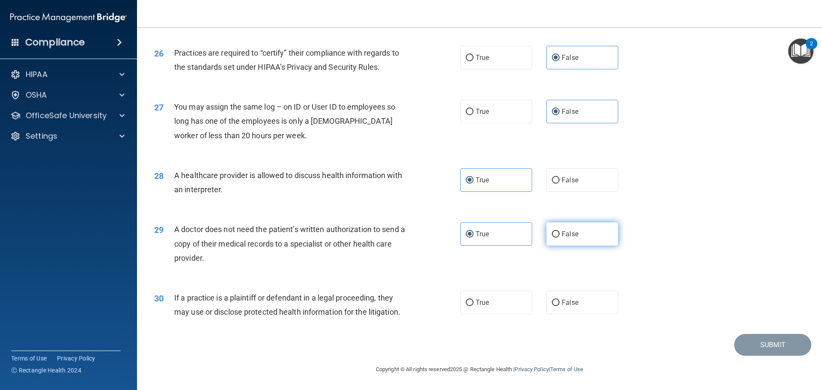
click at [570, 238] on label "False" at bounding box center [582, 234] width 72 height 24
click at [559, 238] on input "False" at bounding box center [556, 234] width 8 height 6
radio input "true"
radio input "false"
click at [484, 312] on label "True" at bounding box center [496, 303] width 72 height 24
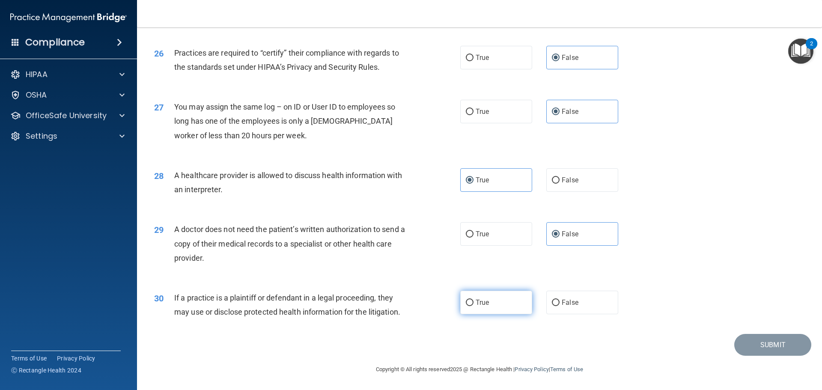
click at [473, 306] on input "True" at bounding box center [470, 303] width 8 height 6
radio input "true"
click at [761, 340] on button "Submit" at bounding box center [772, 345] width 77 height 22
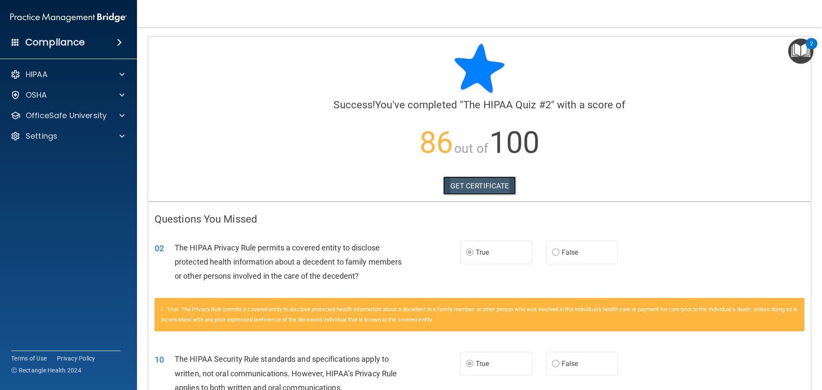
click at [473, 187] on link "GET CERTIFICATE" at bounding box center [479, 185] width 73 height 19
click at [67, 118] on p "OfficeSafe University" at bounding box center [66, 115] width 81 height 10
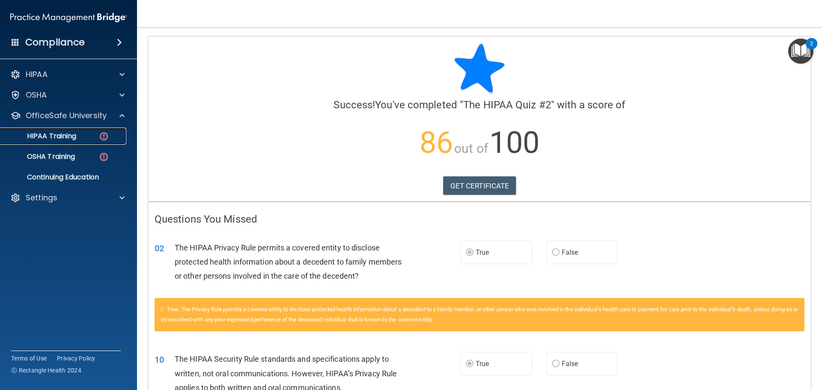
click at [77, 138] on div "HIPAA Training" at bounding box center [64, 136] width 117 height 9
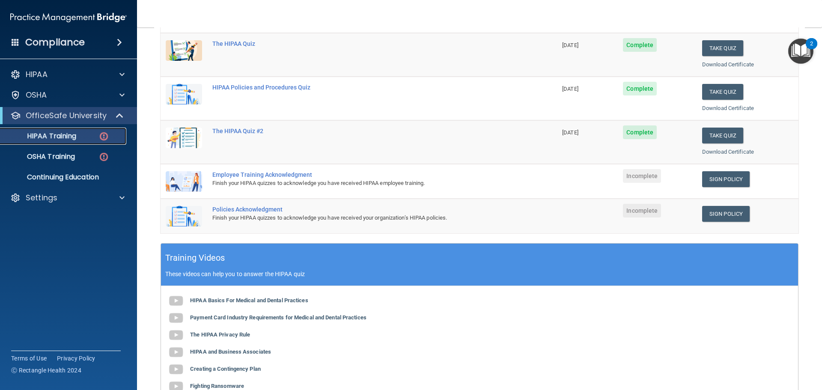
scroll to position [128, 0]
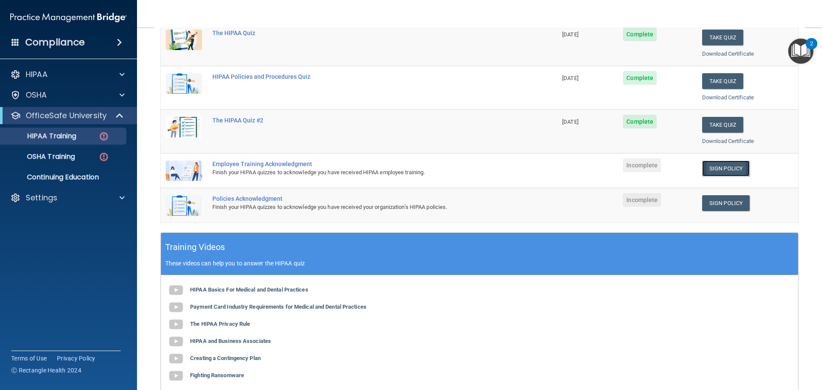
click at [715, 173] on link "Sign Policy" at bounding box center [726, 168] width 48 height 16
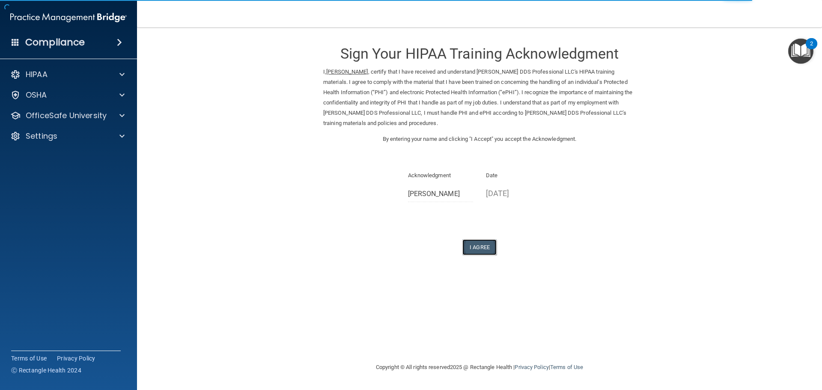
click at [470, 246] on button "I Agree" at bounding box center [479, 247] width 34 height 16
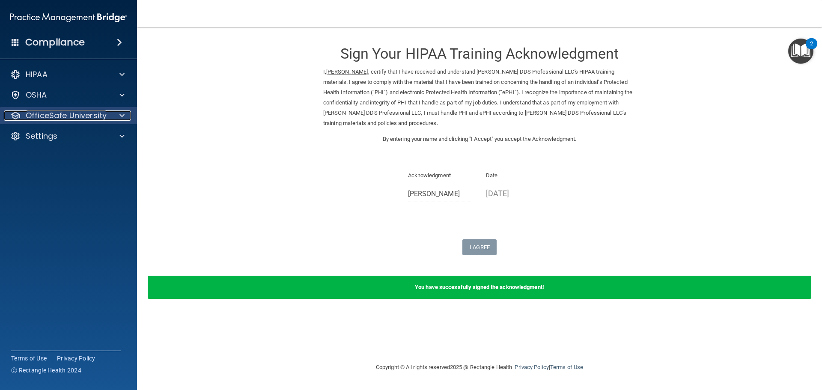
click at [68, 116] on p "OfficeSafe University" at bounding box center [66, 115] width 81 height 10
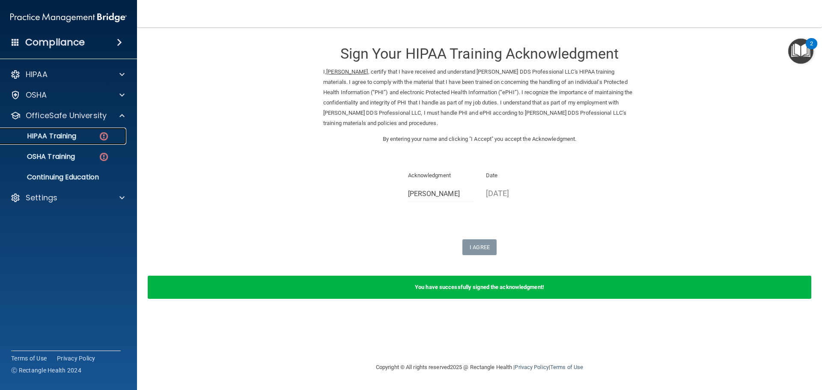
click at [91, 136] on div "HIPAA Training" at bounding box center [64, 136] width 117 height 9
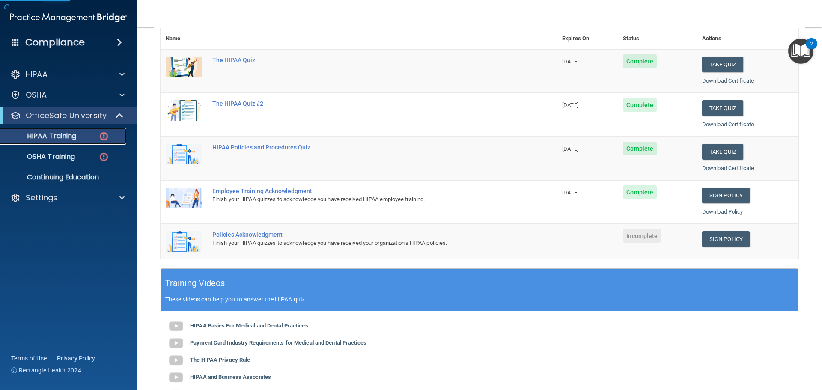
scroll to position [128, 0]
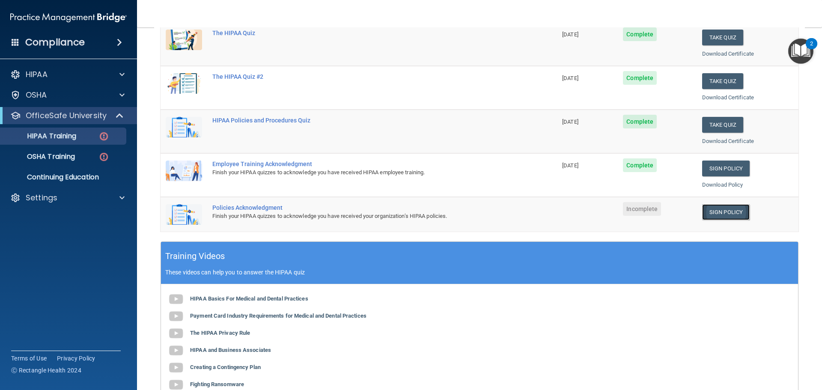
click at [702, 206] on link "Sign Policy" at bounding box center [726, 212] width 48 height 16
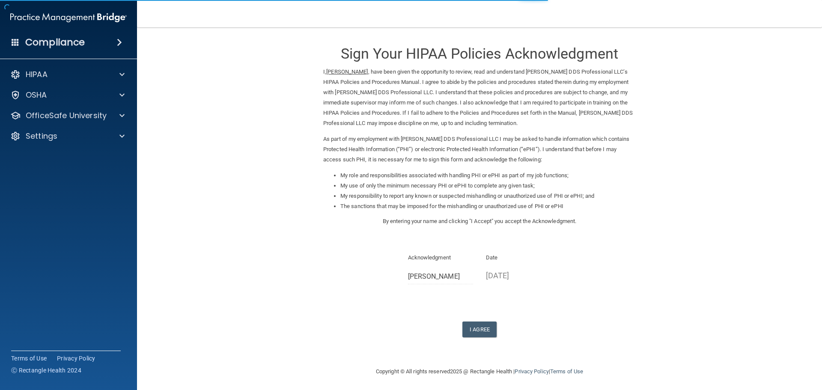
scroll to position [2, 0]
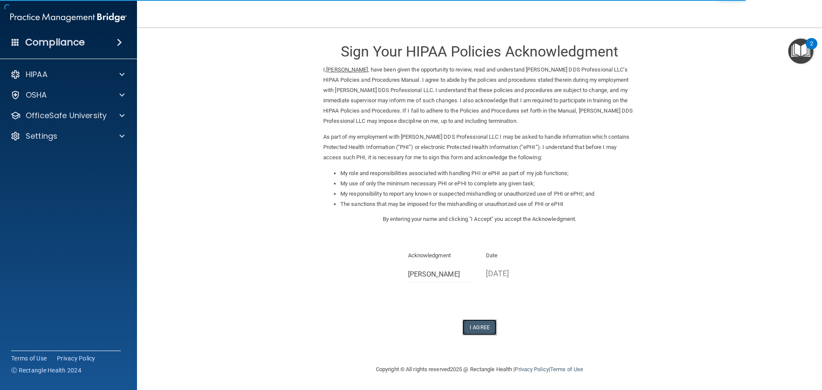
click at [481, 327] on button "I Agree" at bounding box center [479, 327] width 34 height 16
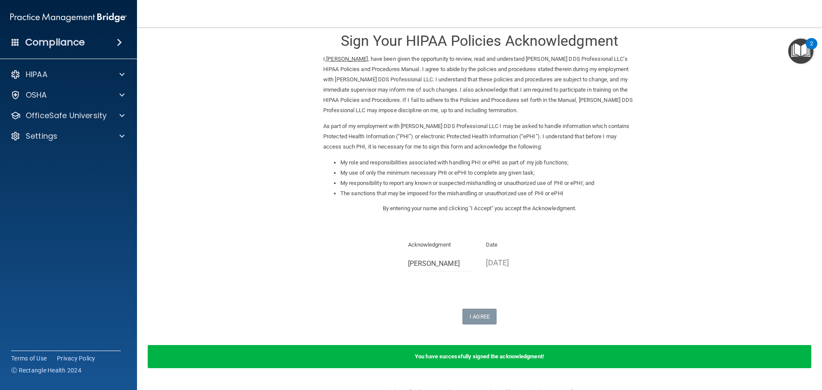
scroll to position [0, 0]
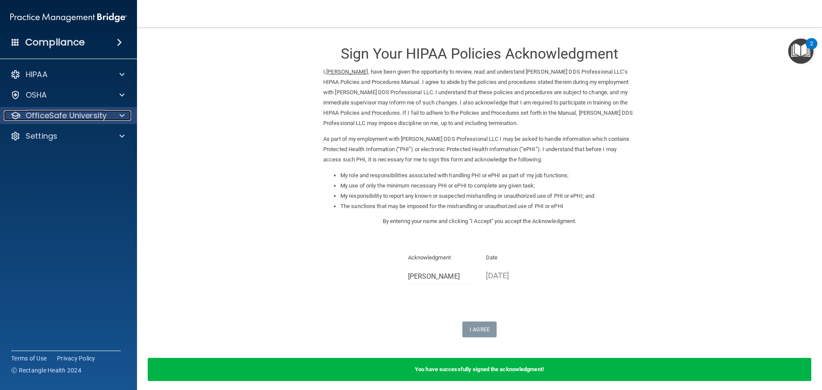
click at [51, 116] on p "OfficeSafe University" at bounding box center [66, 115] width 81 height 10
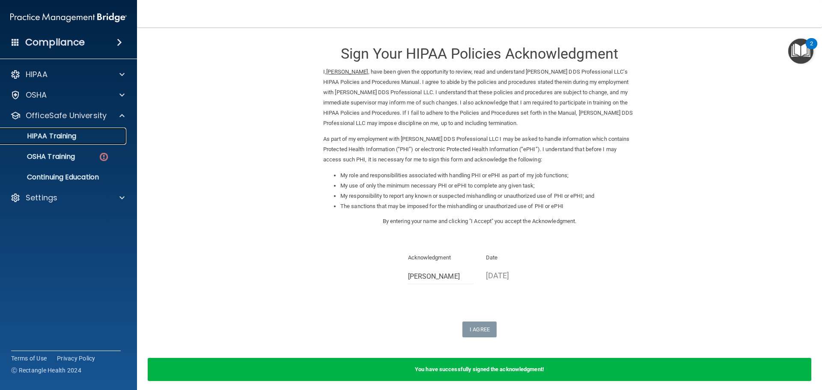
click at [68, 133] on p "HIPAA Training" at bounding box center [41, 136] width 71 height 9
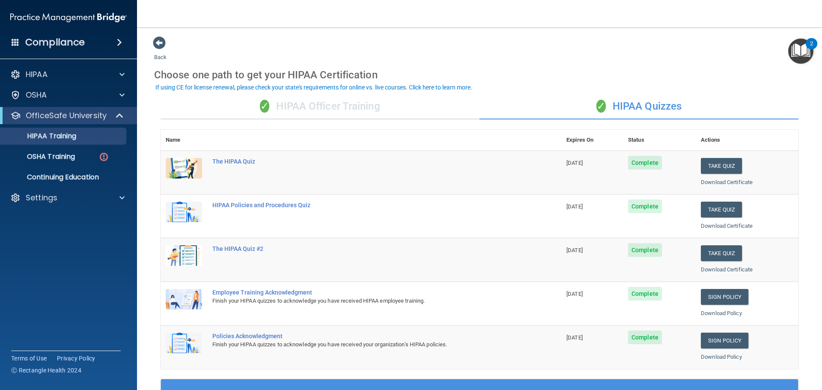
click at [61, 42] on h4 "Compliance" at bounding box center [54, 42] width 59 height 12
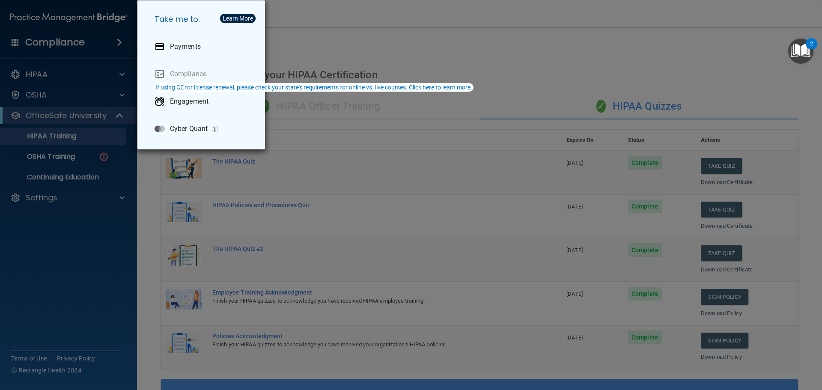
click at [95, 46] on div "Take me to: Payments Compliance Engagement Cyber Quant" at bounding box center [411, 195] width 822 height 390
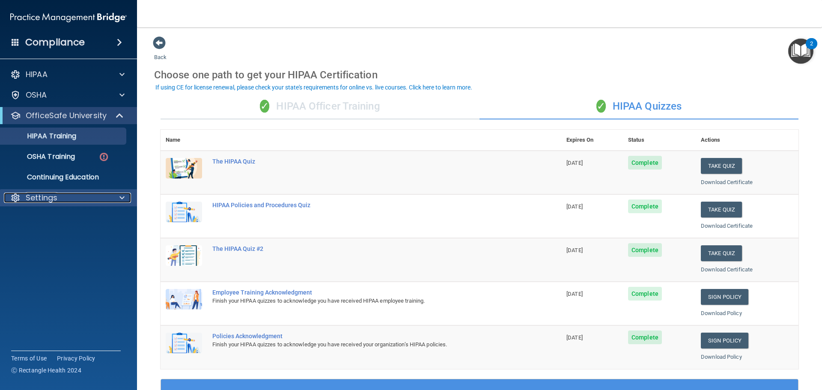
click at [74, 199] on div "Settings" at bounding box center [57, 198] width 106 height 10
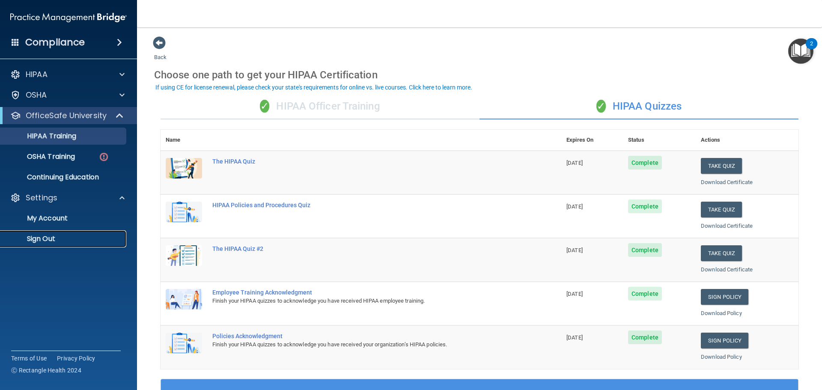
click at [46, 238] on p "Sign Out" at bounding box center [64, 239] width 117 height 9
